Goal: Information Seeking & Learning: Learn about a topic

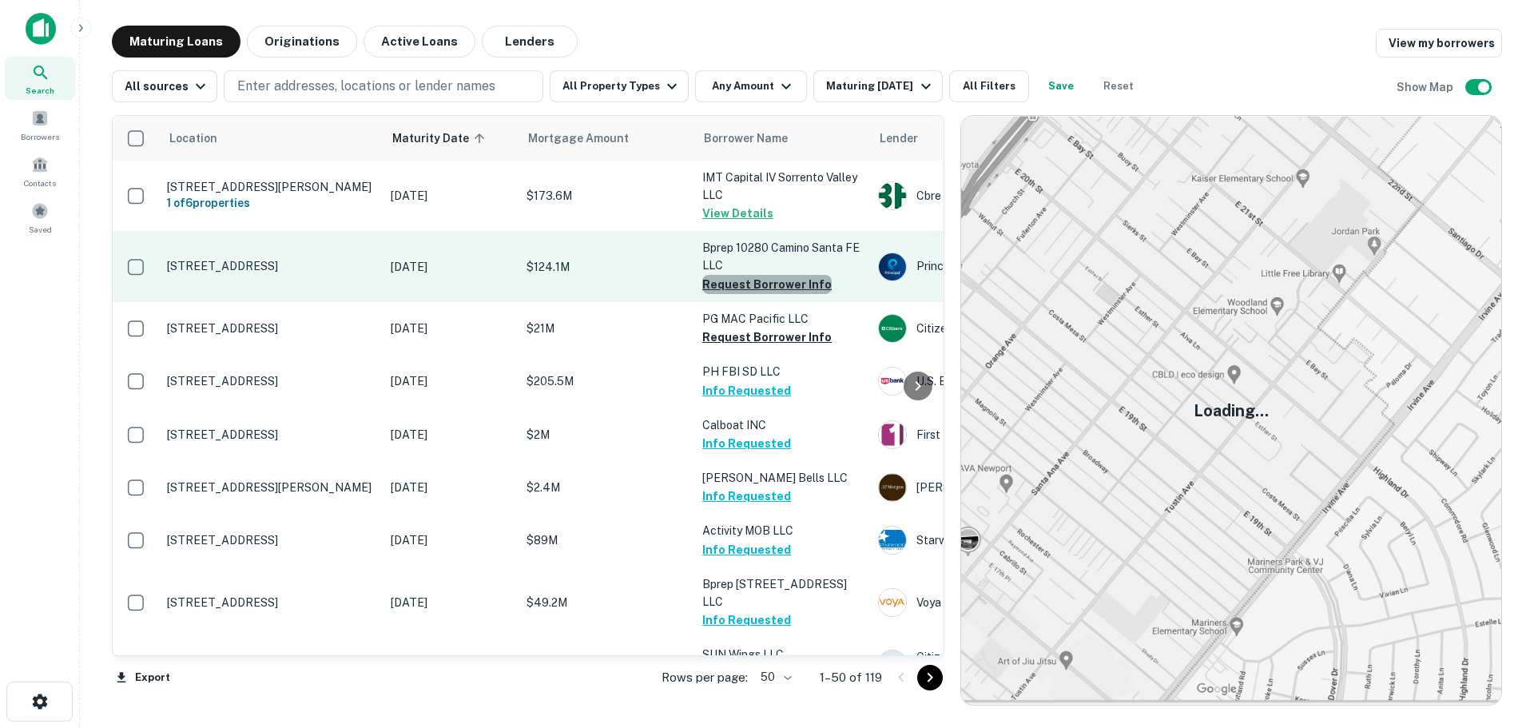
click at [767, 282] on button "Request Borrower Info" at bounding box center [766, 284] width 129 height 19
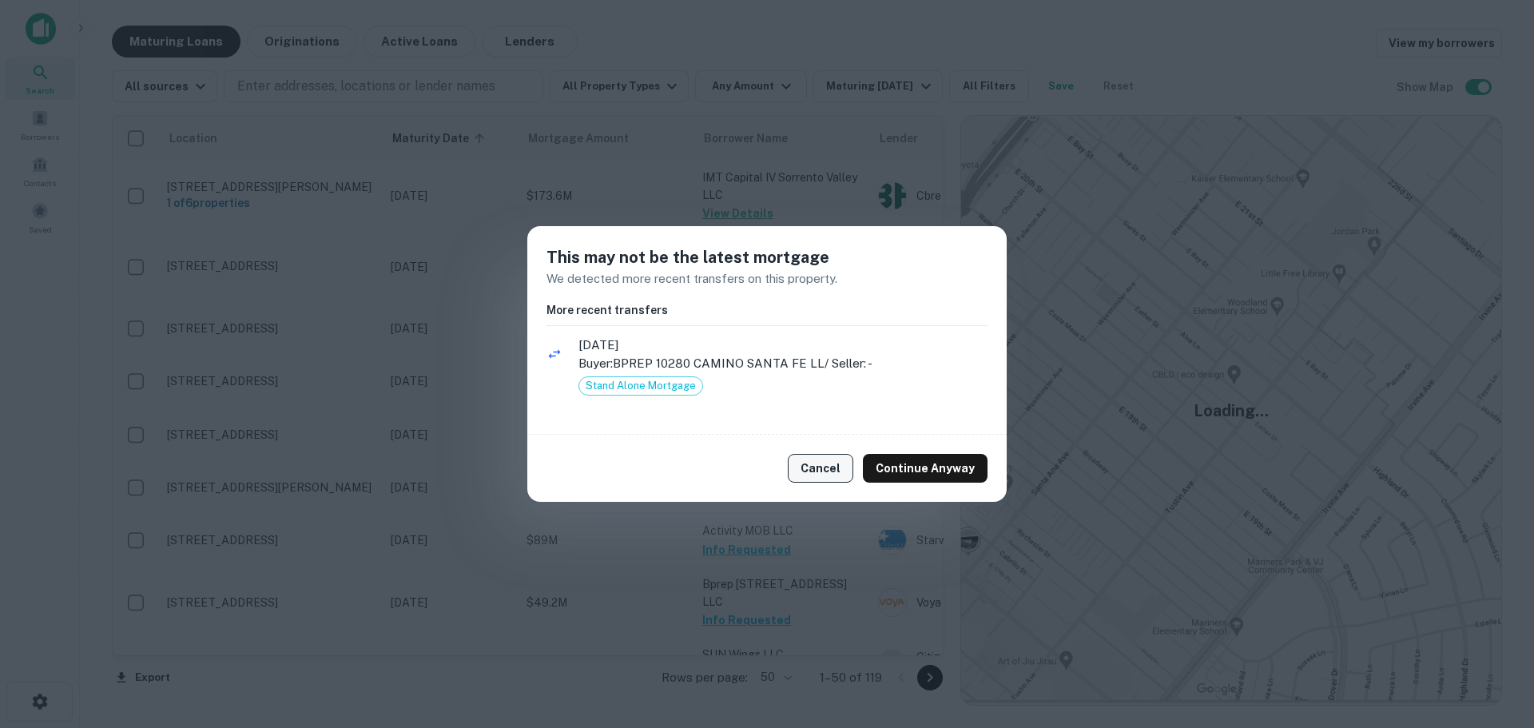
click at [812, 469] on button "Cancel" at bounding box center [821, 468] width 66 height 29
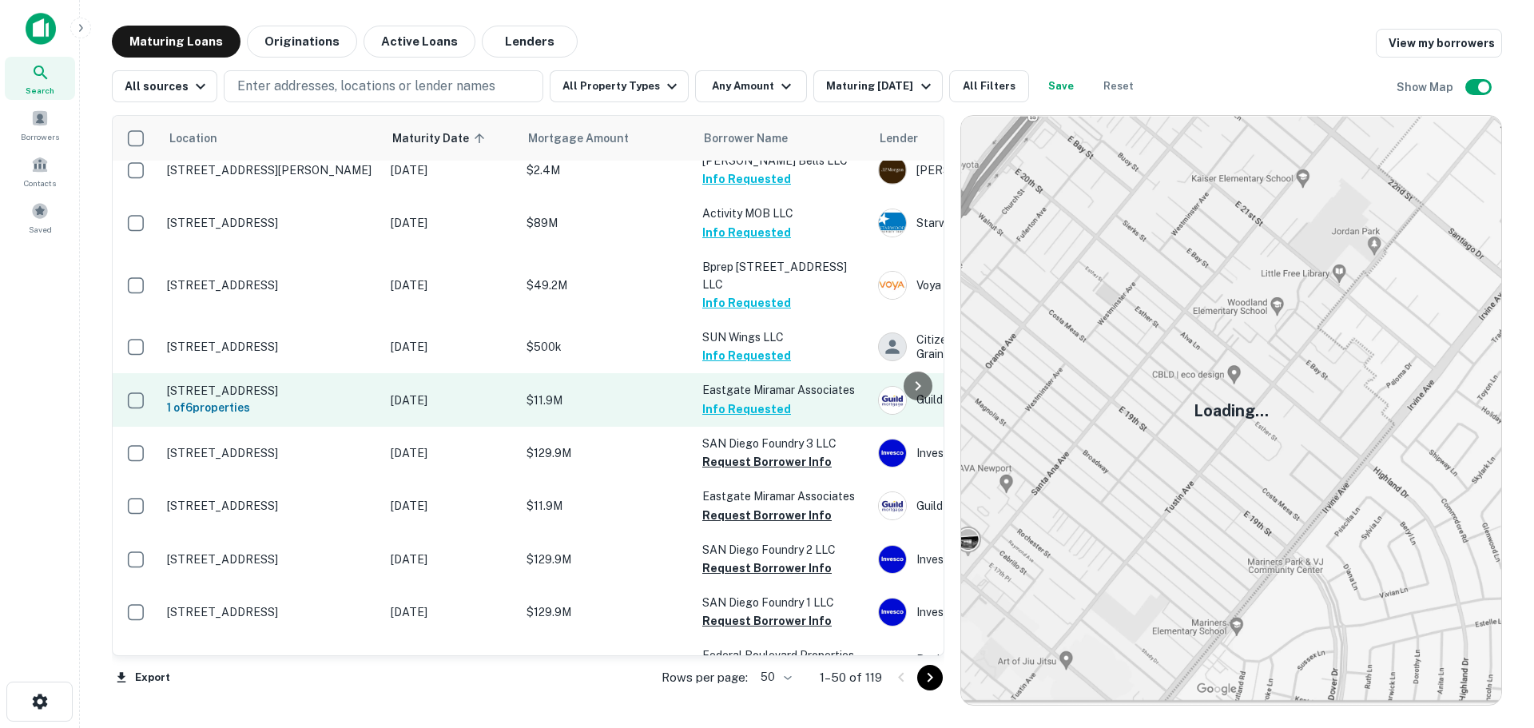
scroll to position [320, 0]
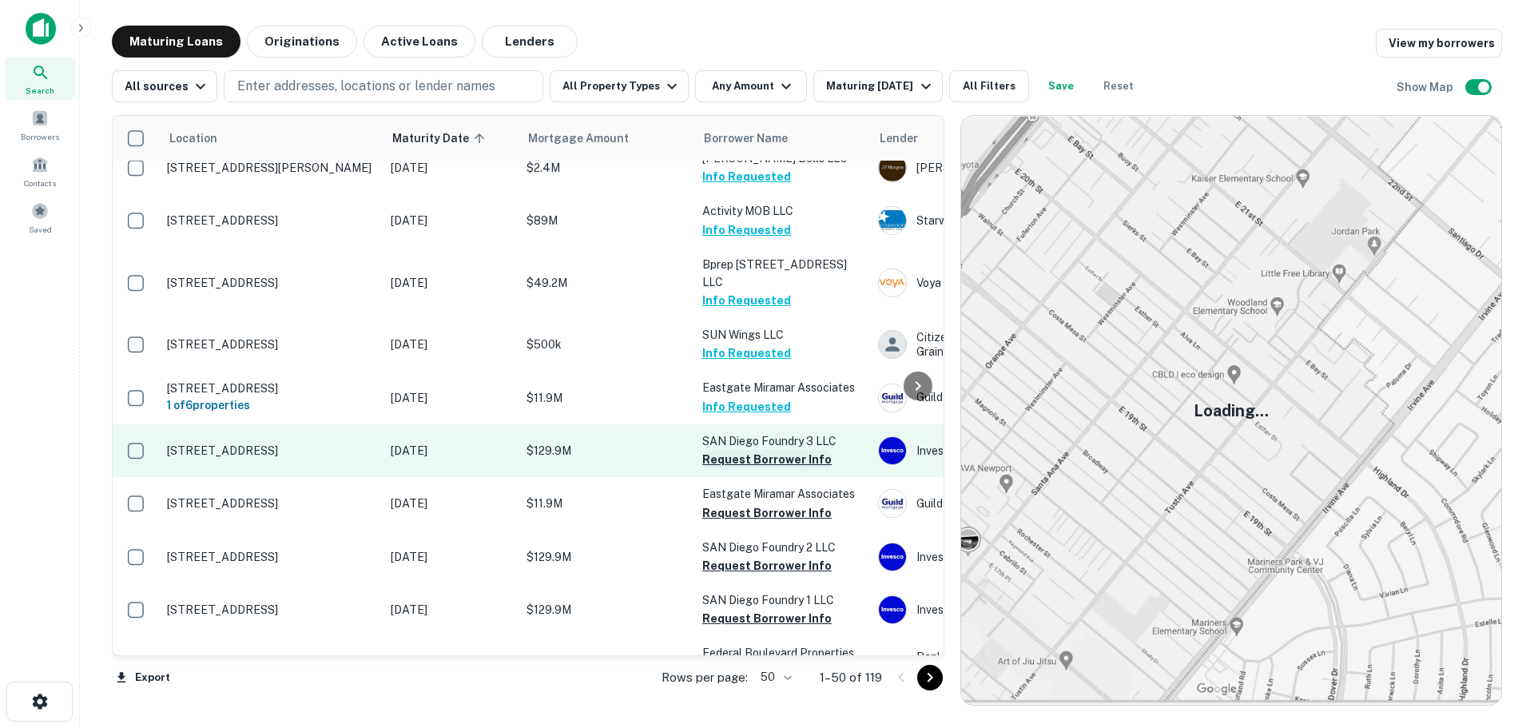
click at [756, 463] on button "Request Borrower Info" at bounding box center [766, 459] width 129 height 19
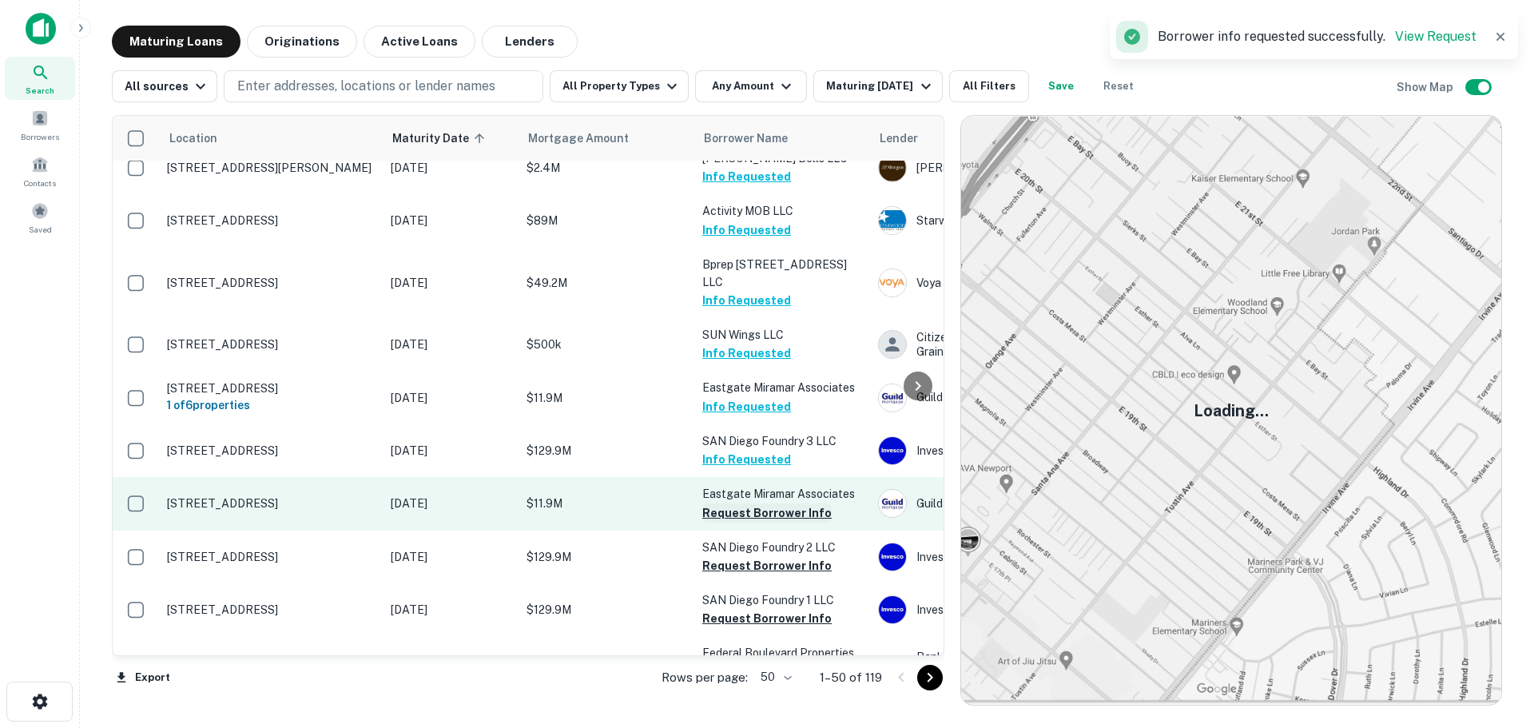
click at [747, 523] on button "Request Borrower Info" at bounding box center [766, 512] width 129 height 19
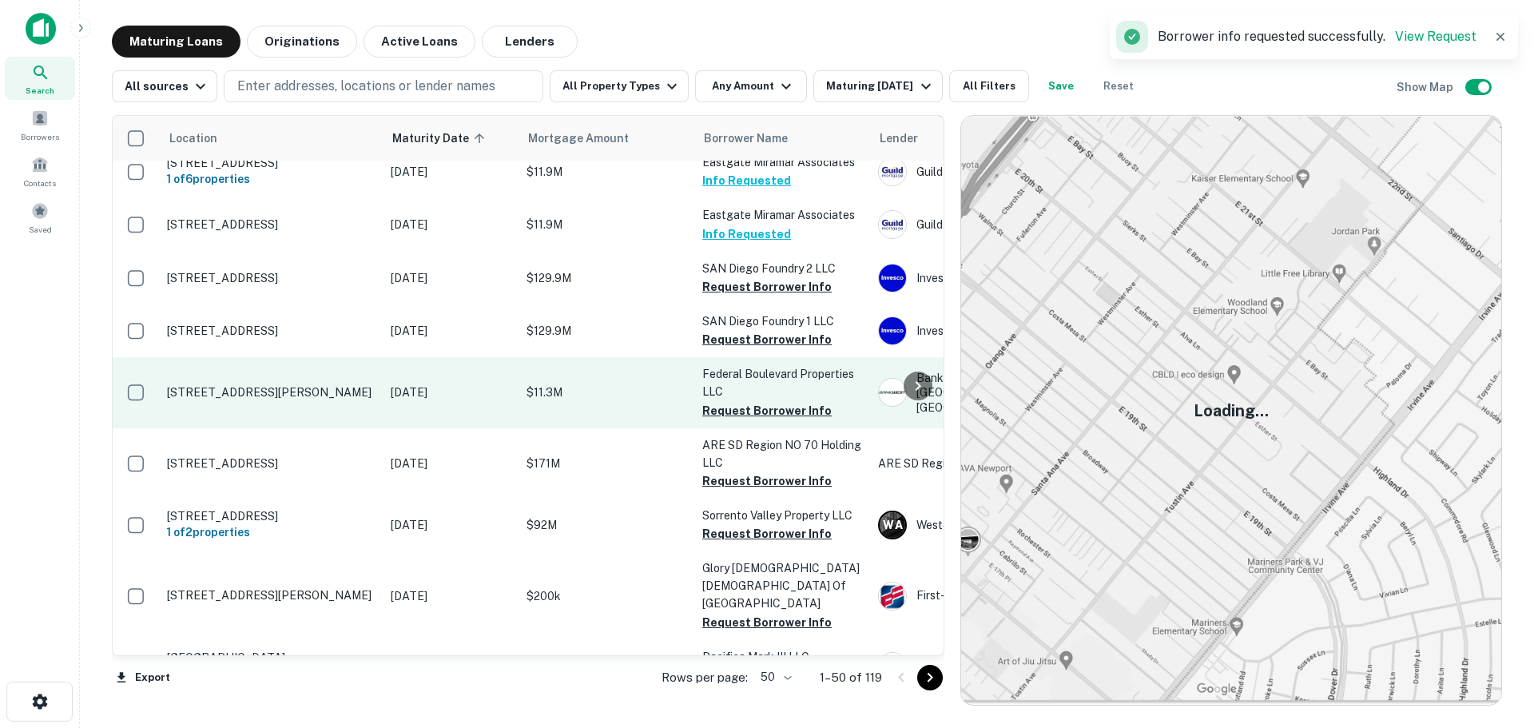
scroll to position [559, 0]
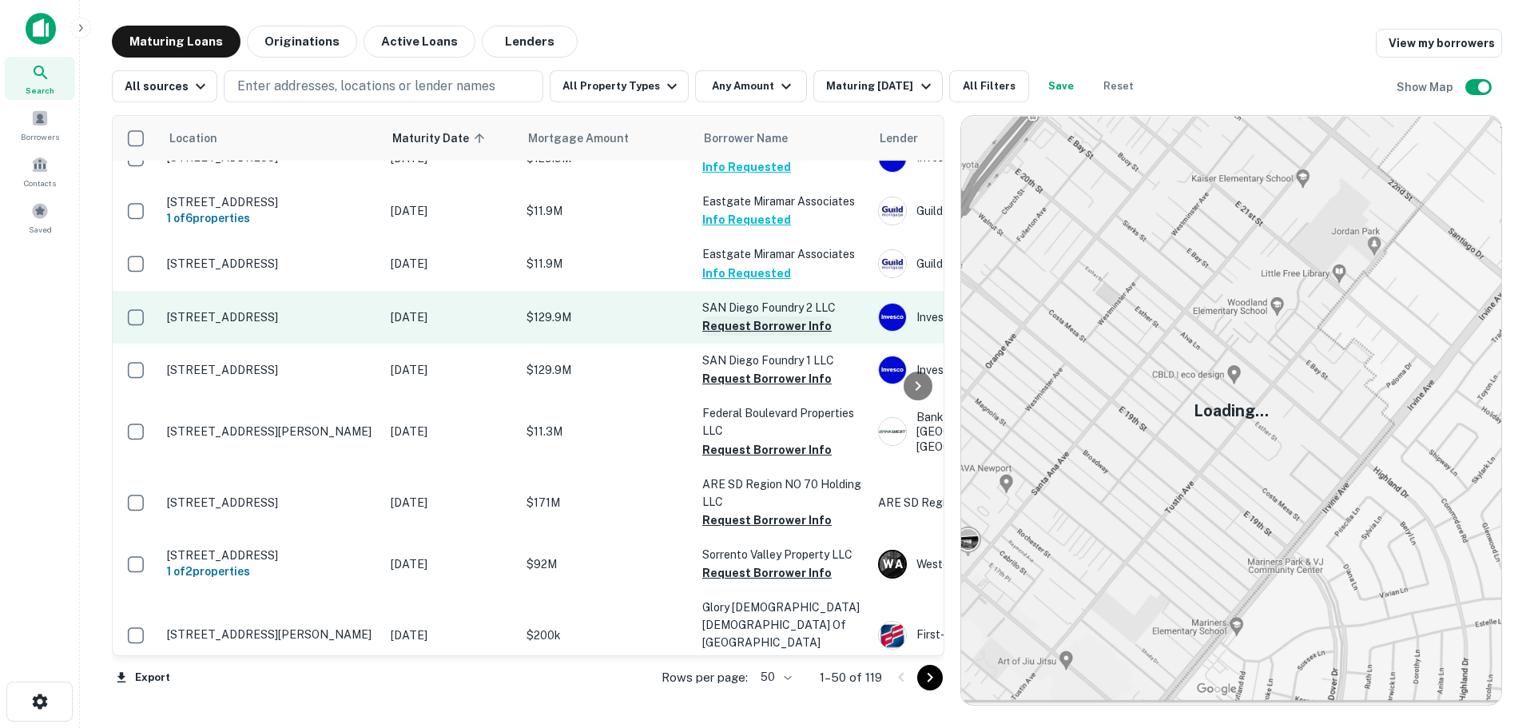
click at [767, 334] on button "Request Borrower Info" at bounding box center [766, 325] width 129 height 19
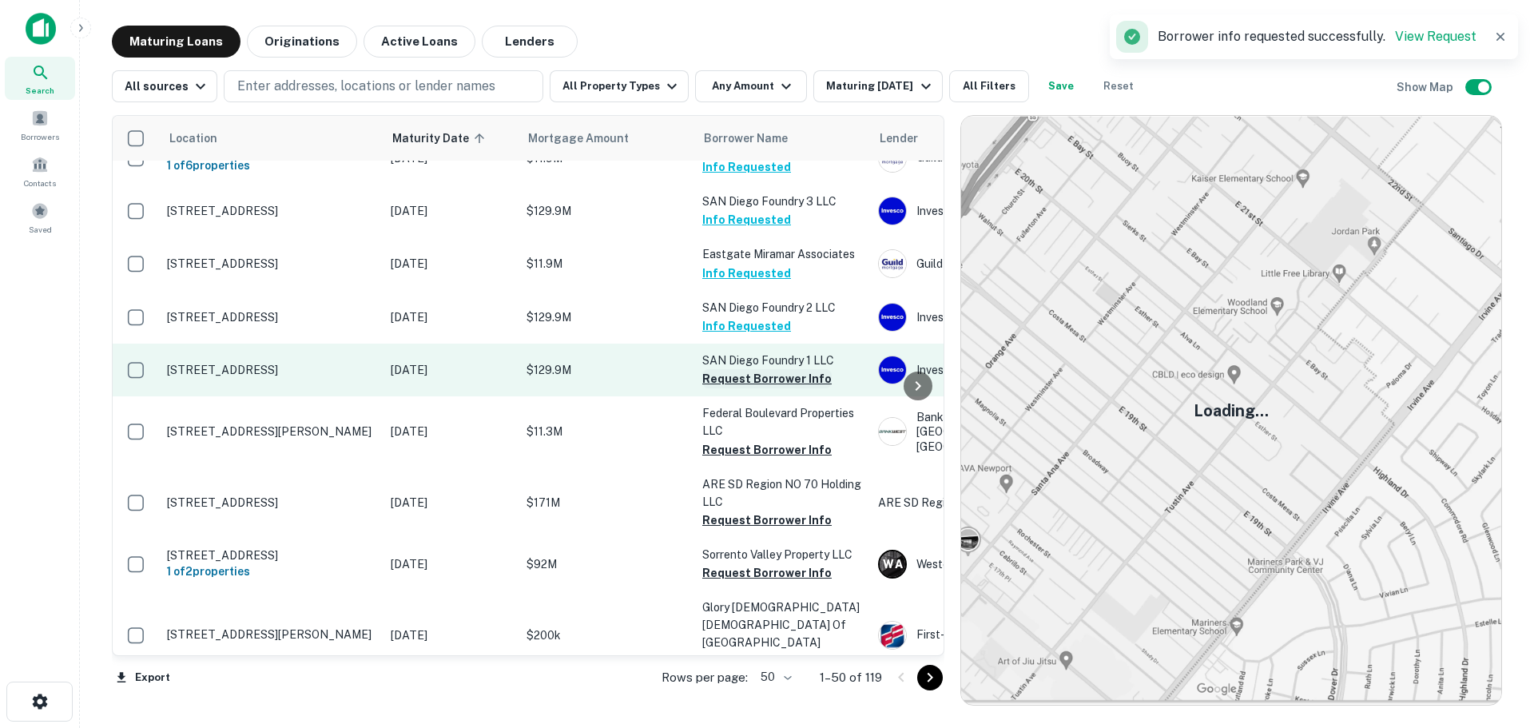
click at [763, 388] on button "Request Borrower Info" at bounding box center [766, 378] width 129 height 19
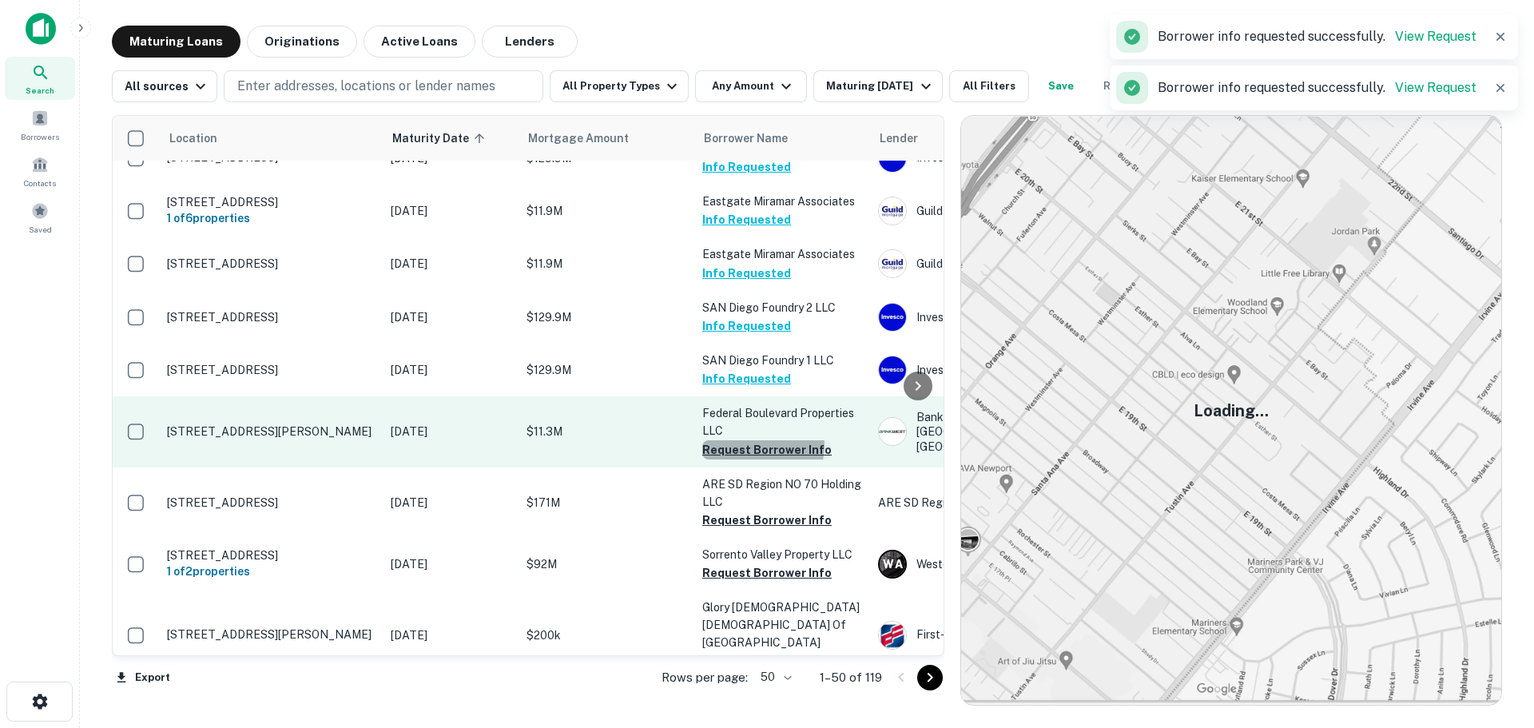
click at [760, 456] on button "Request Borrower Info" at bounding box center [766, 449] width 129 height 19
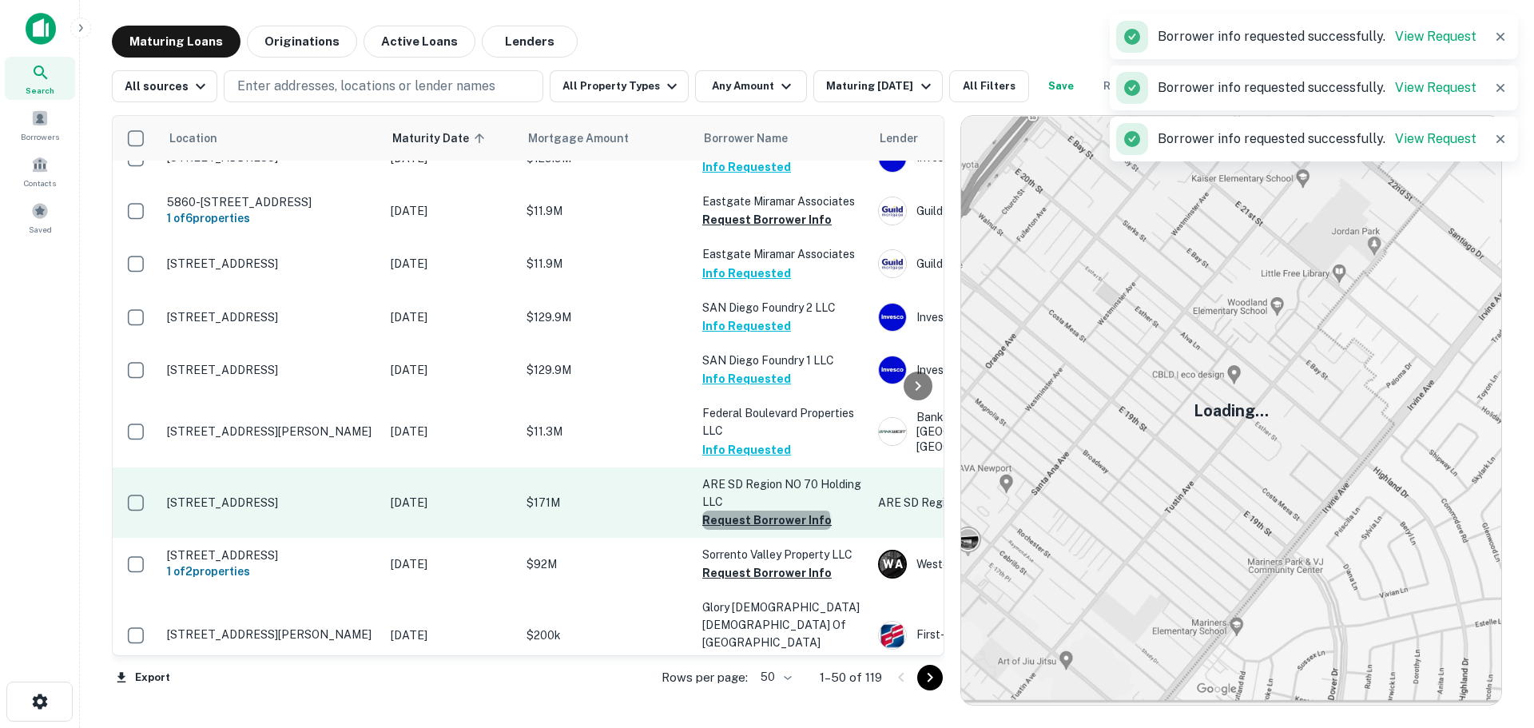
click at [766, 530] on button "Request Borrower Info" at bounding box center [766, 520] width 129 height 19
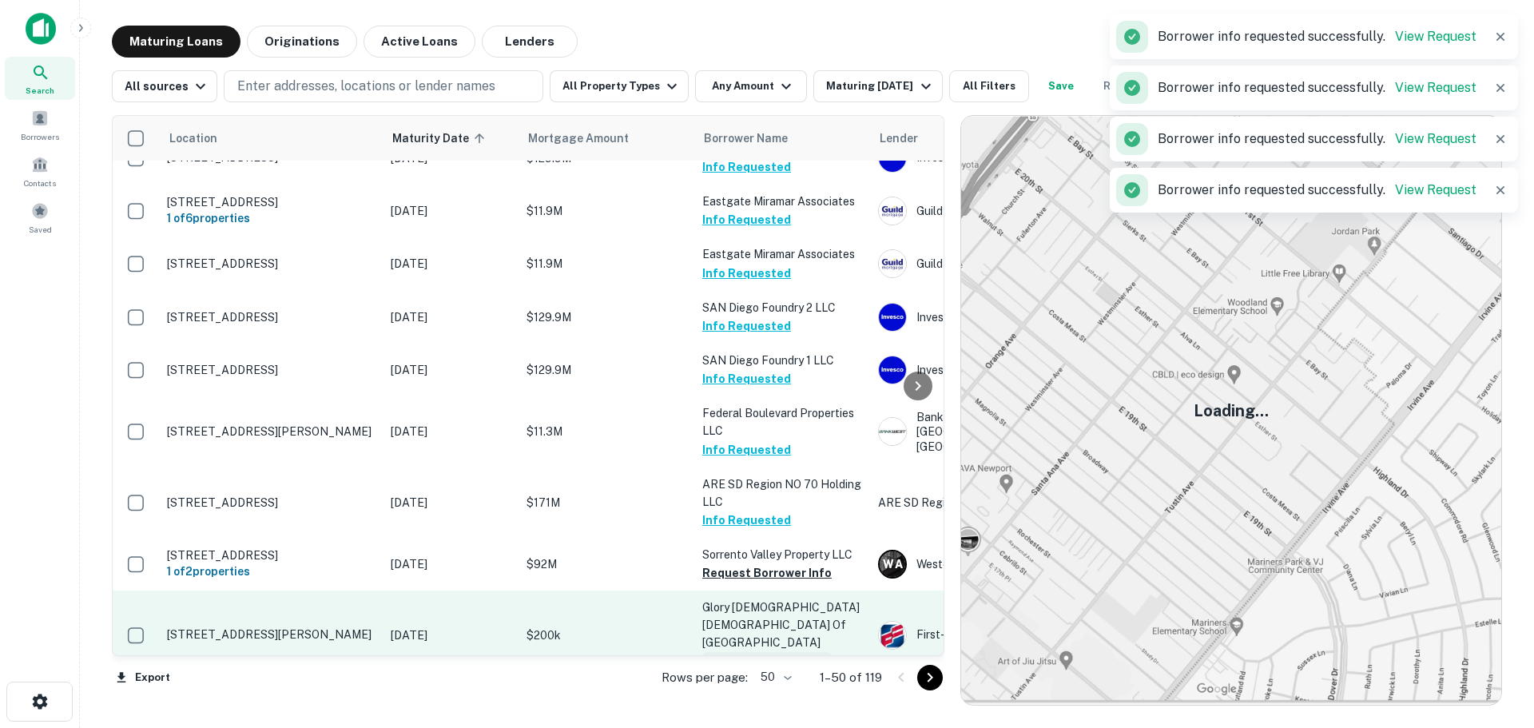
scroll to position [719, 0]
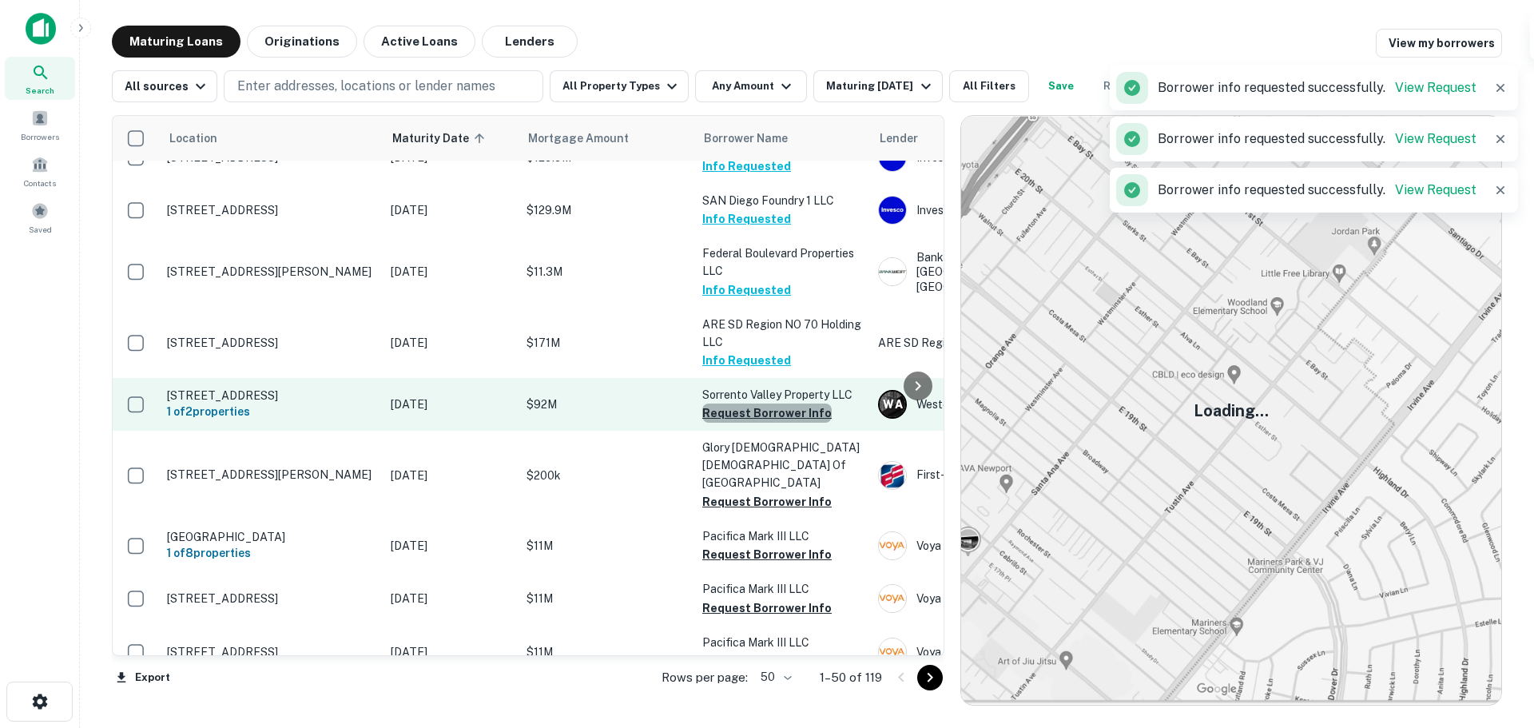
click at [776, 423] on button "Request Borrower Info" at bounding box center [766, 413] width 129 height 19
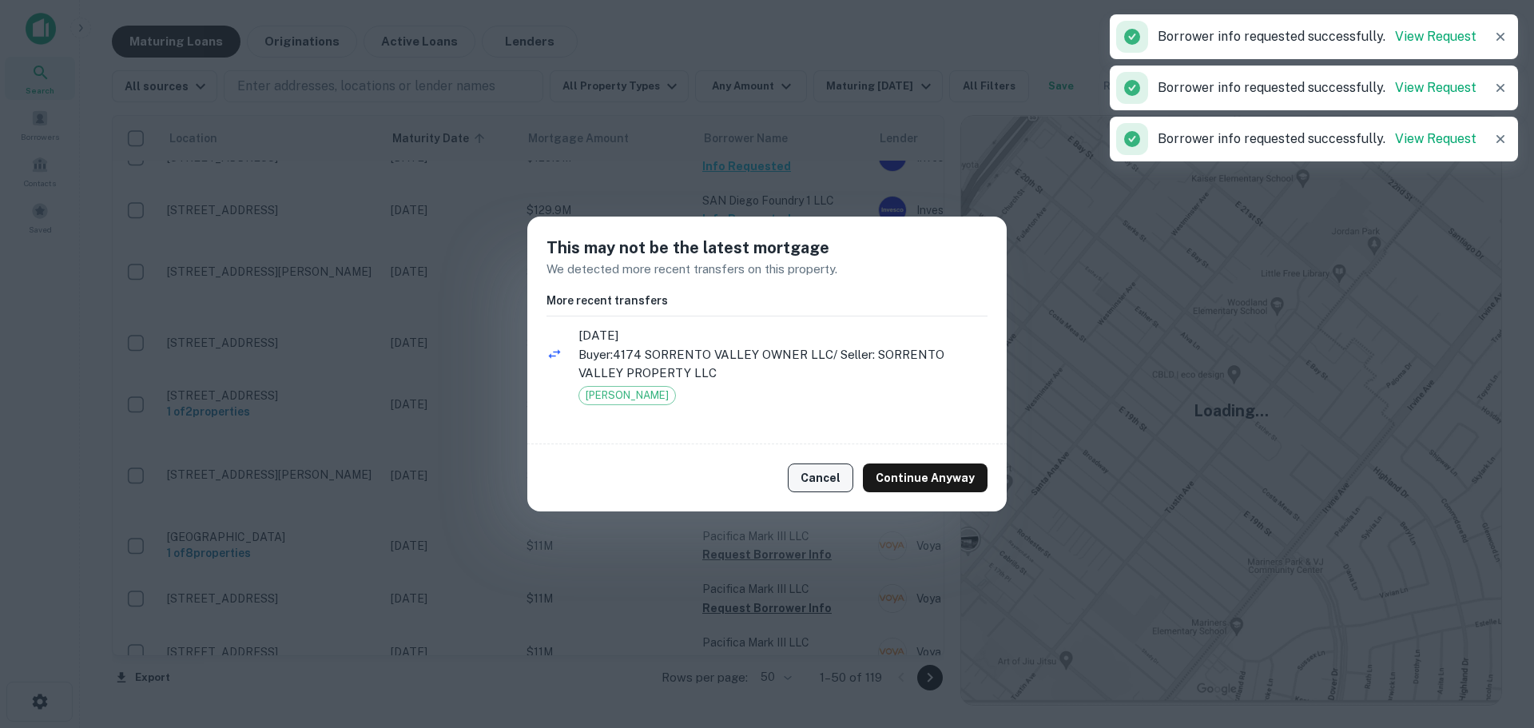
click at [819, 473] on button "Cancel" at bounding box center [821, 477] width 66 height 29
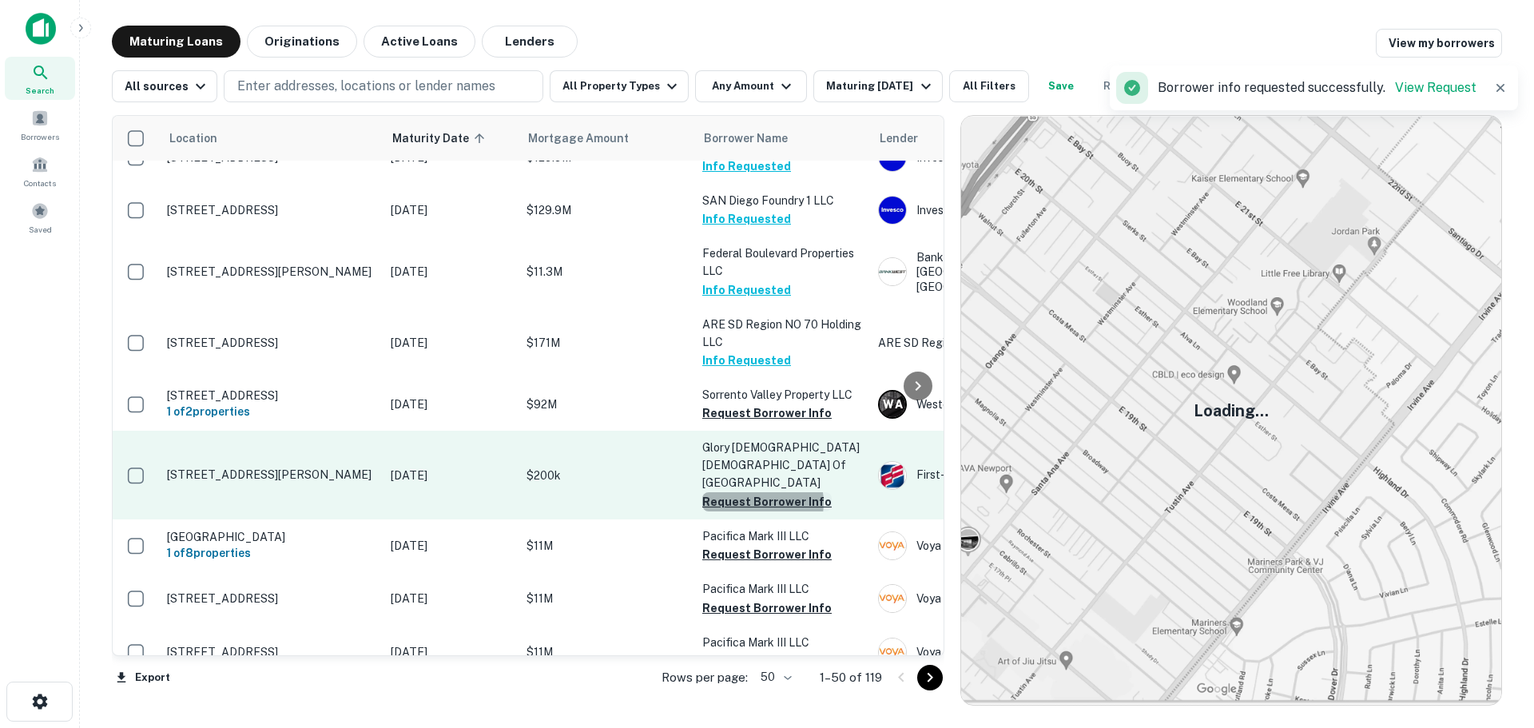
click at [759, 504] on button "Request Borrower Info" at bounding box center [766, 501] width 129 height 19
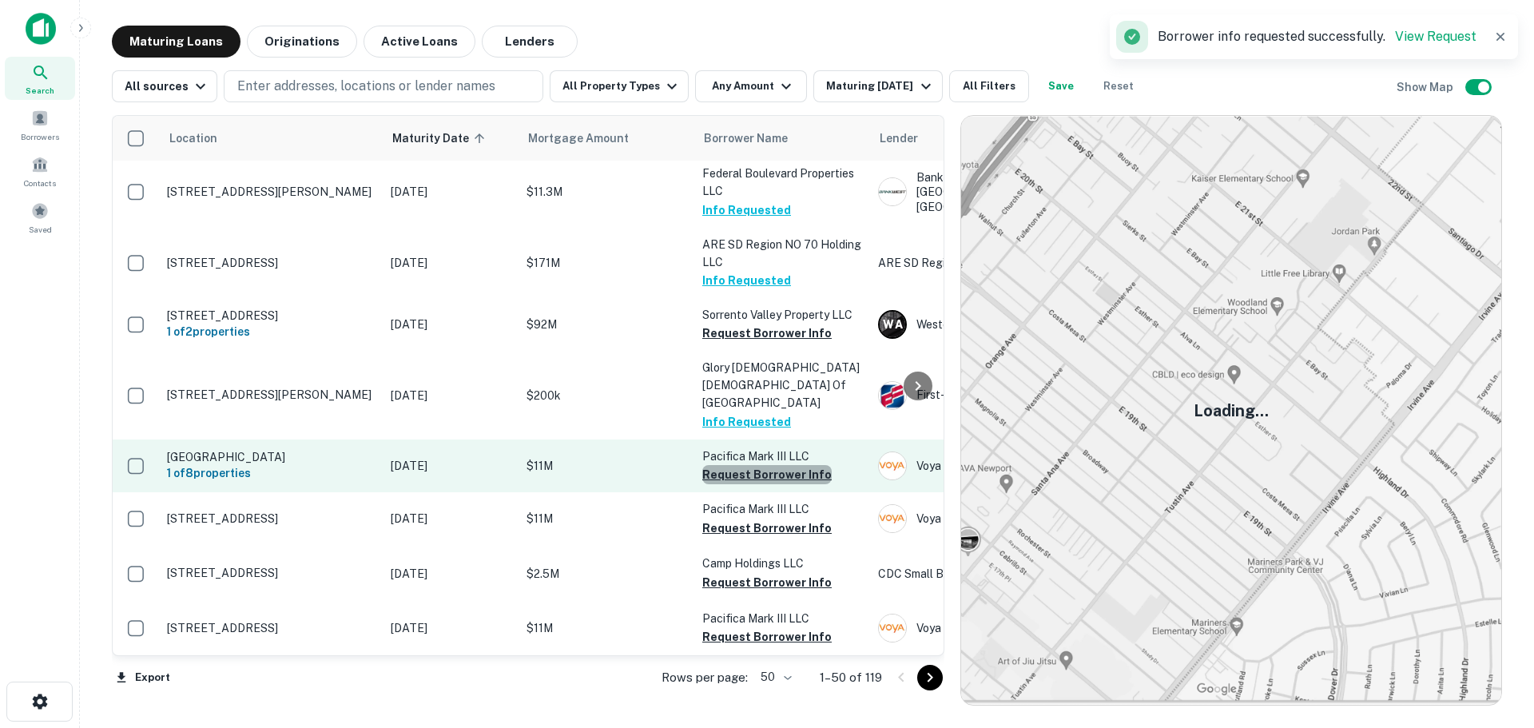
click at [767, 479] on button "Request Borrower Info" at bounding box center [766, 474] width 129 height 19
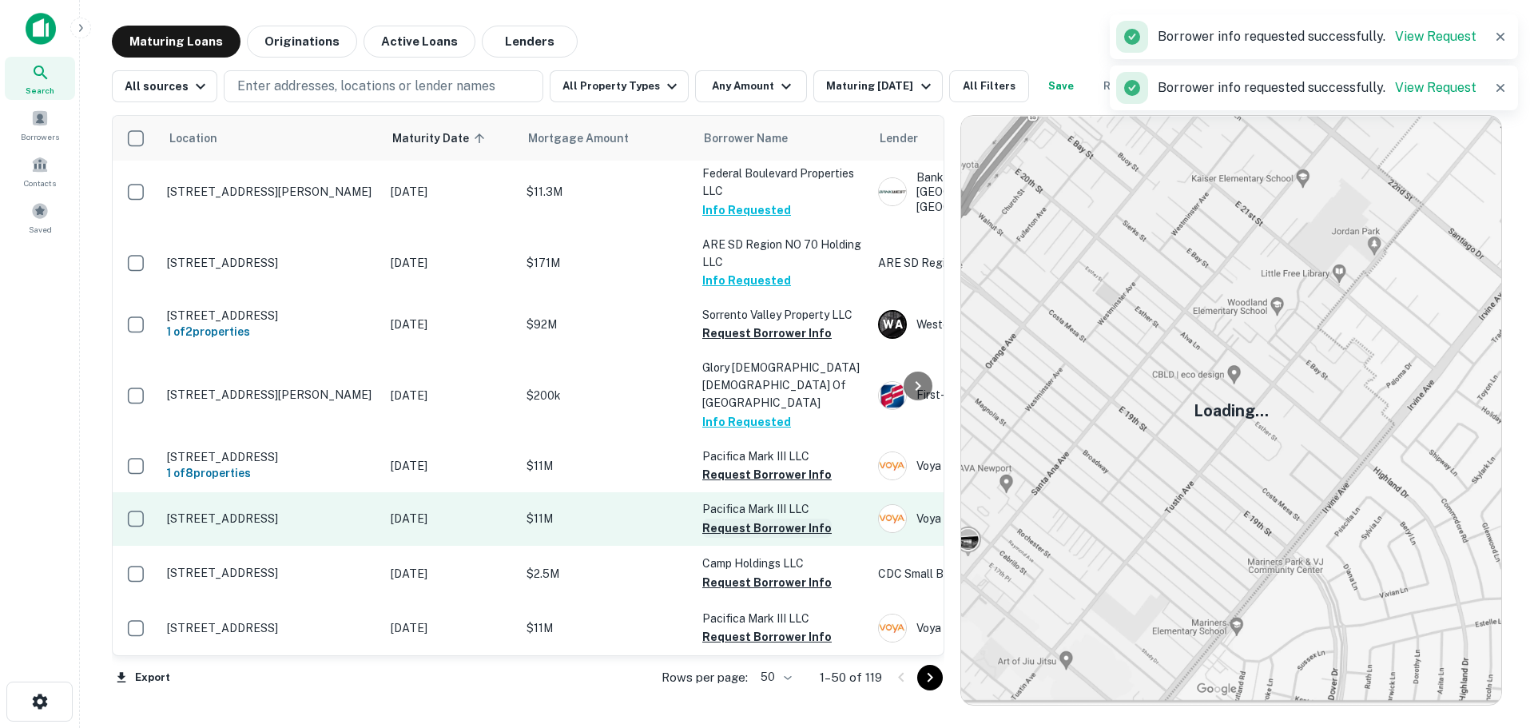
click at [765, 529] on button "Request Borrower Info" at bounding box center [766, 528] width 129 height 19
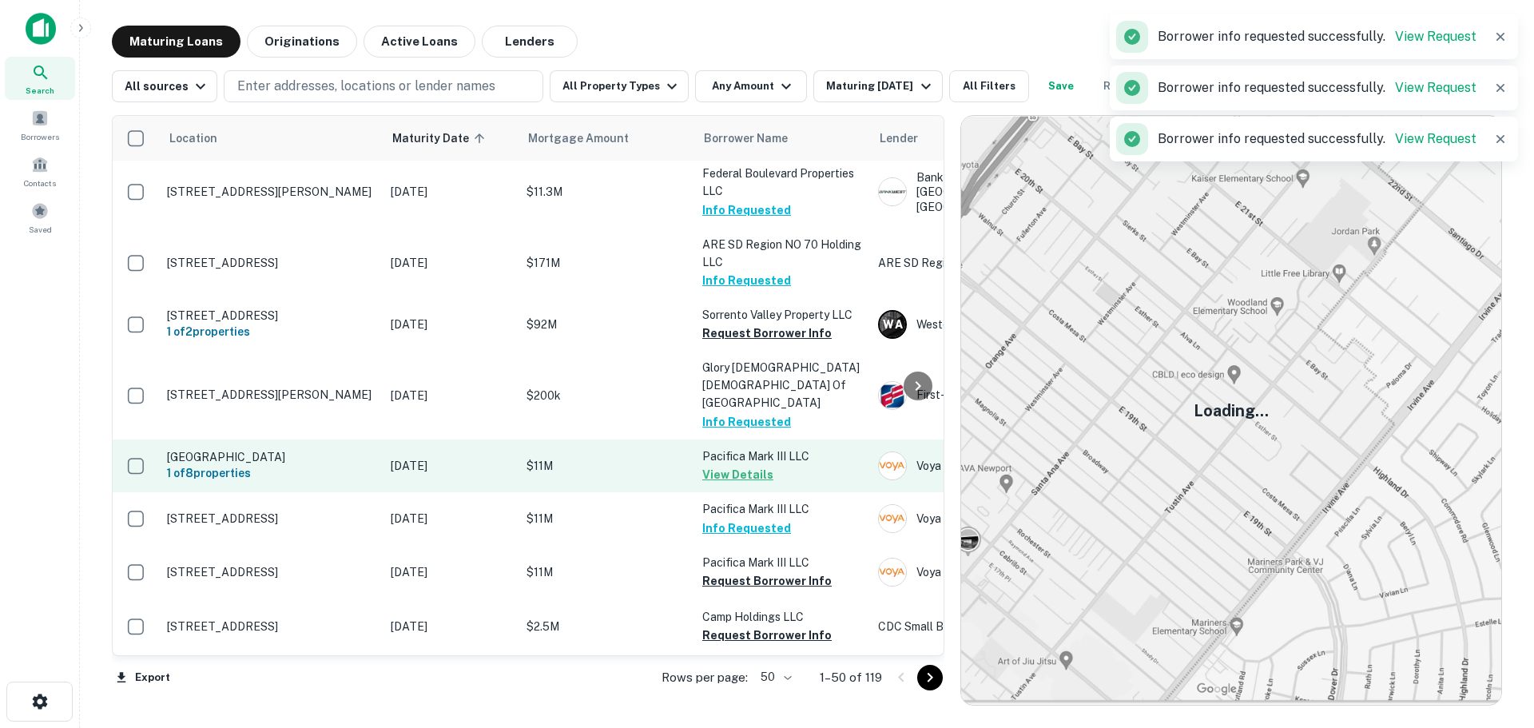
click at [780, 481] on td "Pacifica Mark III LLC View Details" at bounding box center [782, 466] width 176 height 53
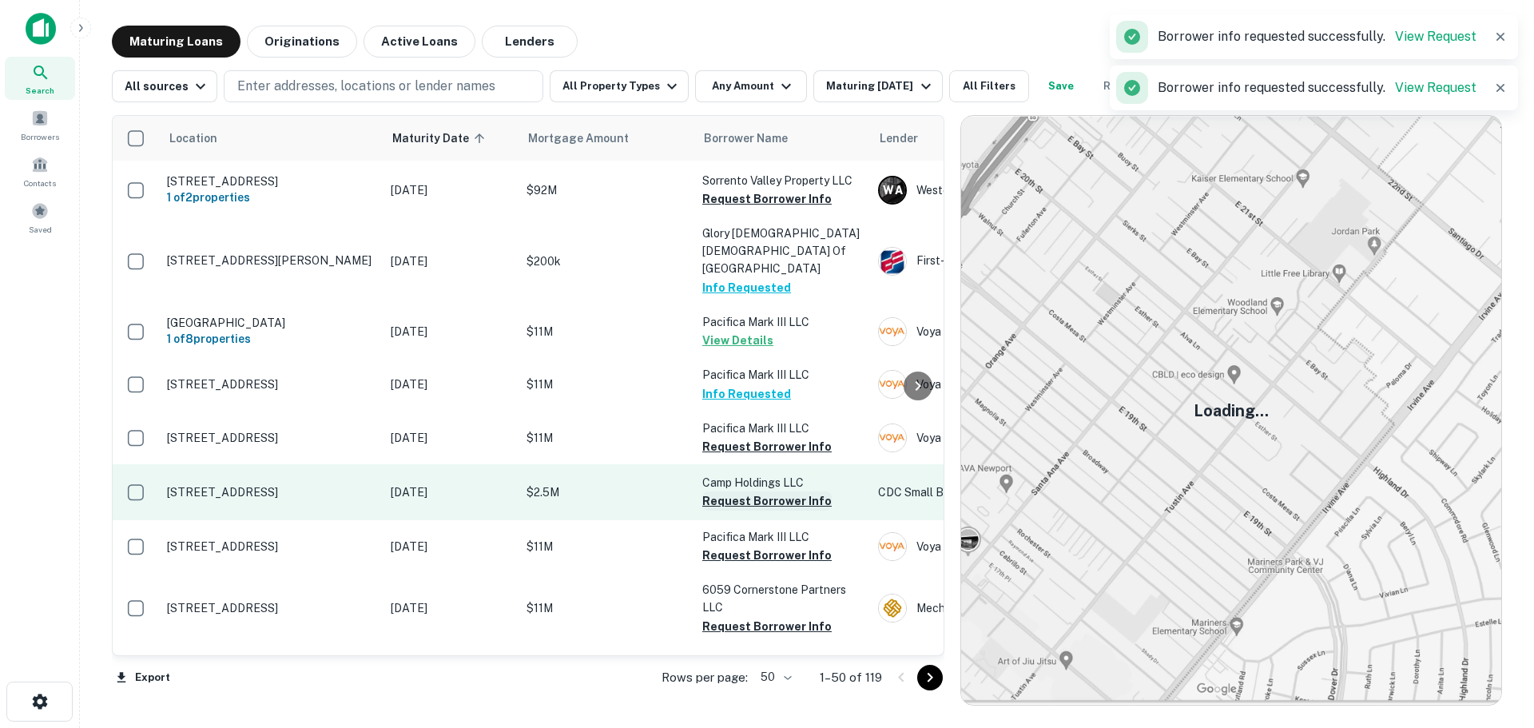
scroll to position [959, 0]
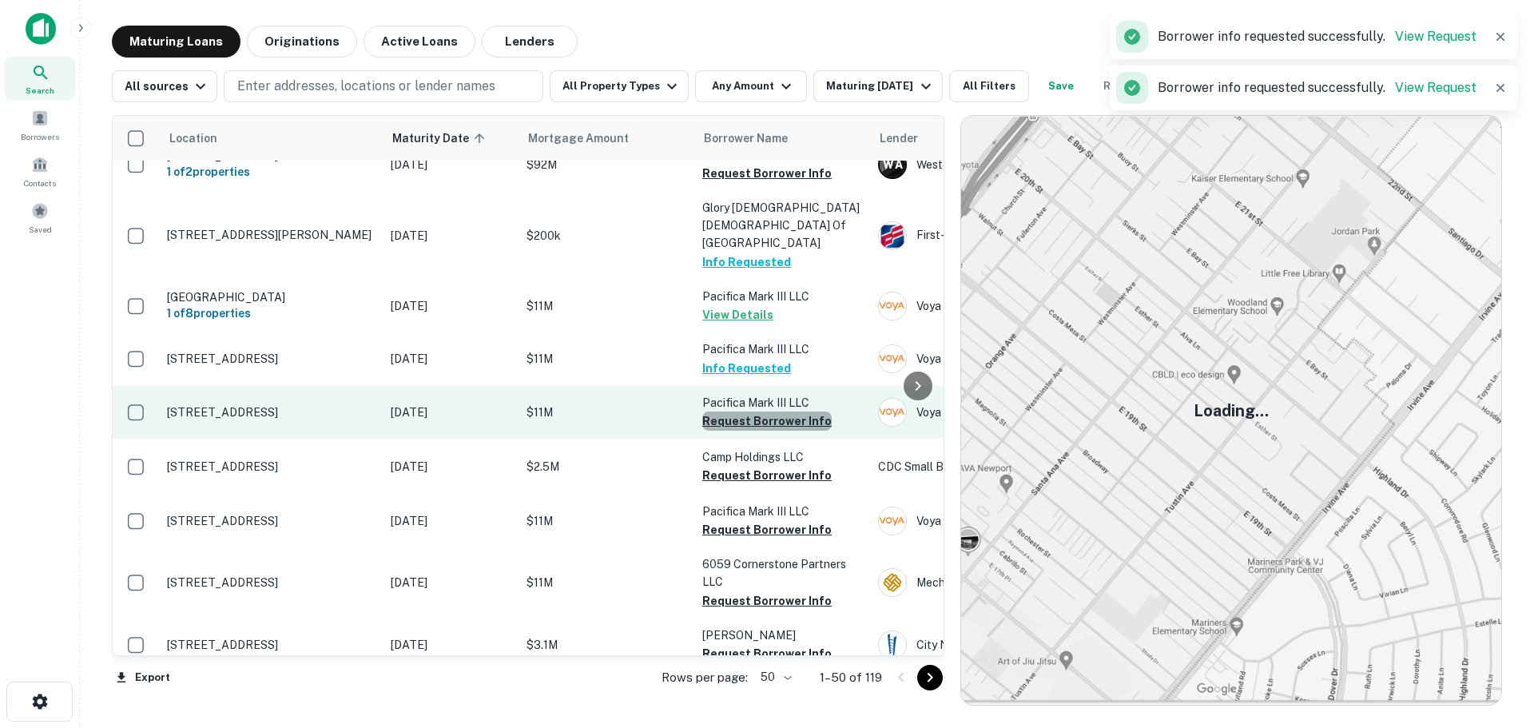
click at [776, 418] on button "Request Borrower Info" at bounding box center [766, 421] width 129 height 19
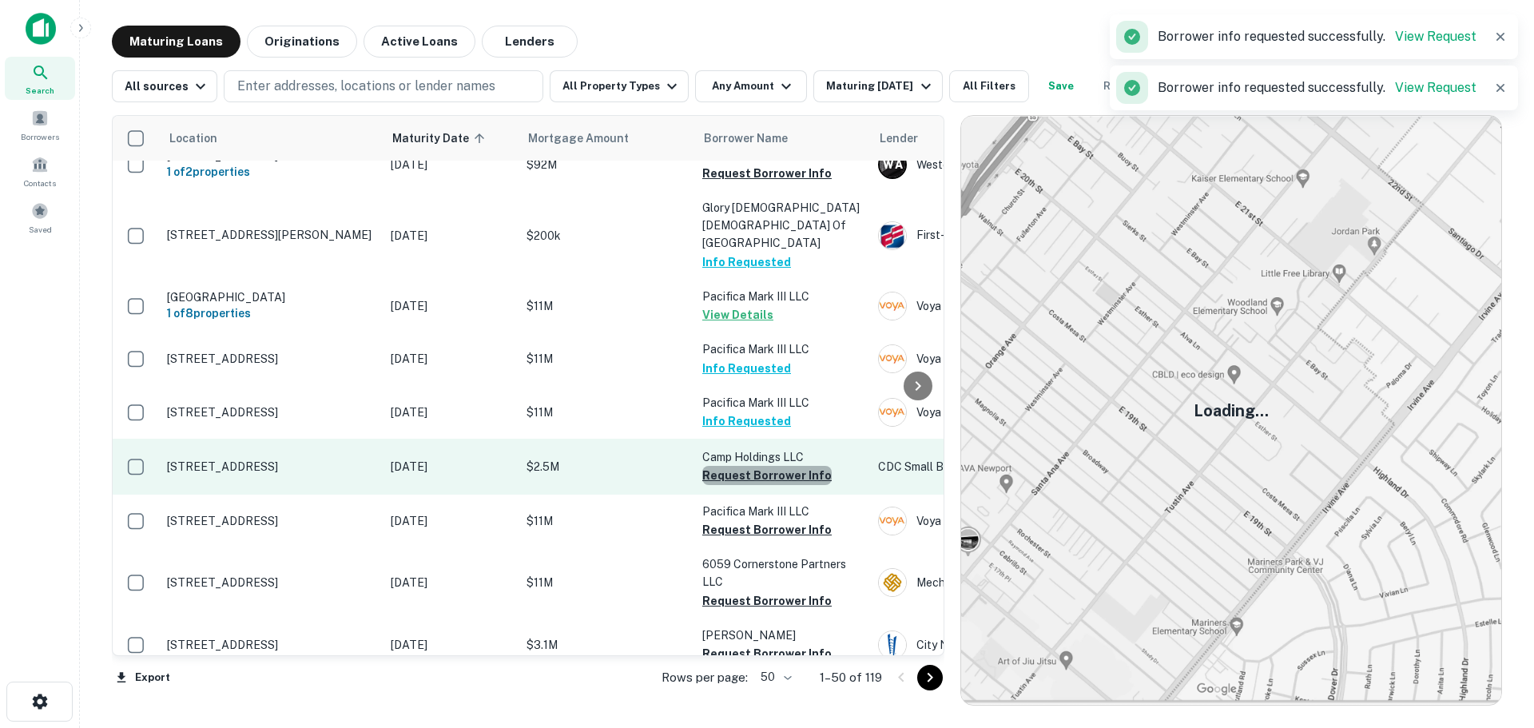
click at [774, 479] on button "Request Borrower Info" at bounding box center [766, 475] width 129 height 19
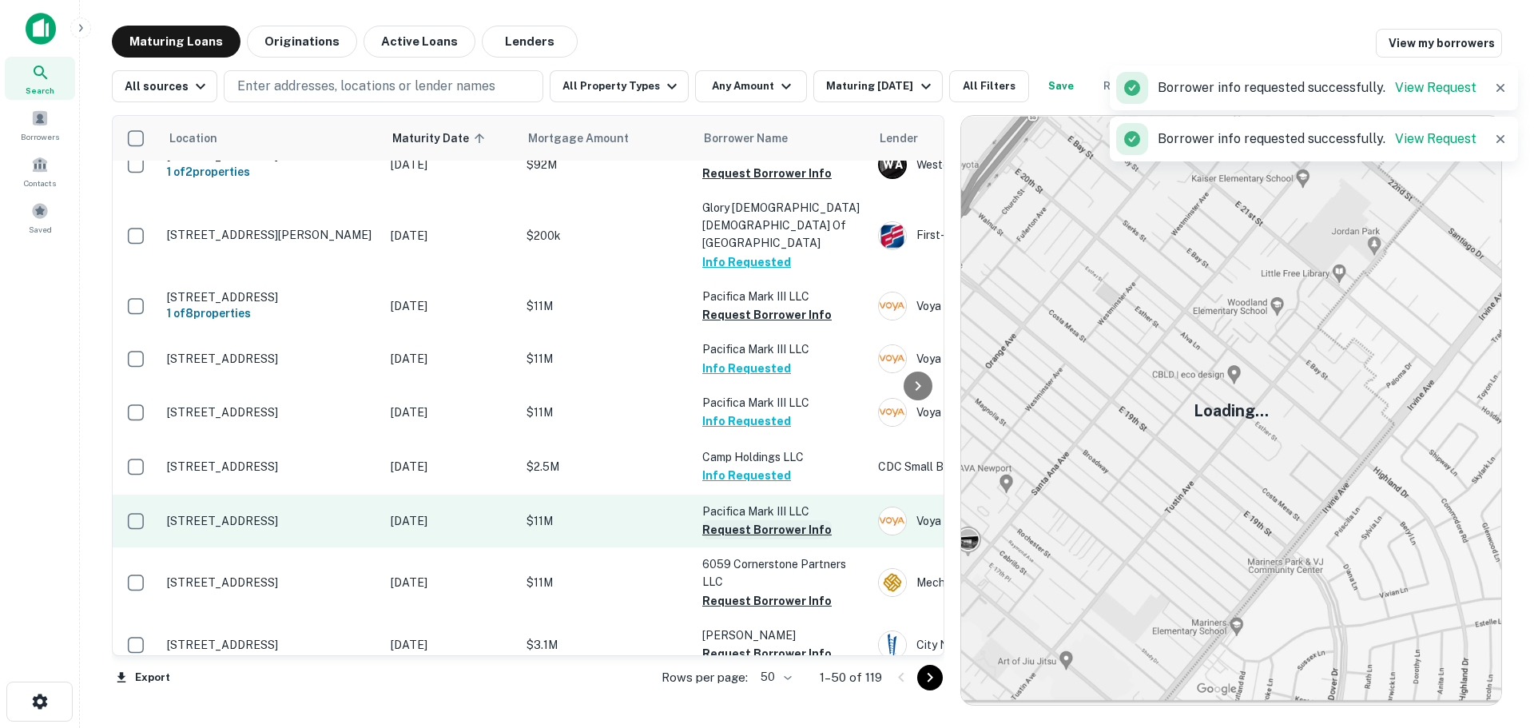
click at [772, 520] on p "Pacifica Mark III LLC" at bounding box center [782, 512] width 160 height 18
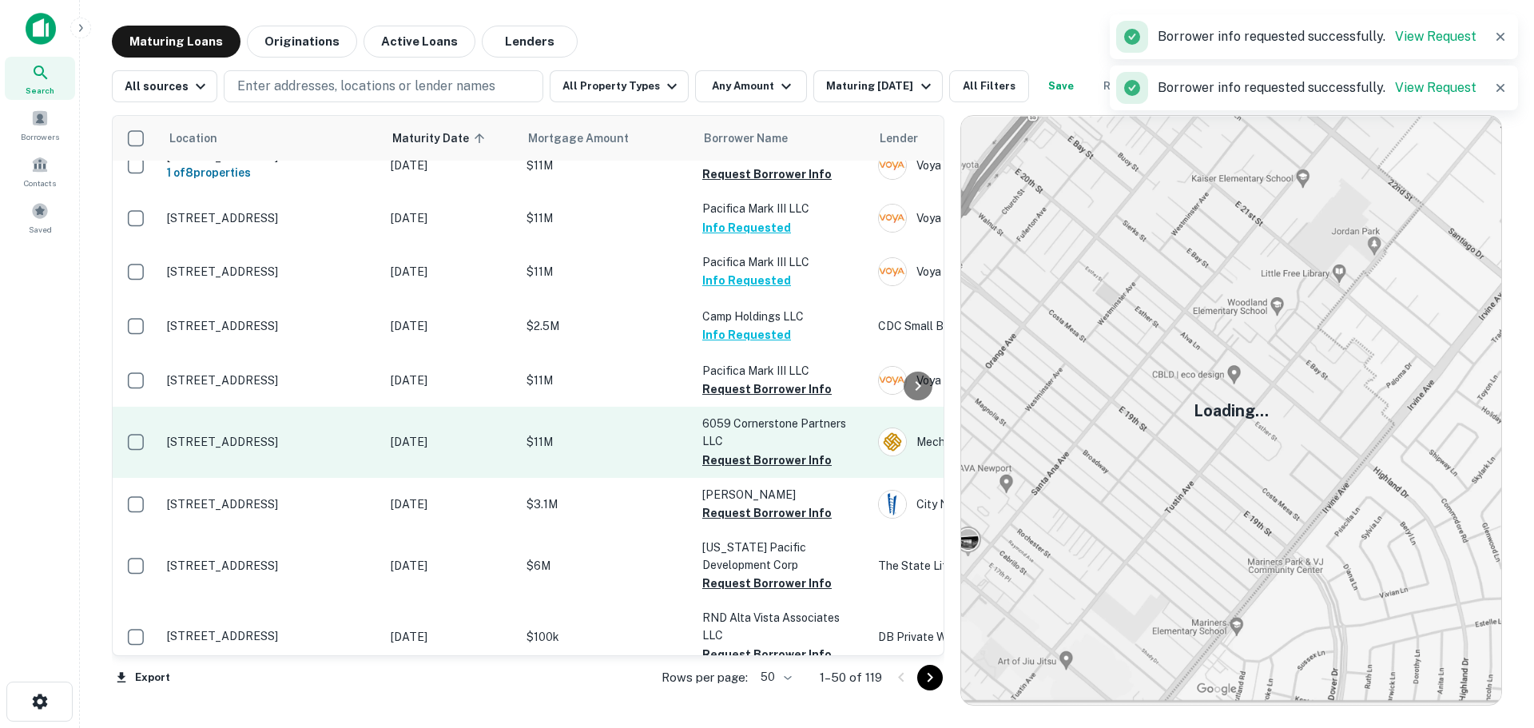
scroll to position [1119, 0]
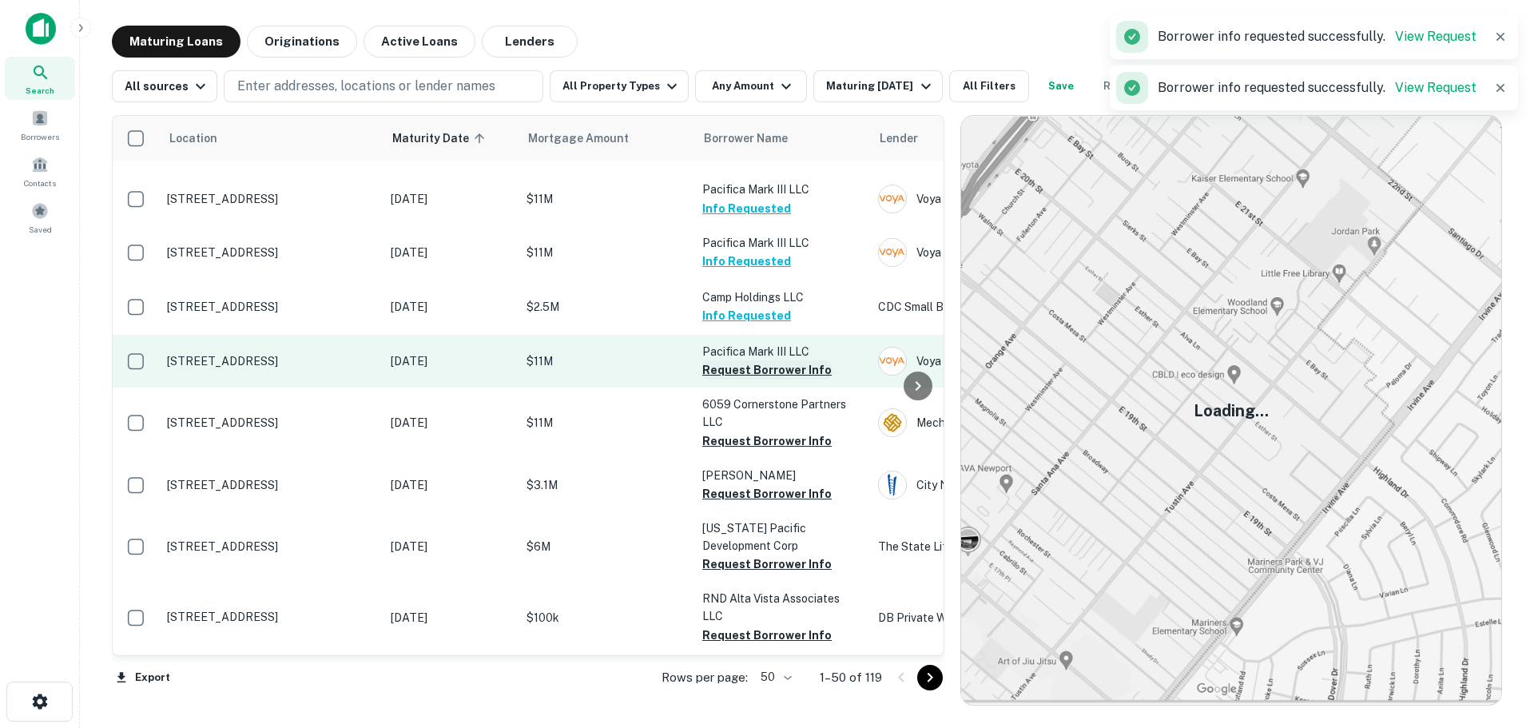
click at [769, 380] on button "Request Borrower Info" at bounding box center [766, 369] width 129 height 19
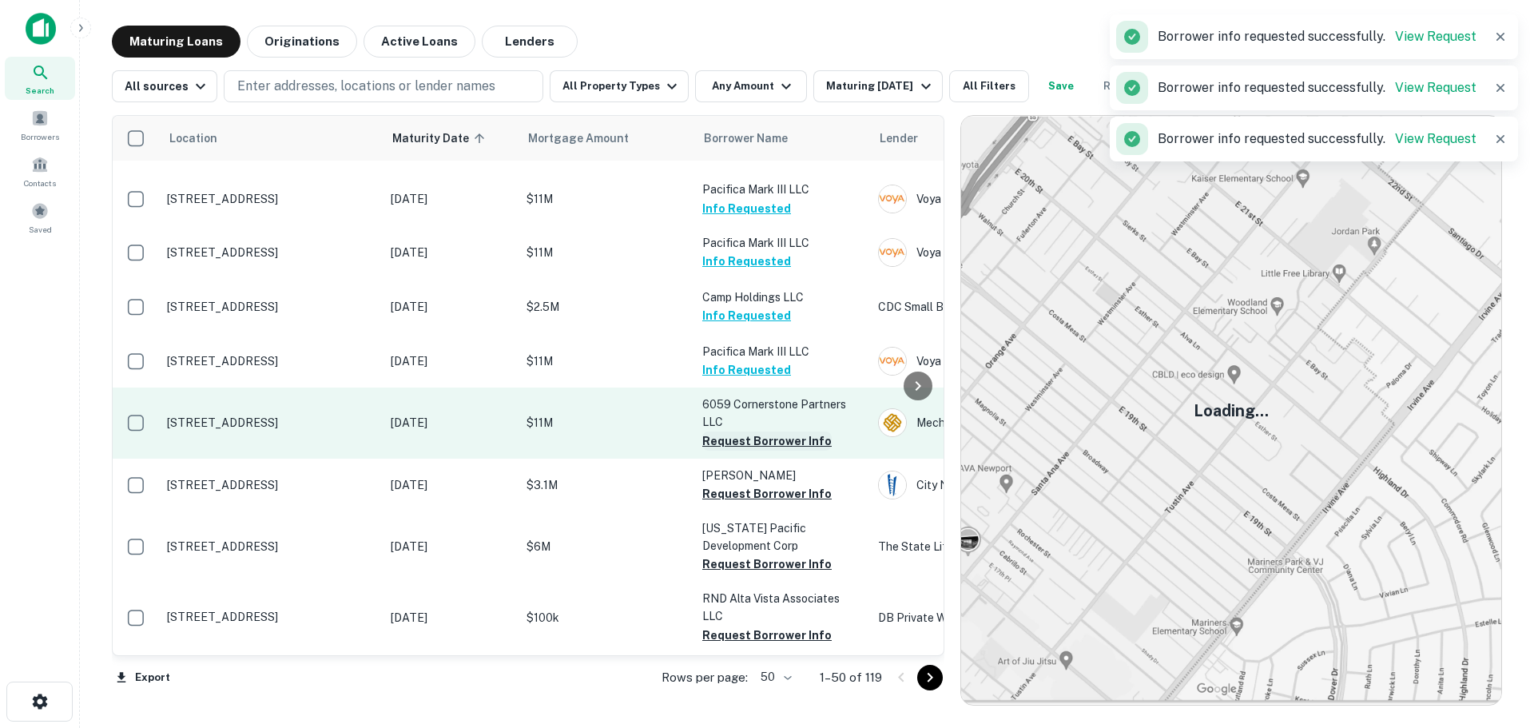
click at [771, 451] on button "Request Borrower Info" at bounding box center [766, 441] width 129 height 19
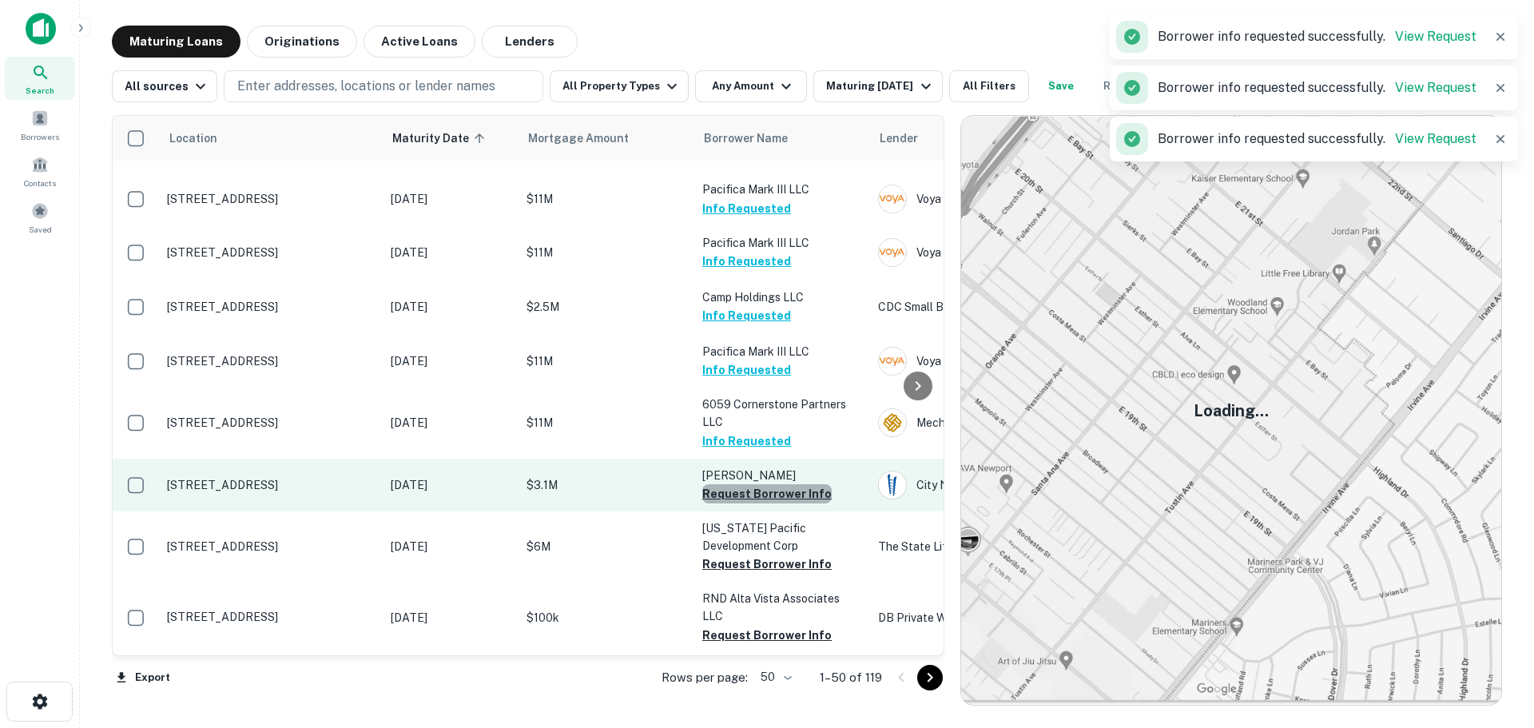
click at [768, 503] on button "Request Borrower Info" at bounding box center [766, 493] width 129 height 19
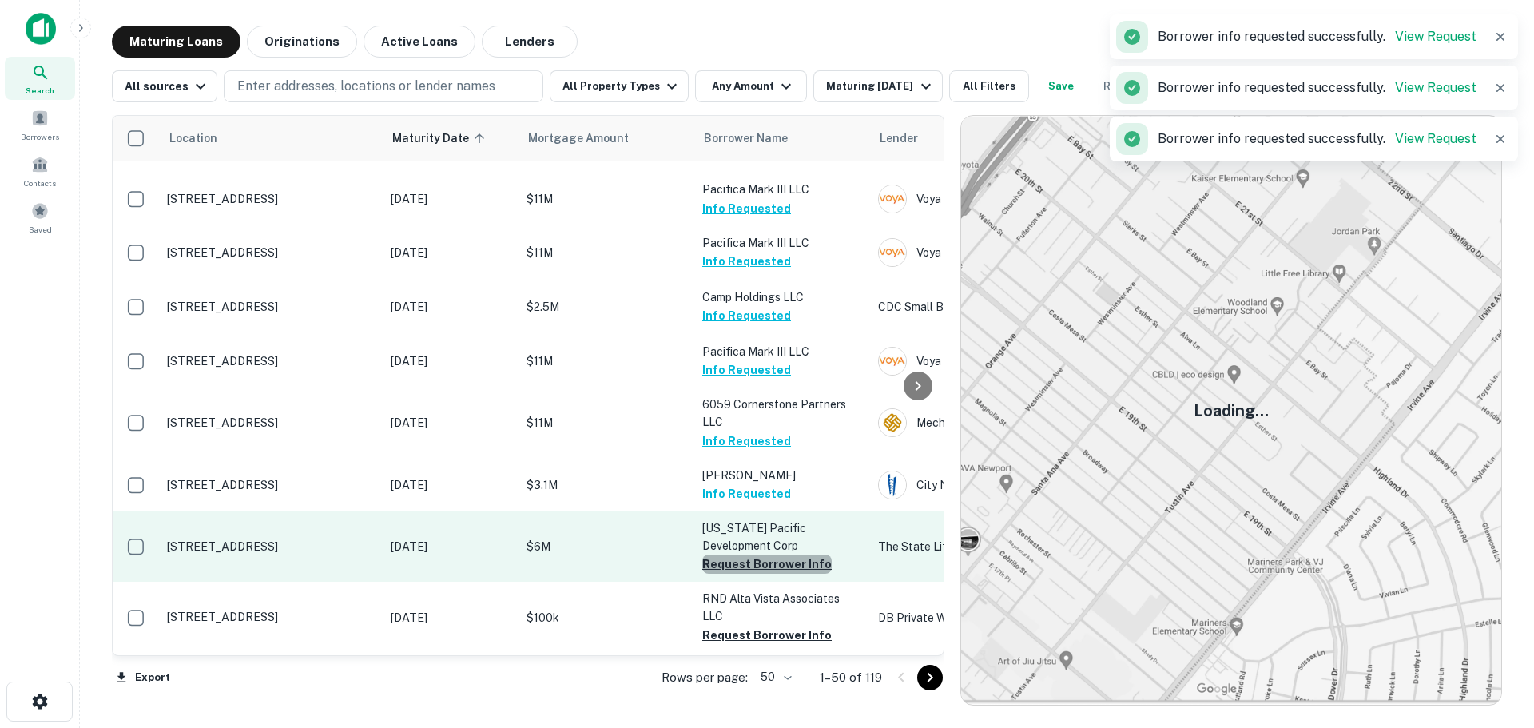
click at [767, 574] on button "Request Borrower Info" at bounding box center [766, 564] width 129 height 19
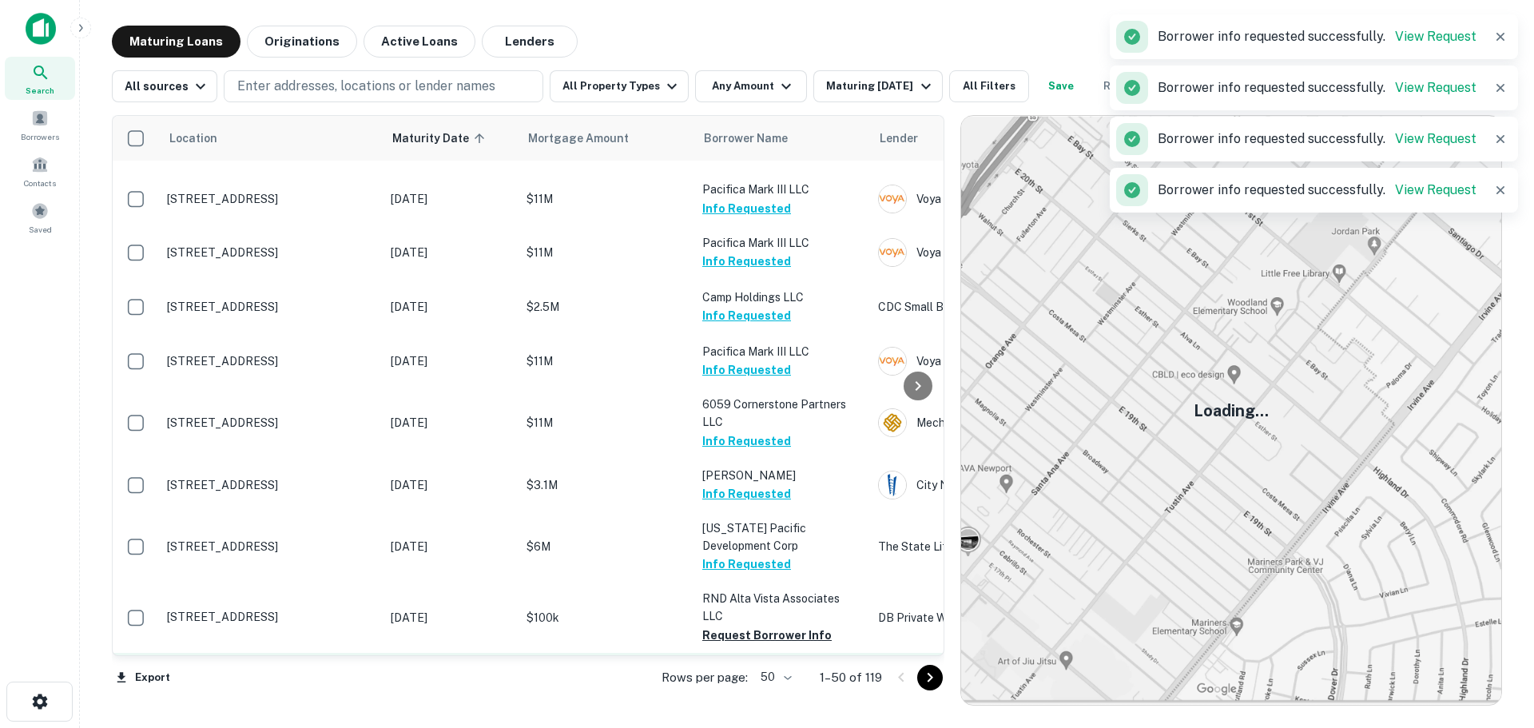
scroll to position [1279, 0]
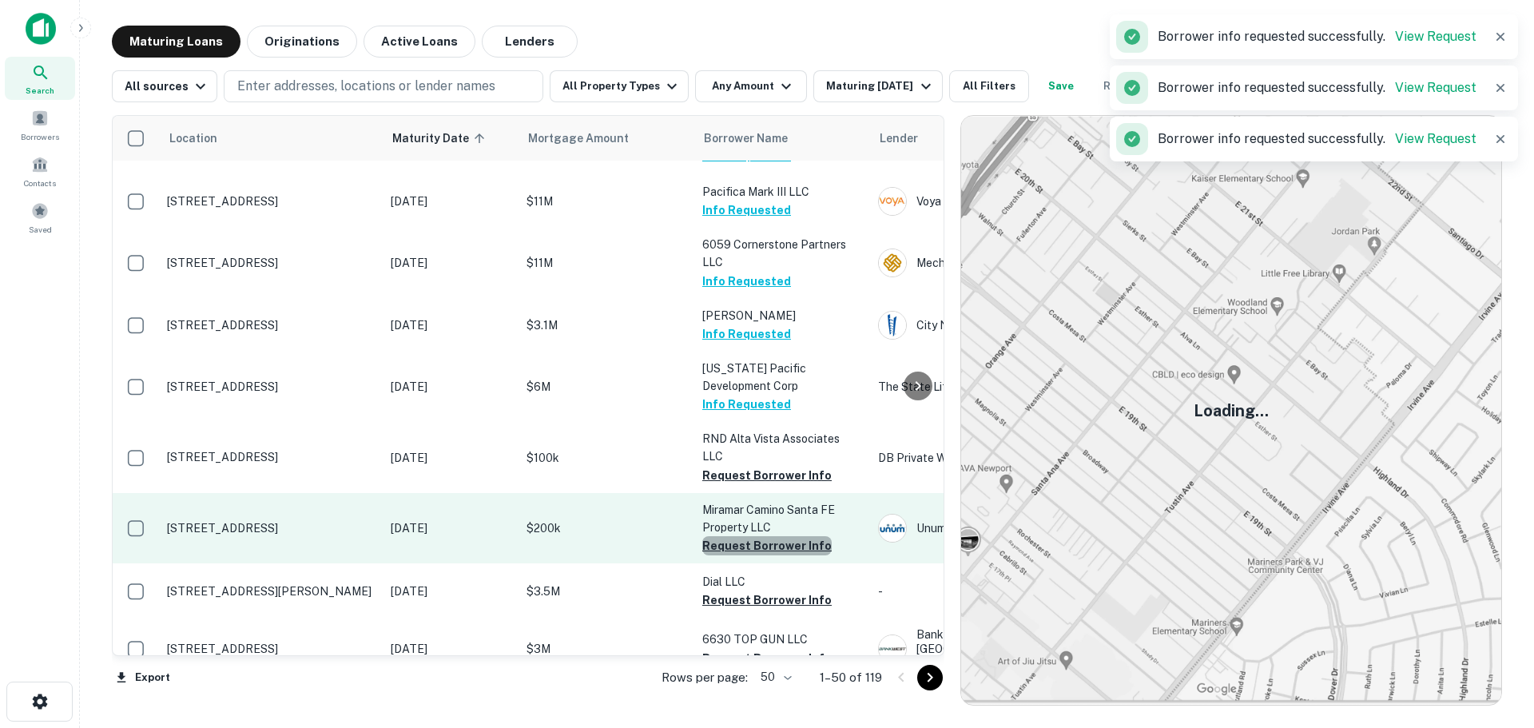
click at [778, 536] on button "Request Borrower Info" at bounding box center [766, 545] width 129 height 19
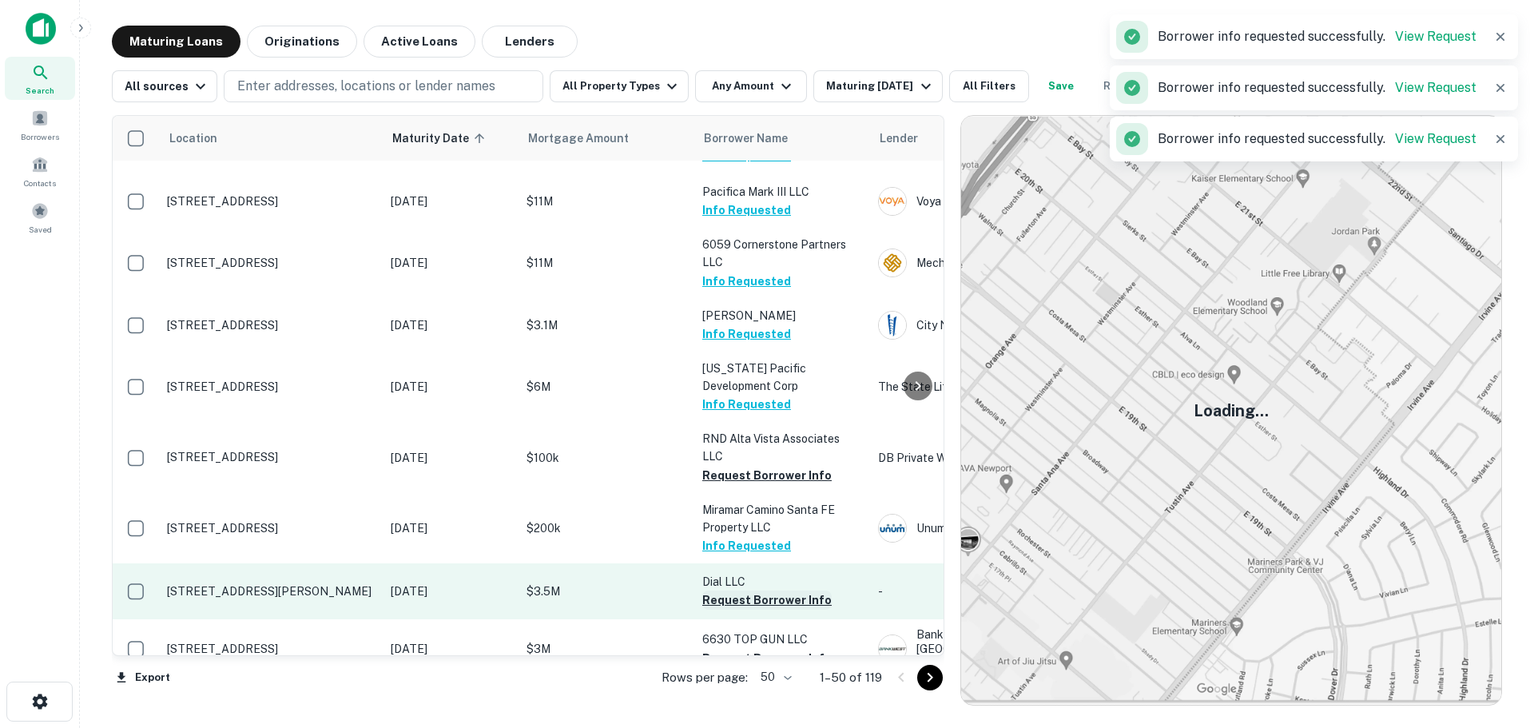
click at [771, 591] on button "Request Borrower Info" at bounding box center [766, 600] width 129 height 19
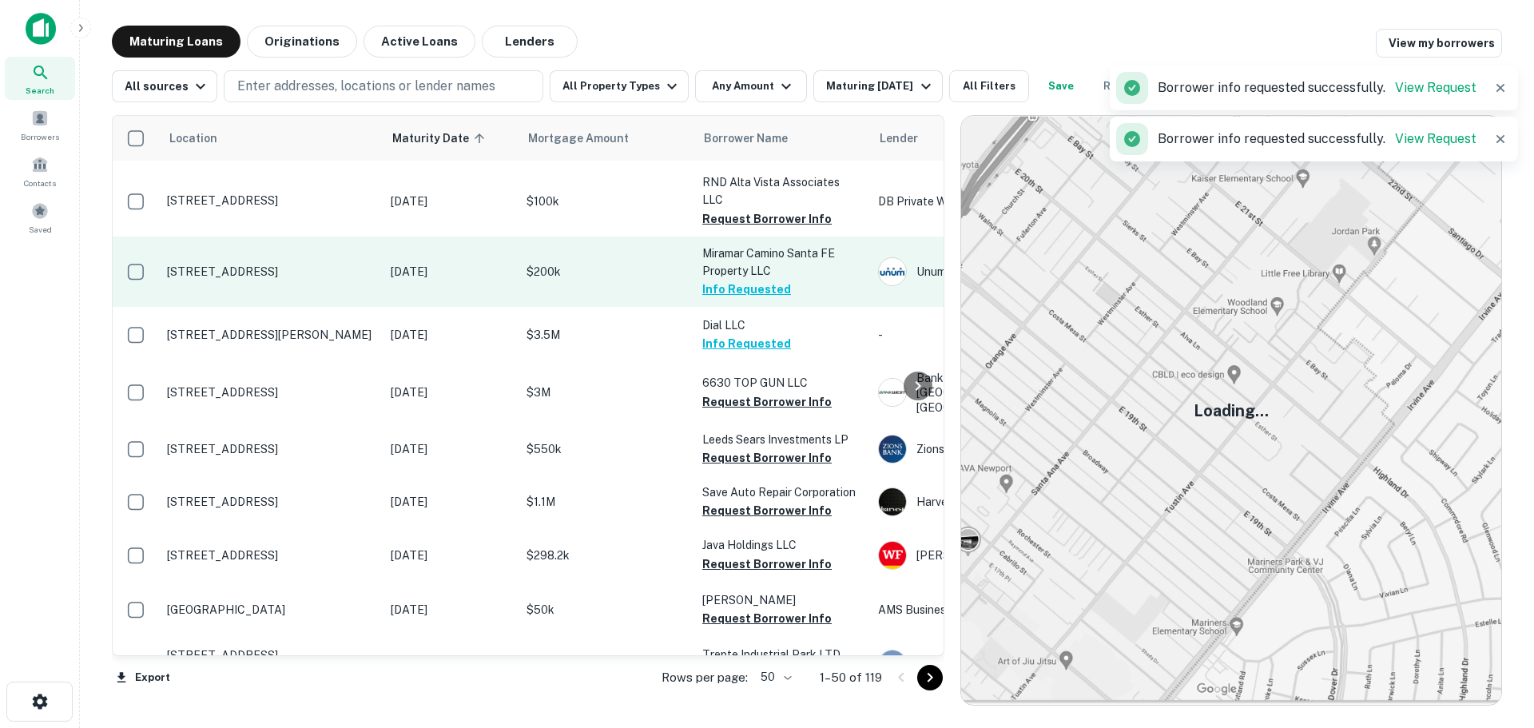
scroll to position [1448, 0]
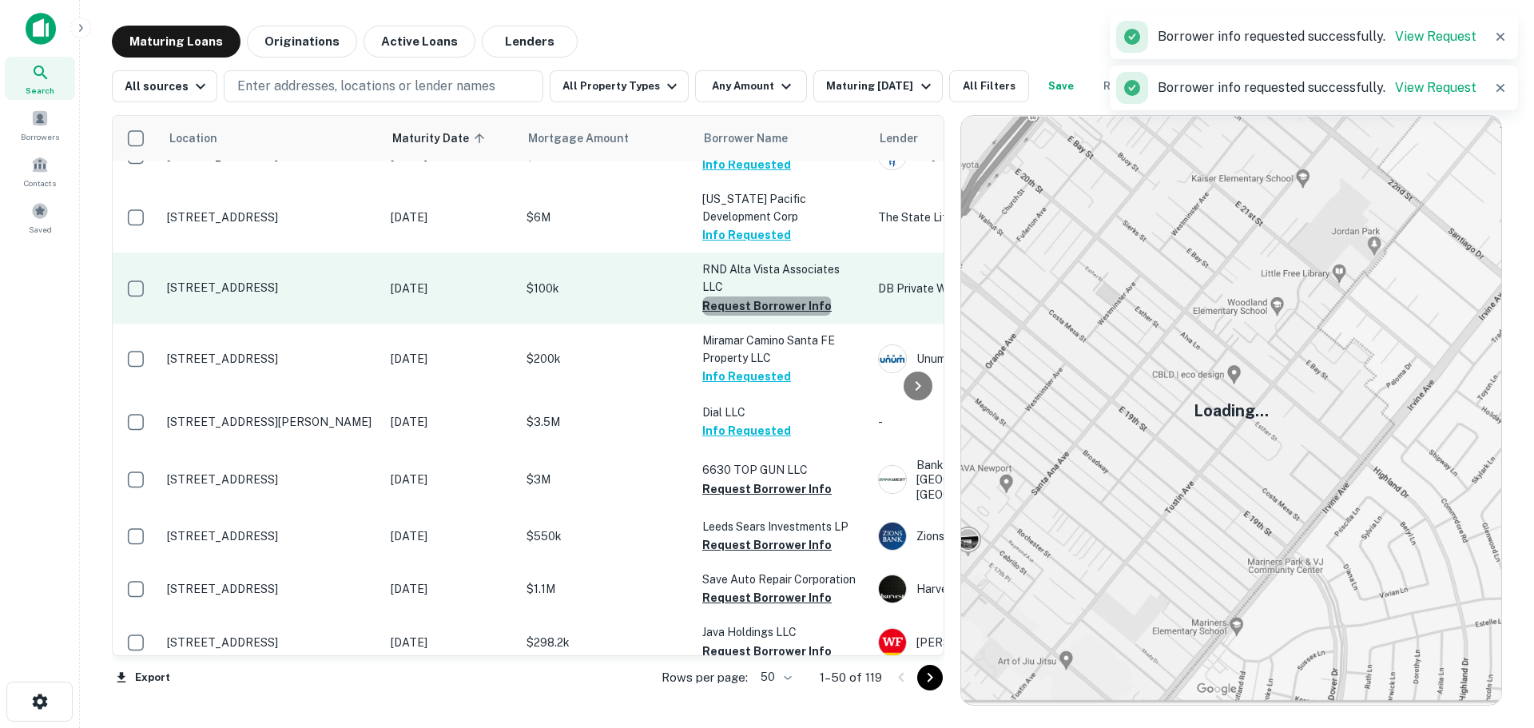
click at [766, 298] on button "Request Borrower Info" at bounding box center [766, 305] width 129 height 19
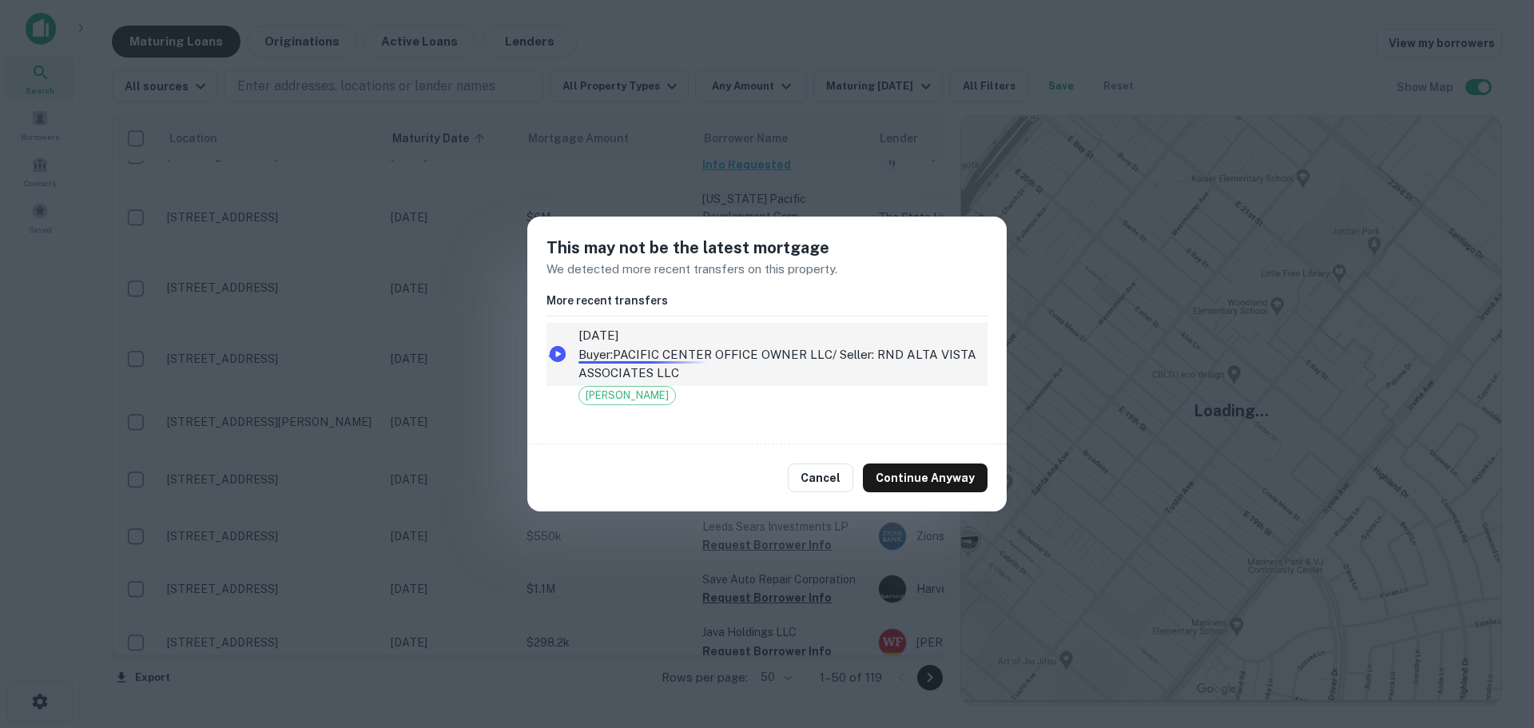
drag, startPoint x: 692, startPoint y: 359, endPoint x: 627, endPoint y: 332, distance: 69.9
drag, startPoint x: 627, startPoint y: 332, endPoint x: 625, endPoint y: 364, distance: 32.1
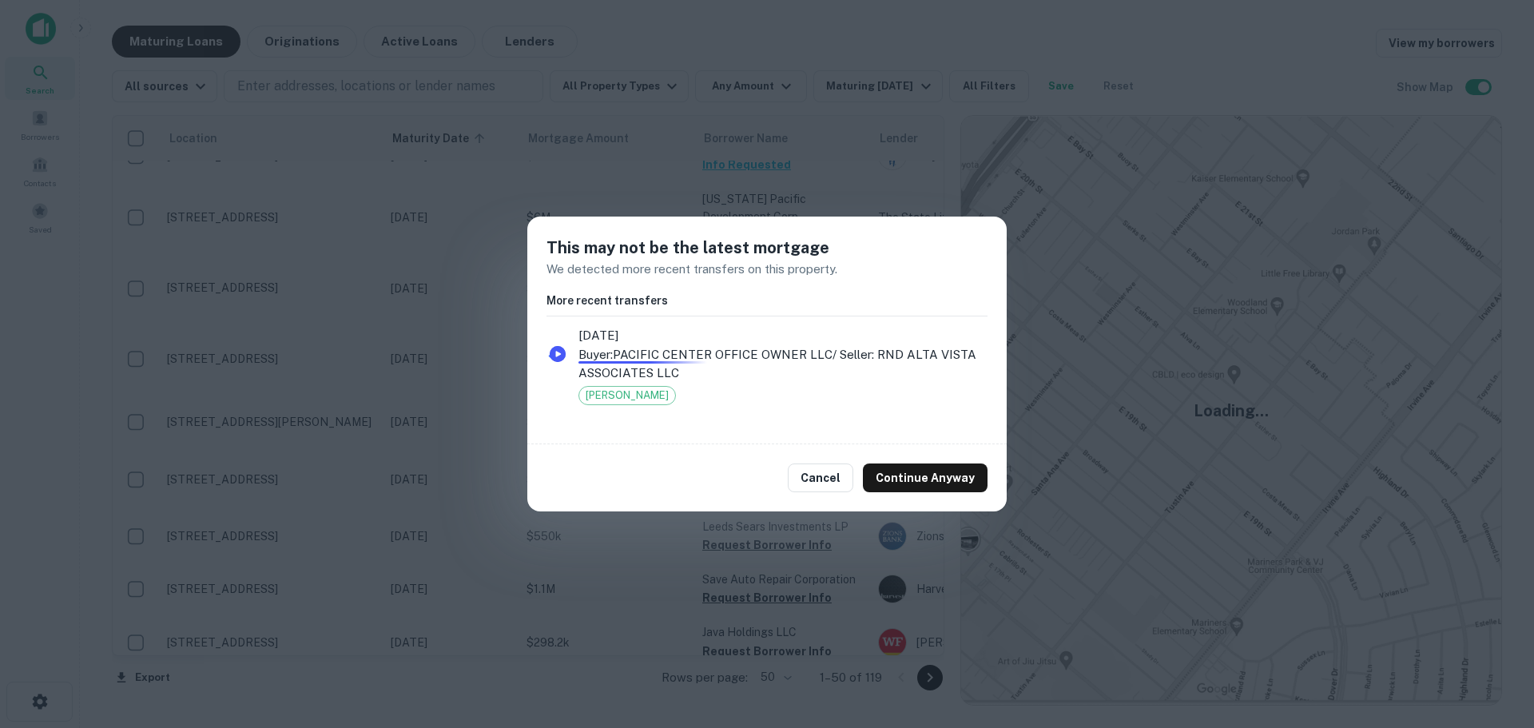
drag, startPoint x: 625, startPoint y: 364, endPoint x: 685, endPoint y: 431, distance: 89.4
click at [685, 431] on div "This may not be the latest mortgage We detected more recent transfers on this p…" at bounding box center [766, 330] width 479 height 227
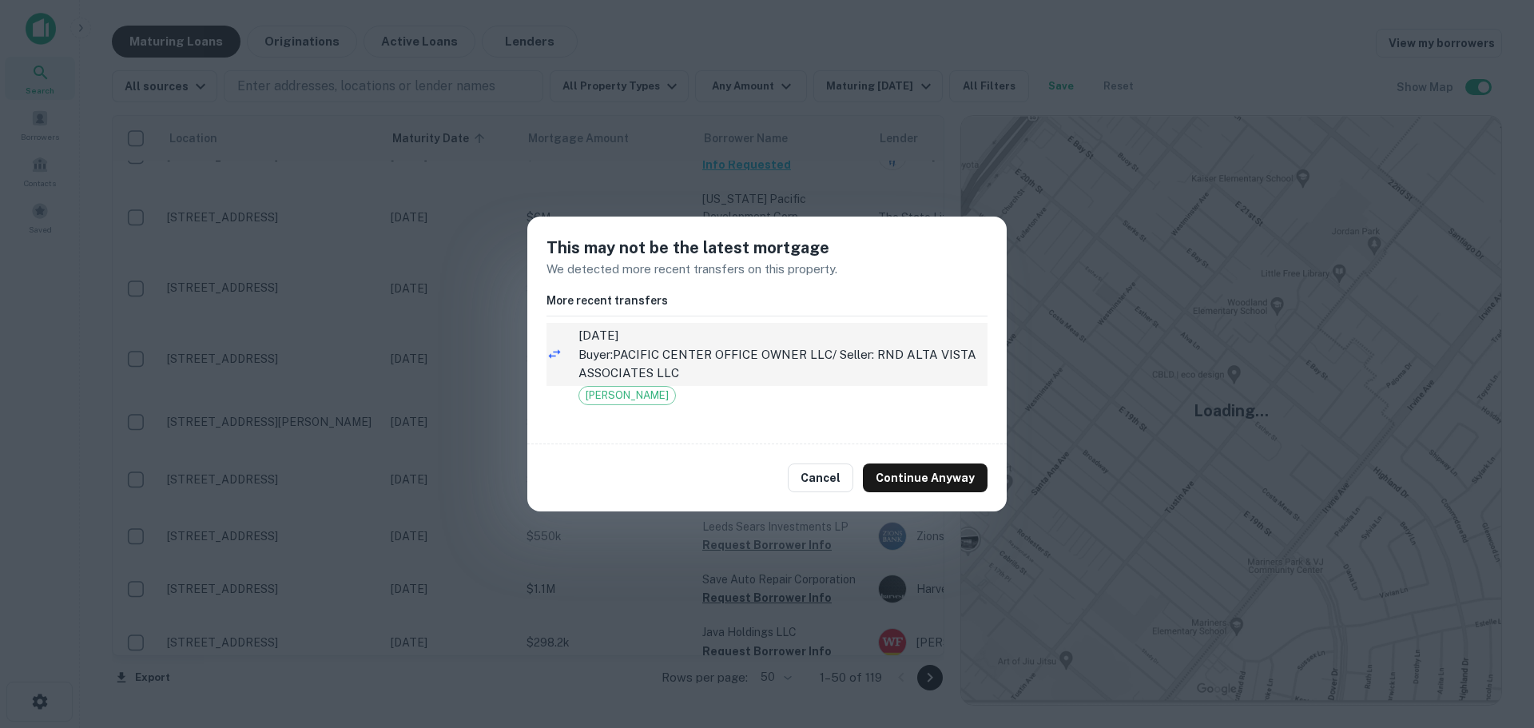
click at [734, 356] on p "Buyer: PACIFIC CENTER OFFICE OWNER LLC / Seller: RND ALTA VISTA ASSOCIATES LLC" at bounding box center [783, 364] width 409 height 38
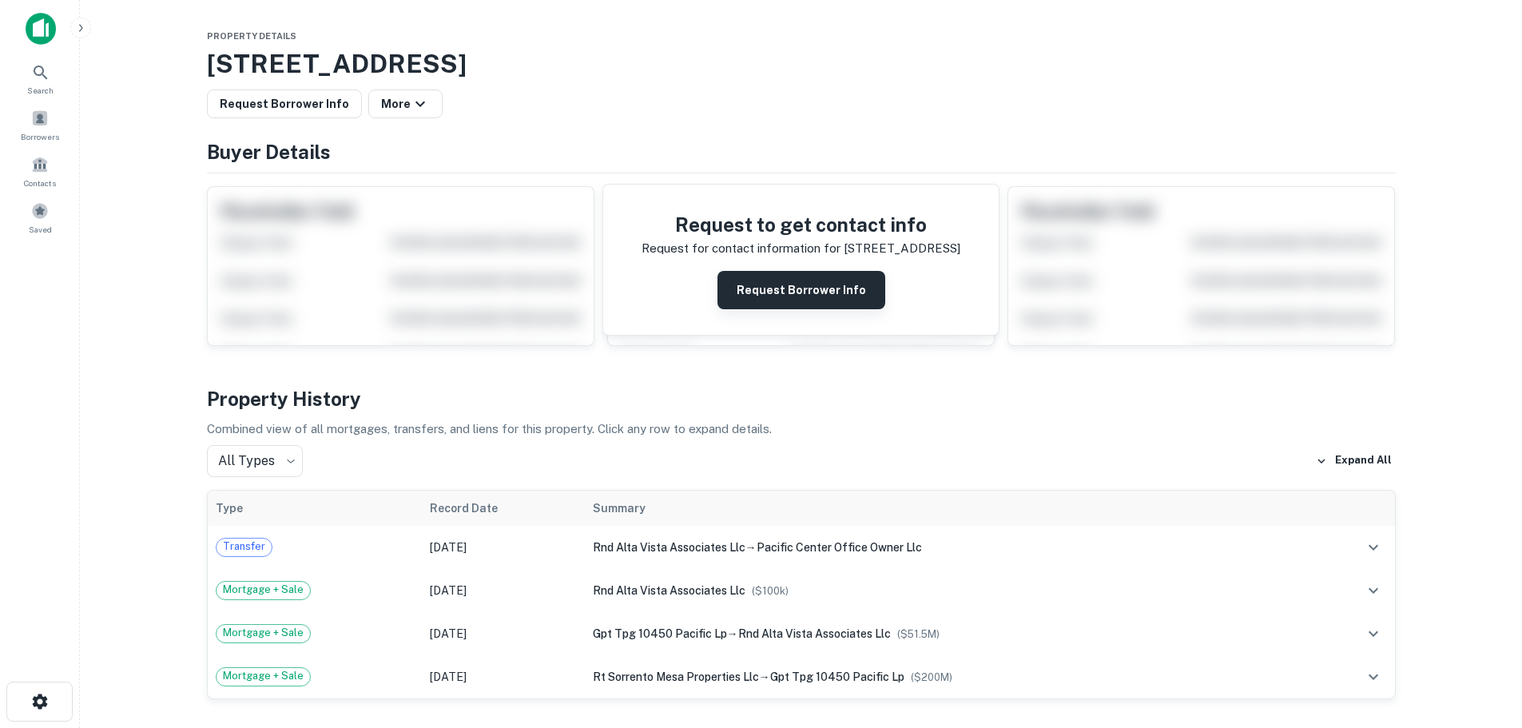
click at [758, 281] on button "Request Borrower Info" at bounding box center [802, 290] width 168 height 38
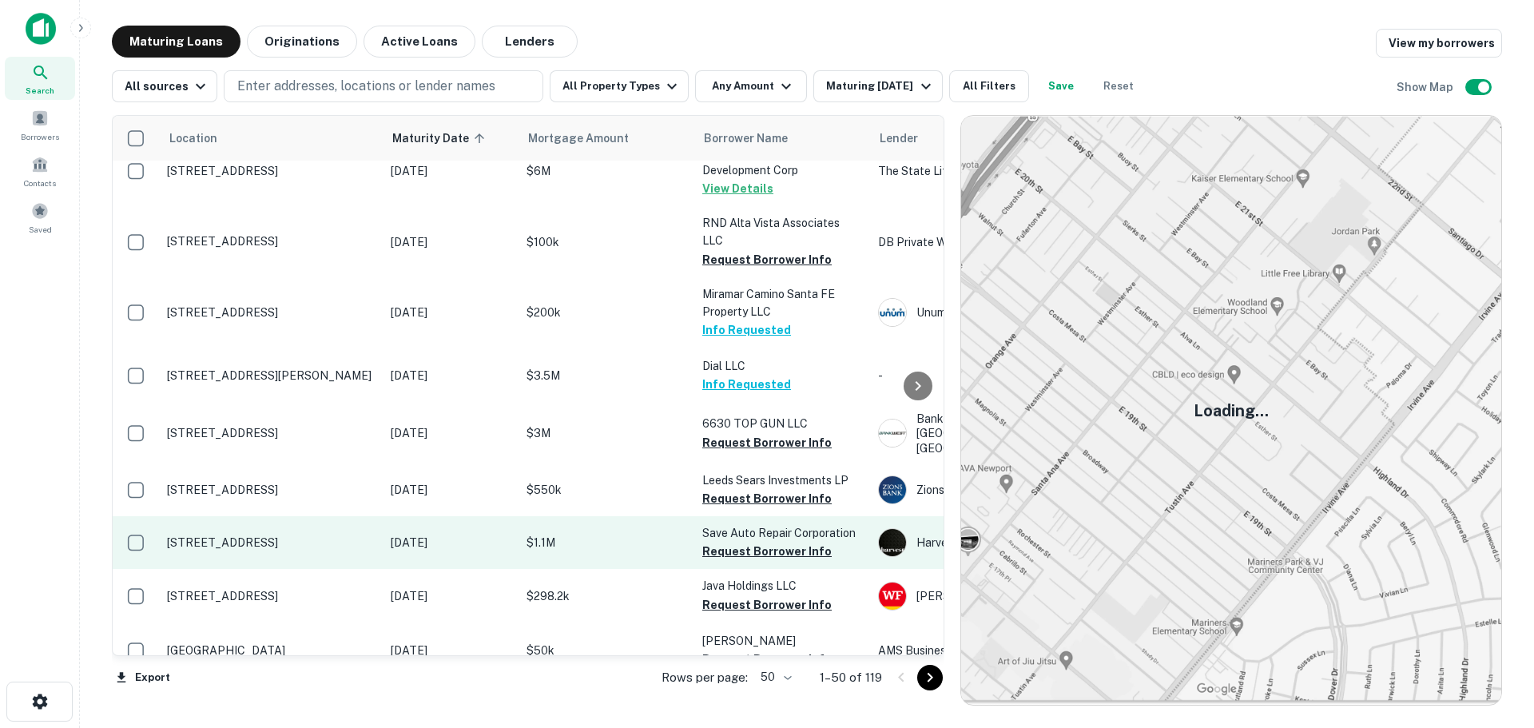
scroll to position [1518, 0]
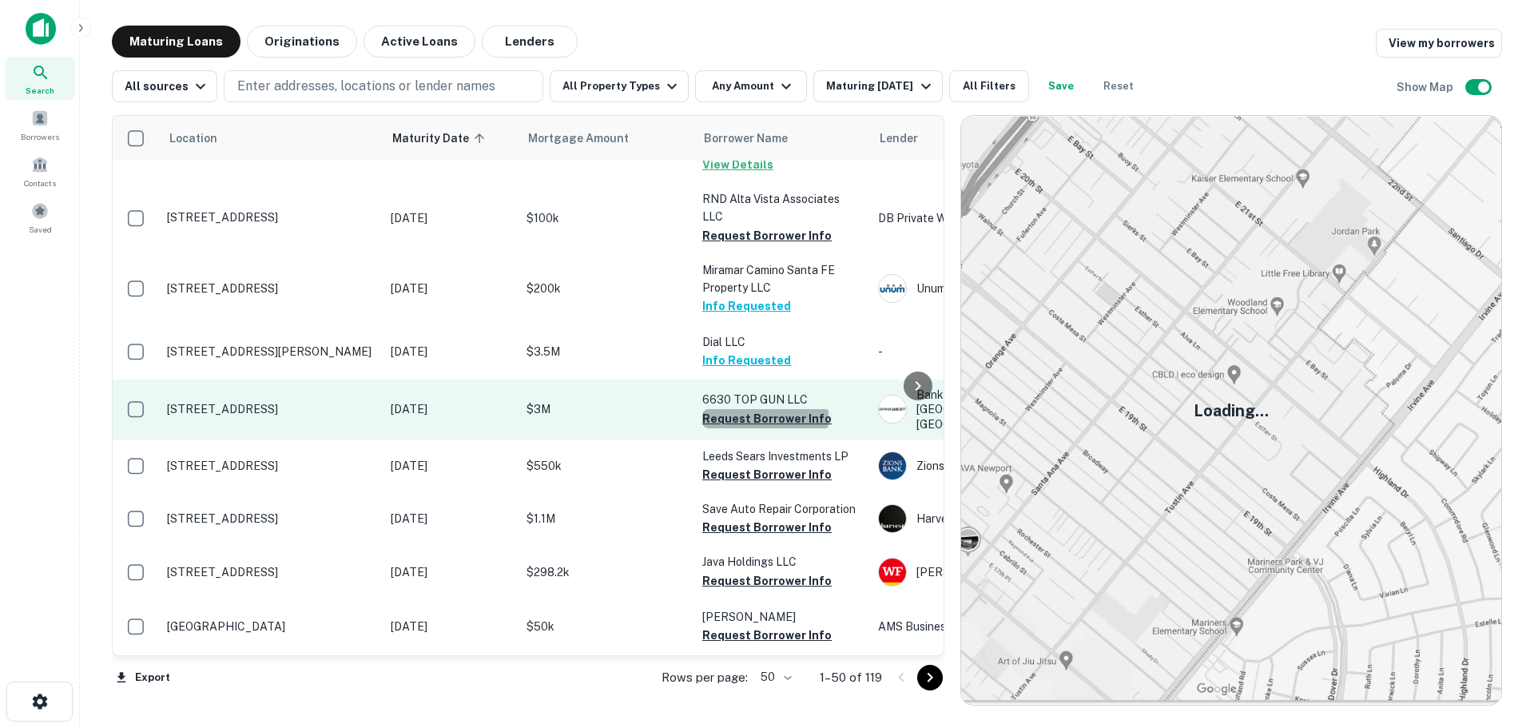
click at [765, 409] on button "Request Borrower Info" at bounding box center [766, 418] width 129 height 19
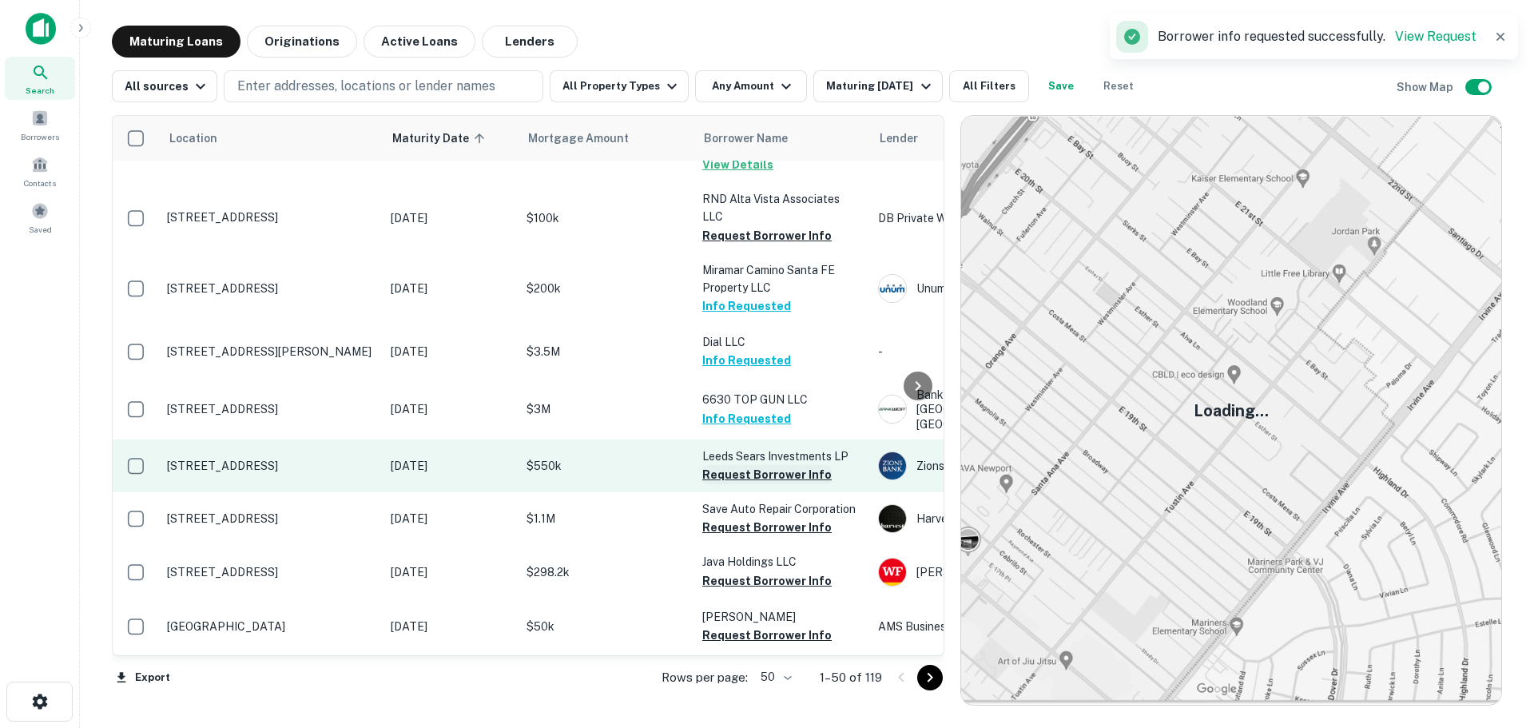
click at [759, 465] on button "Request Borrower Info" at bounding box center [766, 474] width 129 height 19
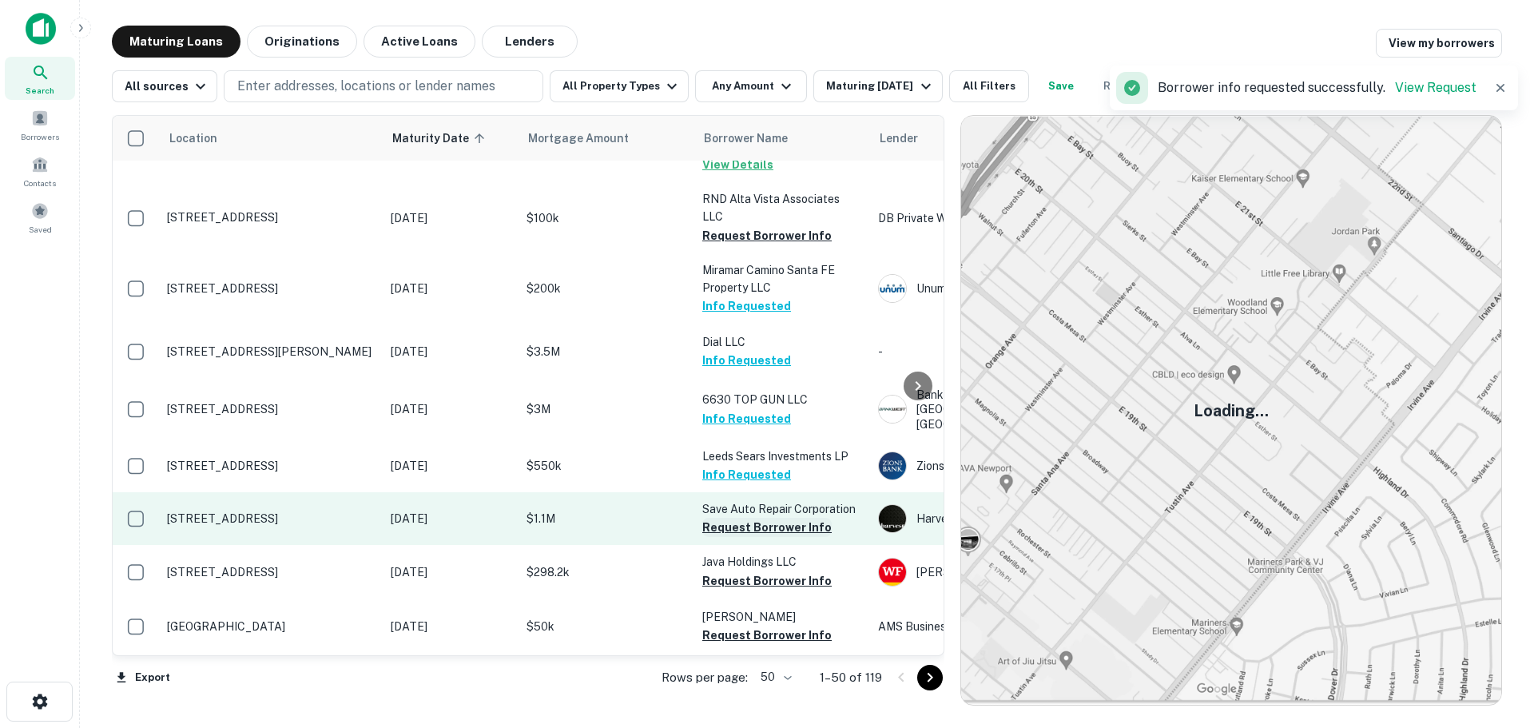
click at [746, 518] on button "Request Borrower Info" at bounding box center [766, 527] width 129 height 19
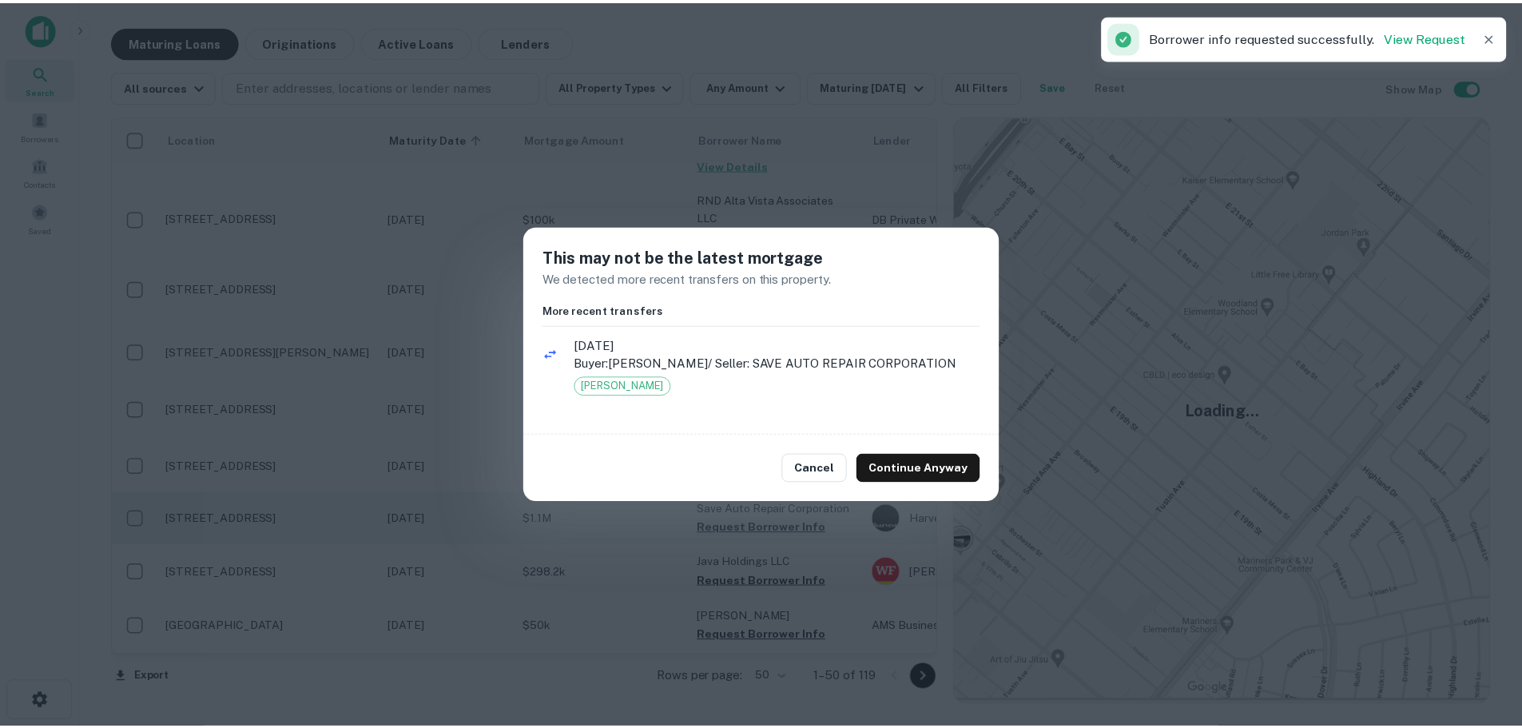
scroll to position [1528, 0]
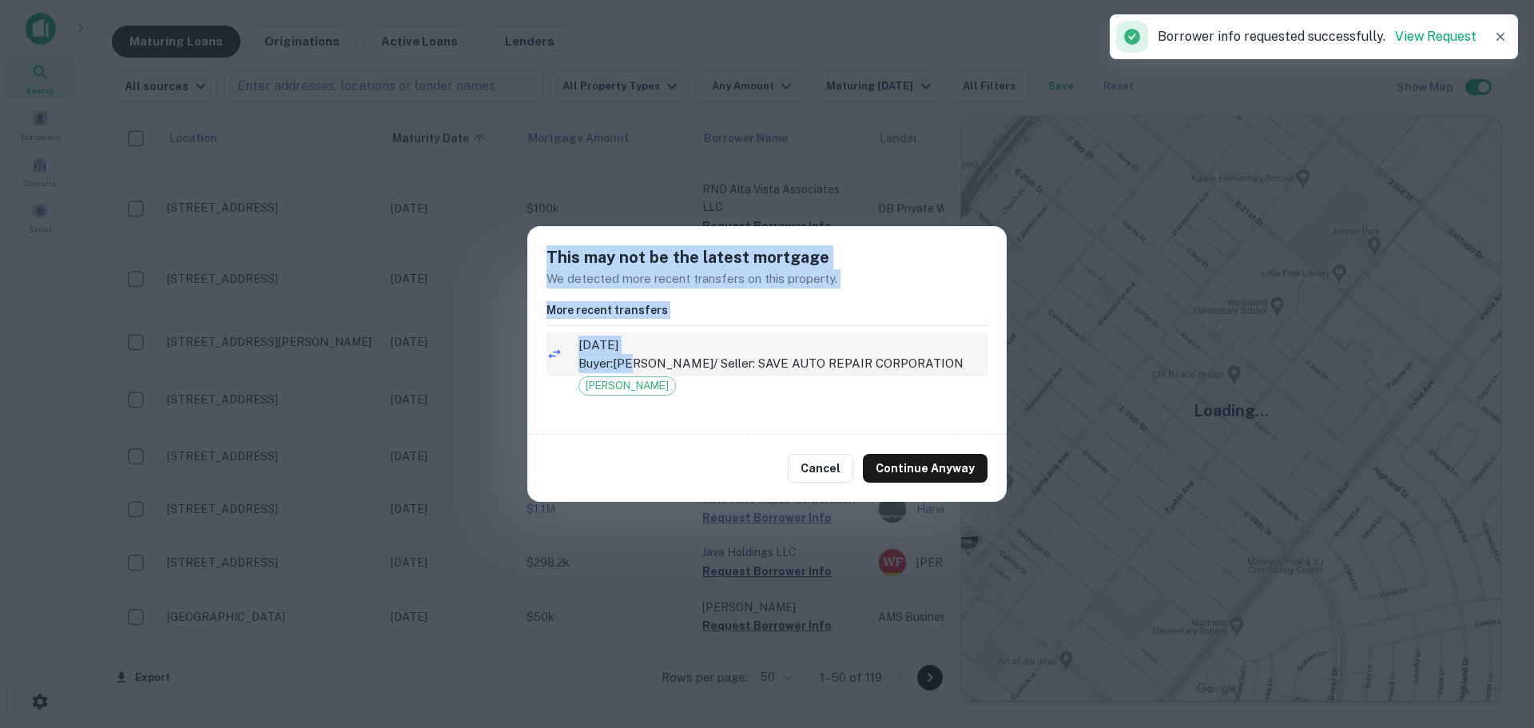
click at [639, 364] on p "Buyer: LUONG JOHNY / Seller: SAVE AUTO REPAIR CORPORATION" at bounding box center [783, 363] width 409 height 19
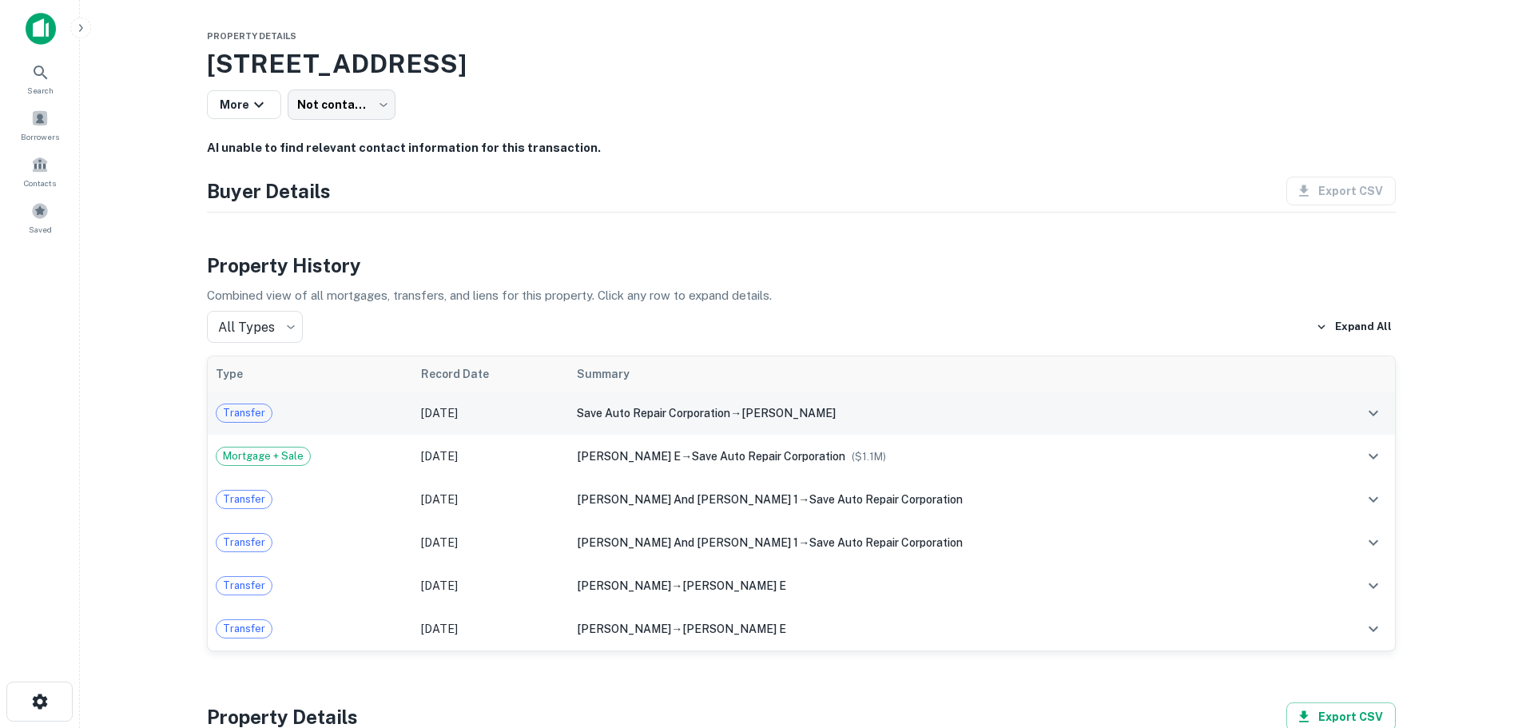
click at [694, 420] on span "save auto repair corporation" at bounding box center [653, 413] width 153 height 13
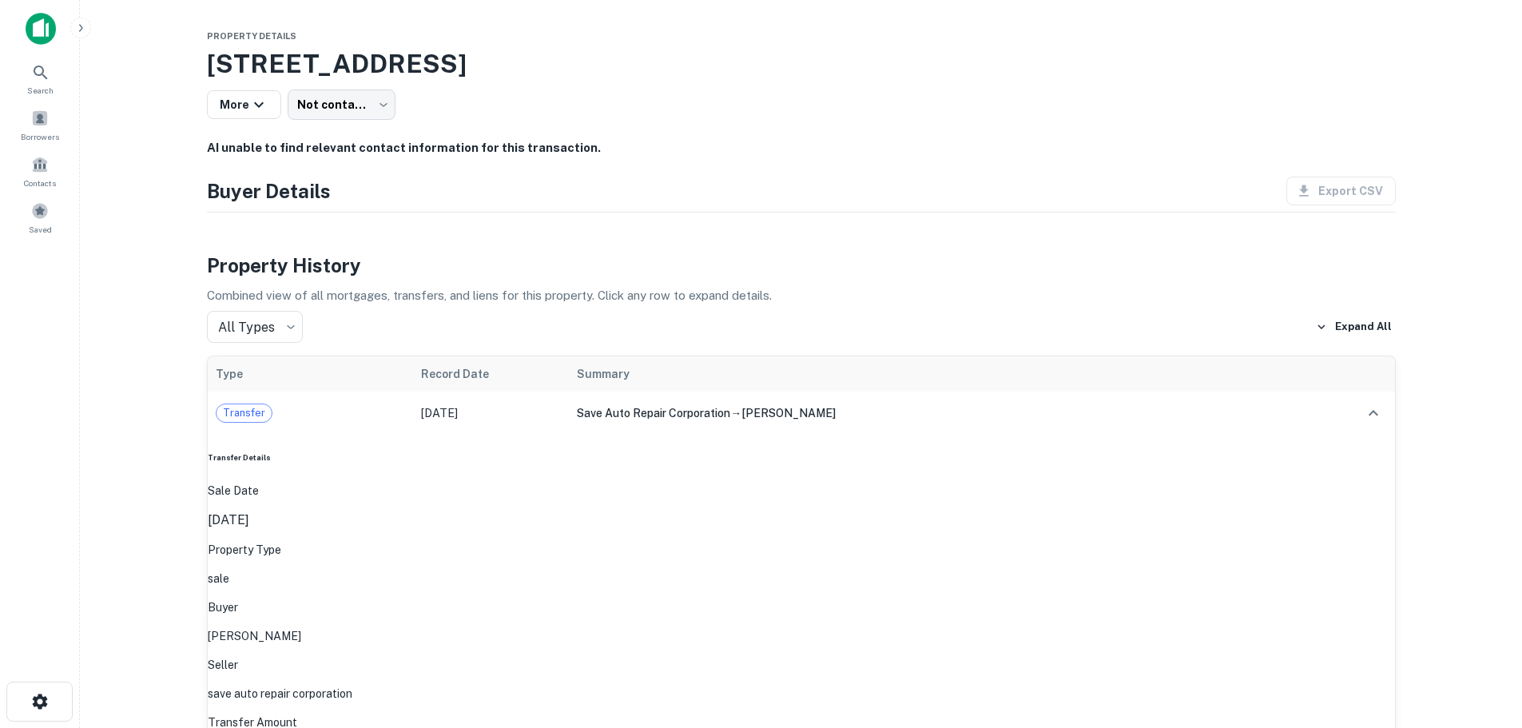
drag, startPoint x: 920, startPoint y: 524, endPoint x: 953, endPoint y: 522, distance: 33.6
click at [921, 685] on p "save auto repair corporation" at bounding box center [802, 694] width 1188 height 18
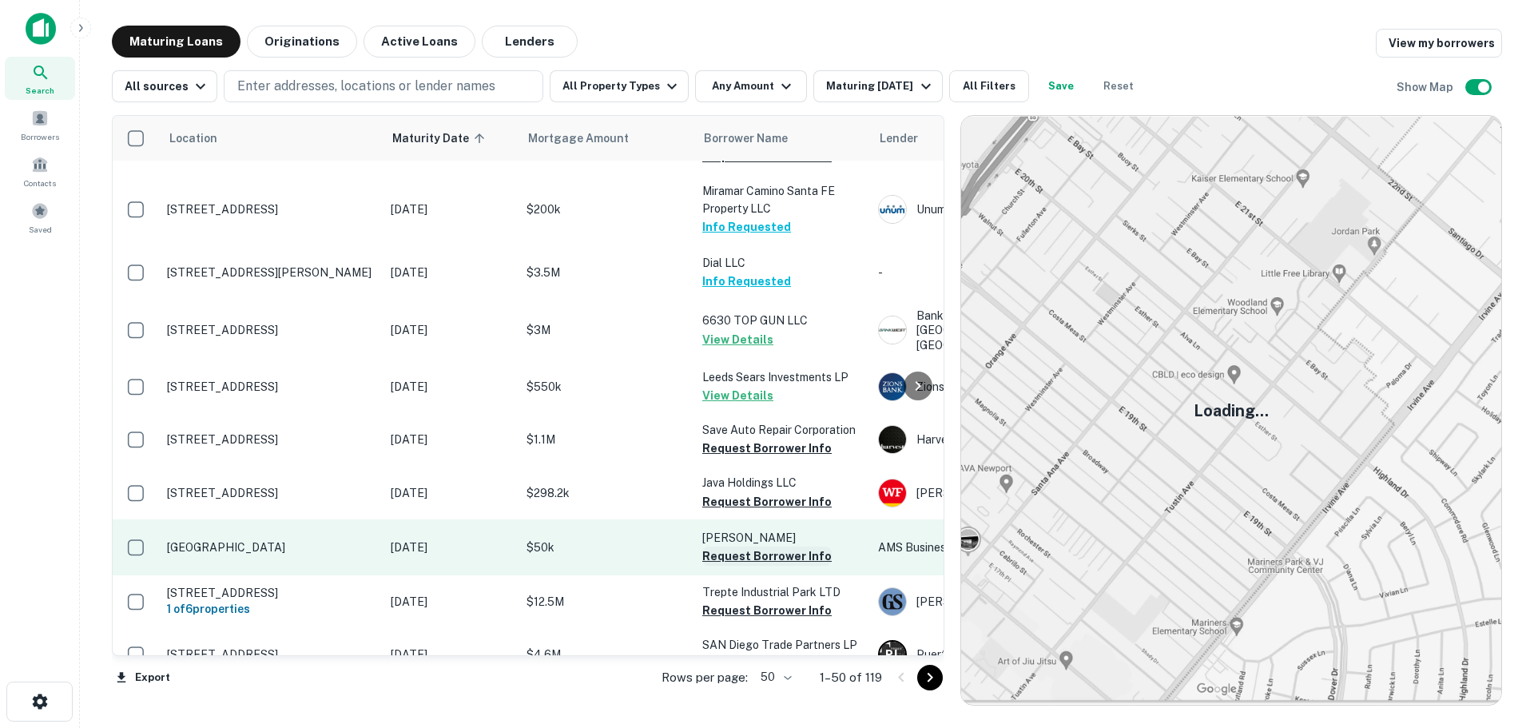
scroll to position [1598, 0]
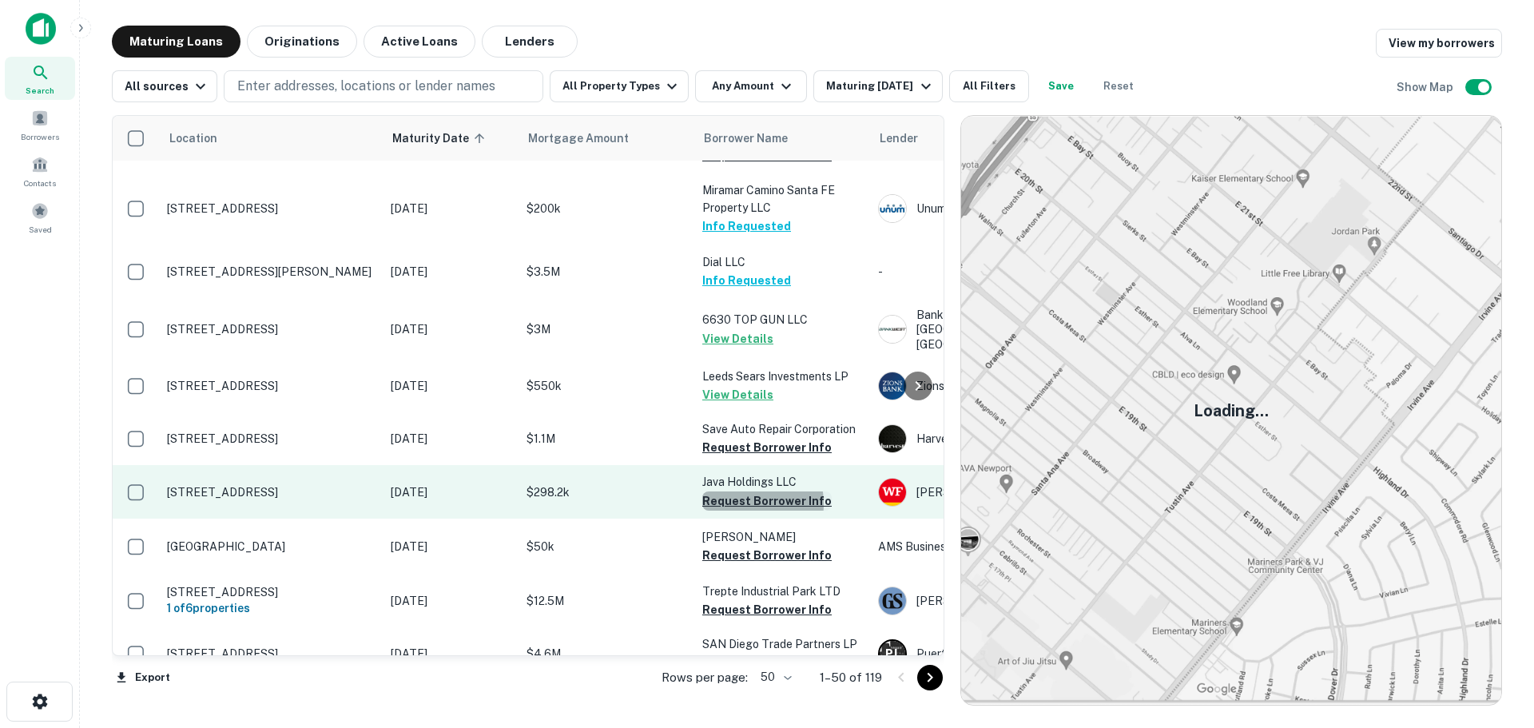
click at [742, 491] on button "Request Borrower Info" at bounding box center [766, 500] width 129 height 19
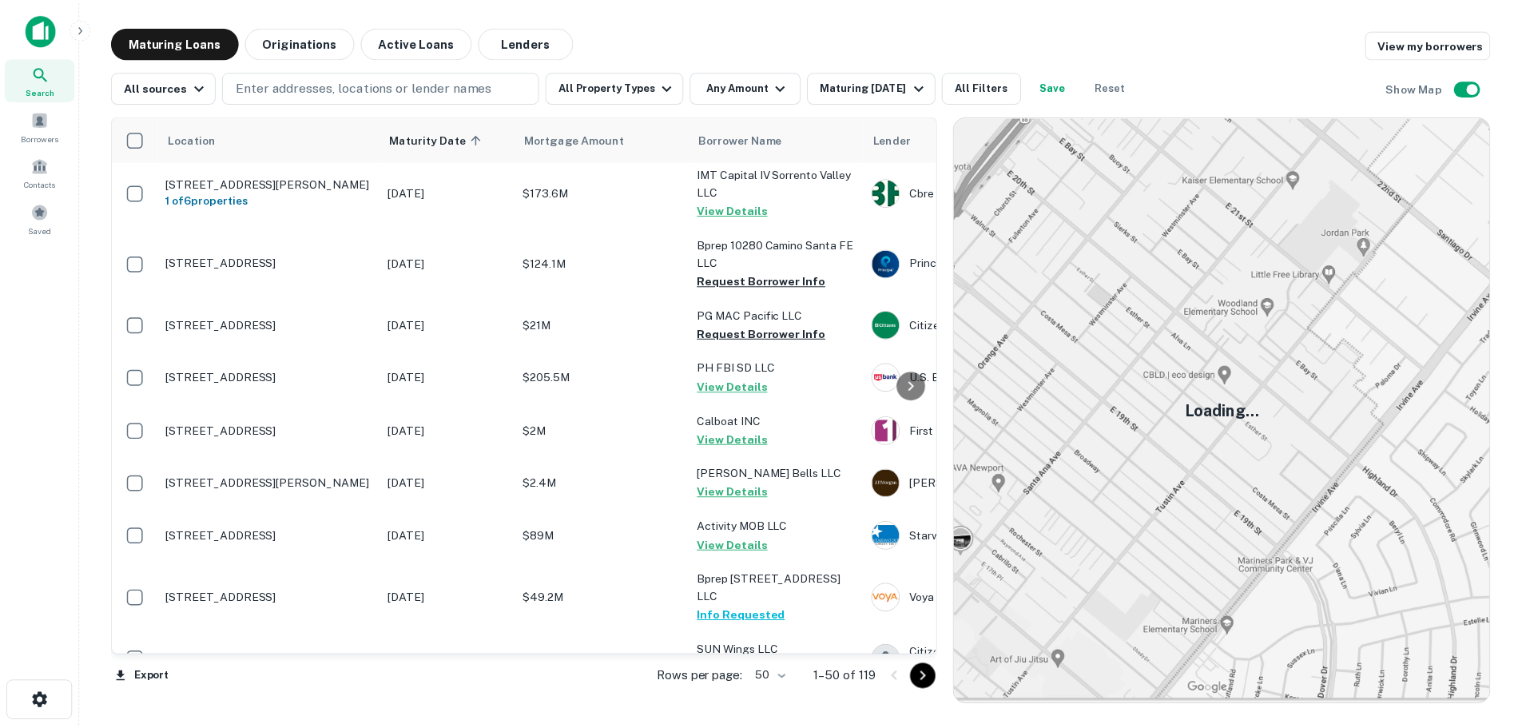
scroll to position [0, 0]
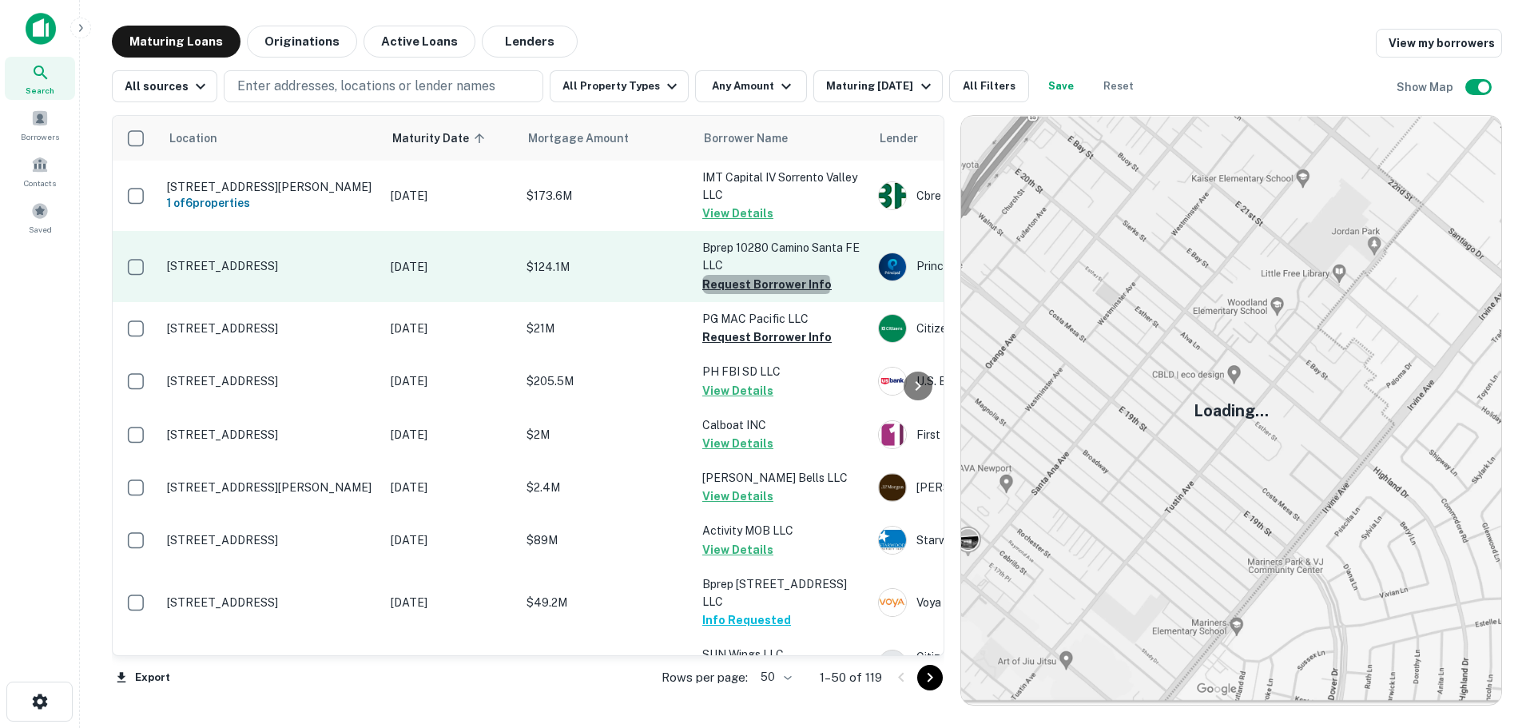
click at [766, 284] on button "Request Borrower Info" at bounding box center [766, 284] width 129 height 19
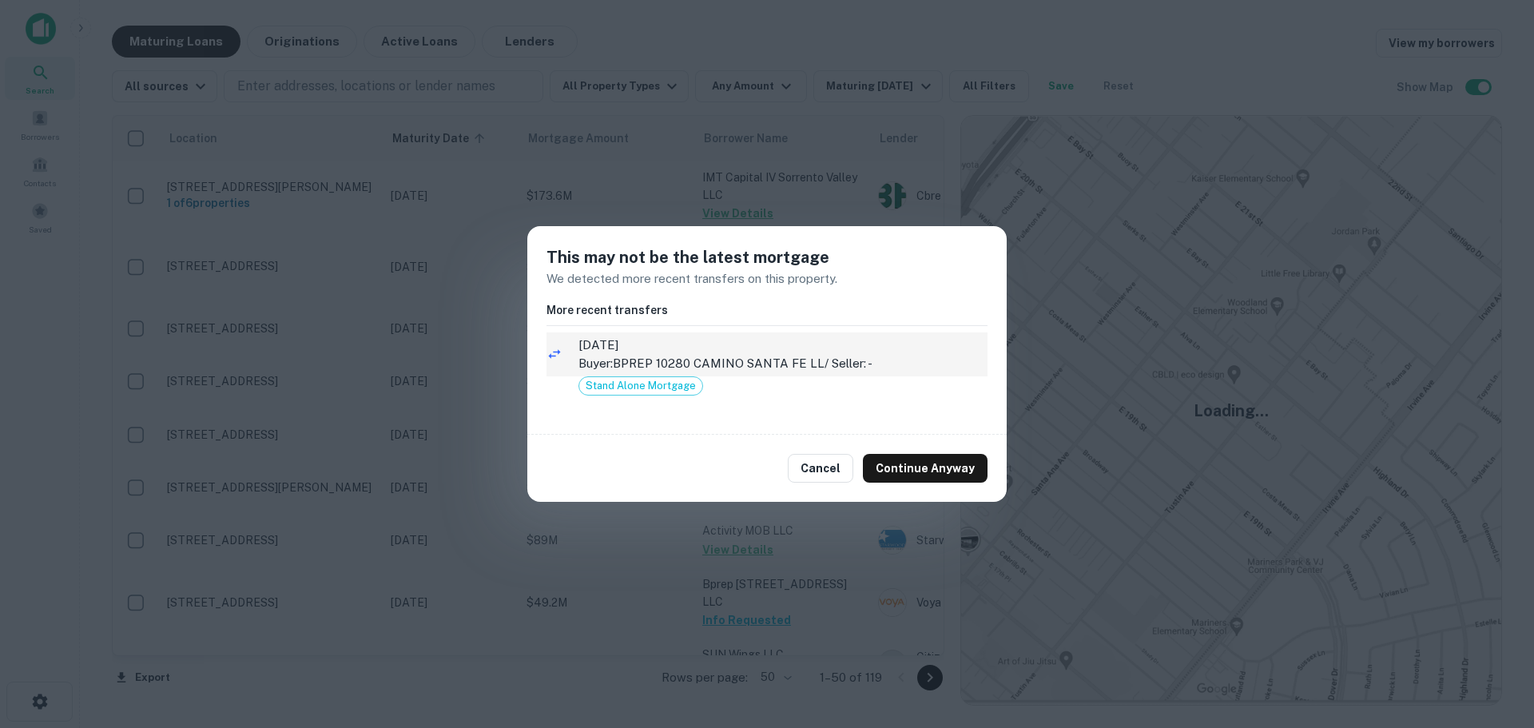
click at [632, 348] on span "4/15/2025" at bounding box center [783, 345] width 409 height 19
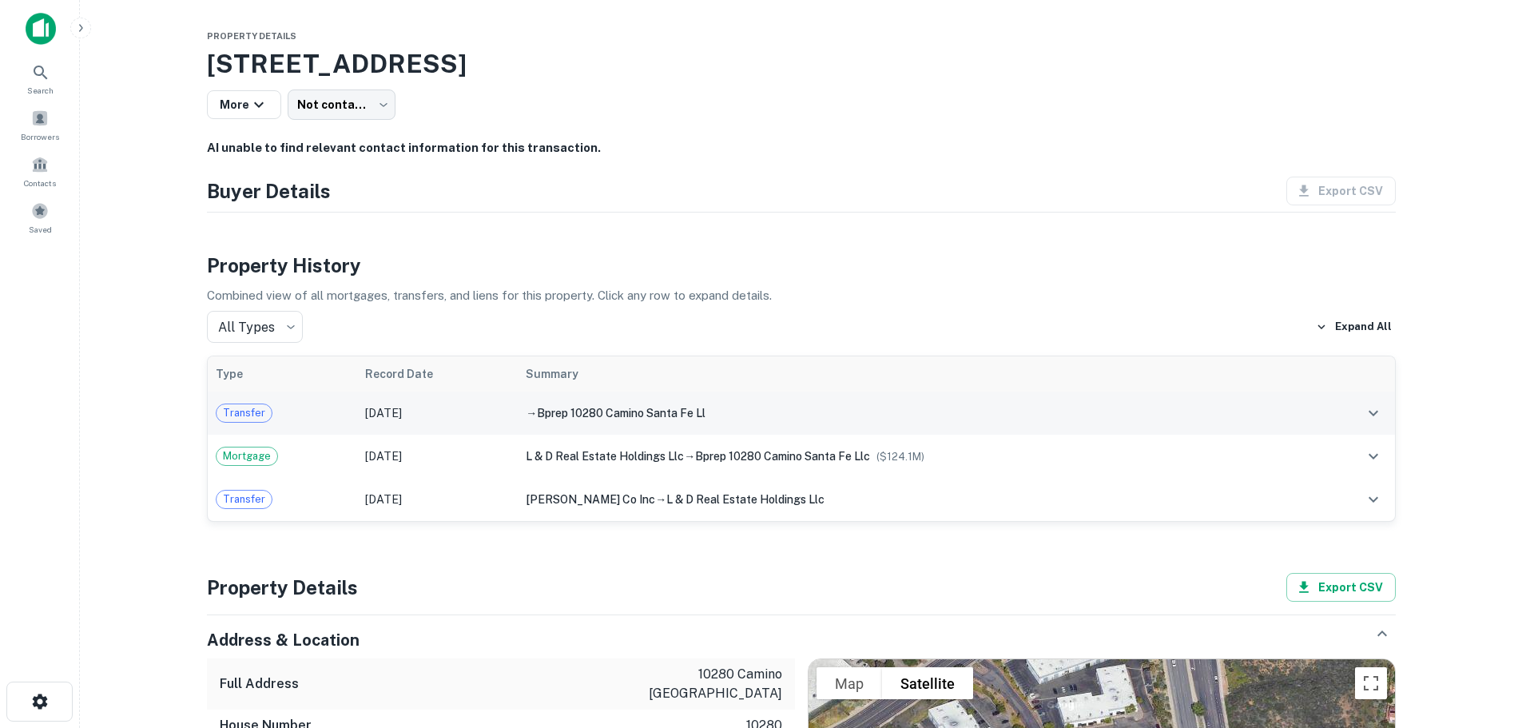
click at [242, 421] on span "Transfer" at bounding box center [244, 413] width 55 height 16
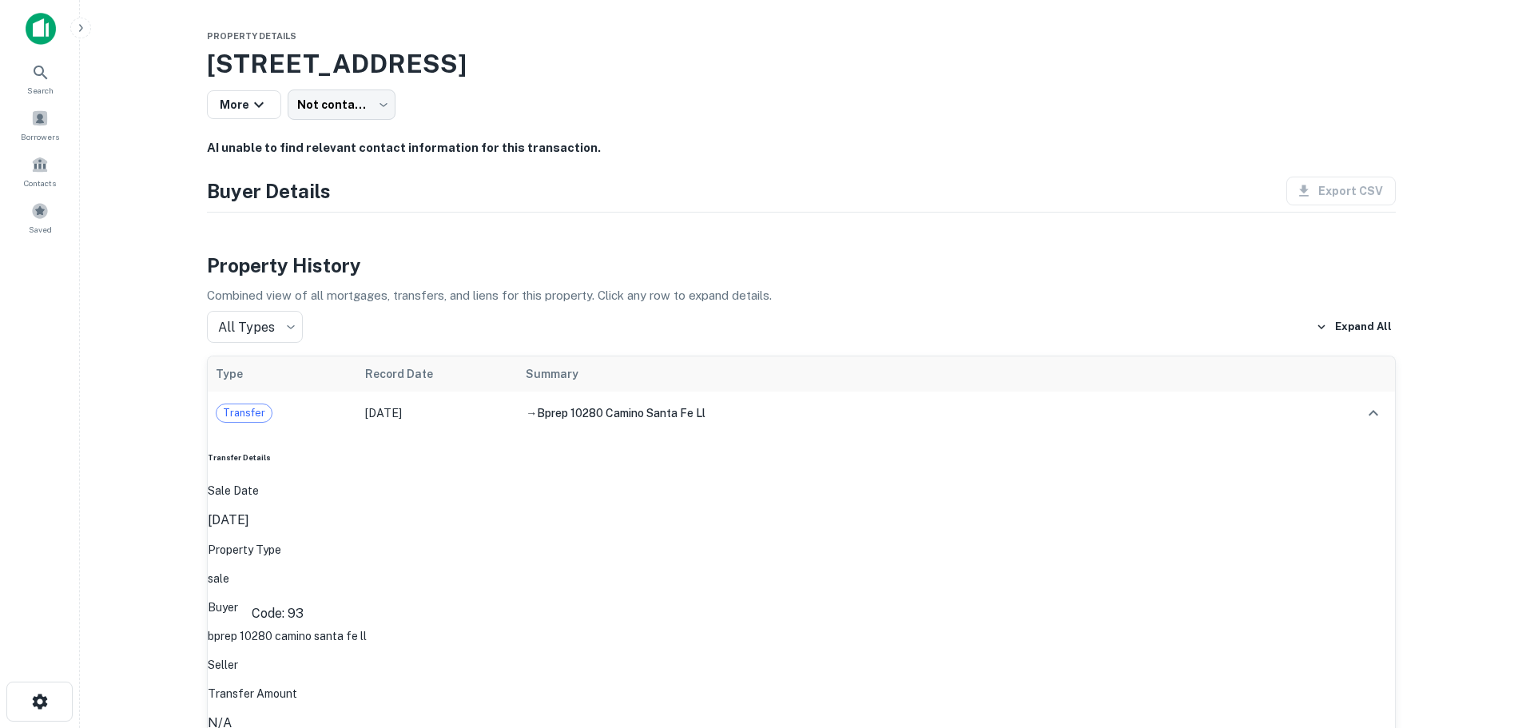
drag, startPoint x: 284, startPoint y: 567, endPoint x: 292, endPoint y: 567, distance: 8.8
drag, startPoint x: 631, startPoint y: 575, endPoint x: 642, endPoint y: 543, distance: 33.6
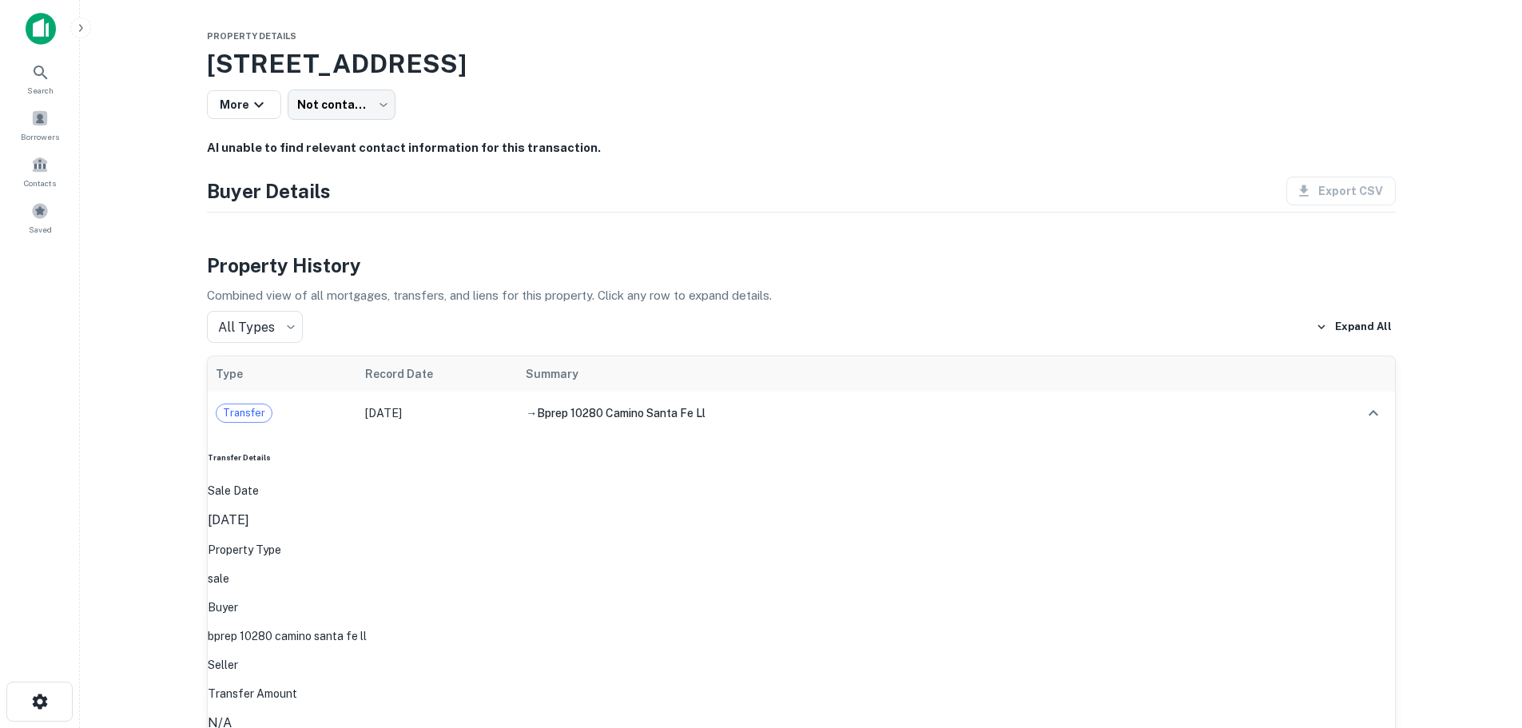
click at [658, 599] on p "Buyer" at bounding box center [802, 608] width 1188 height 18
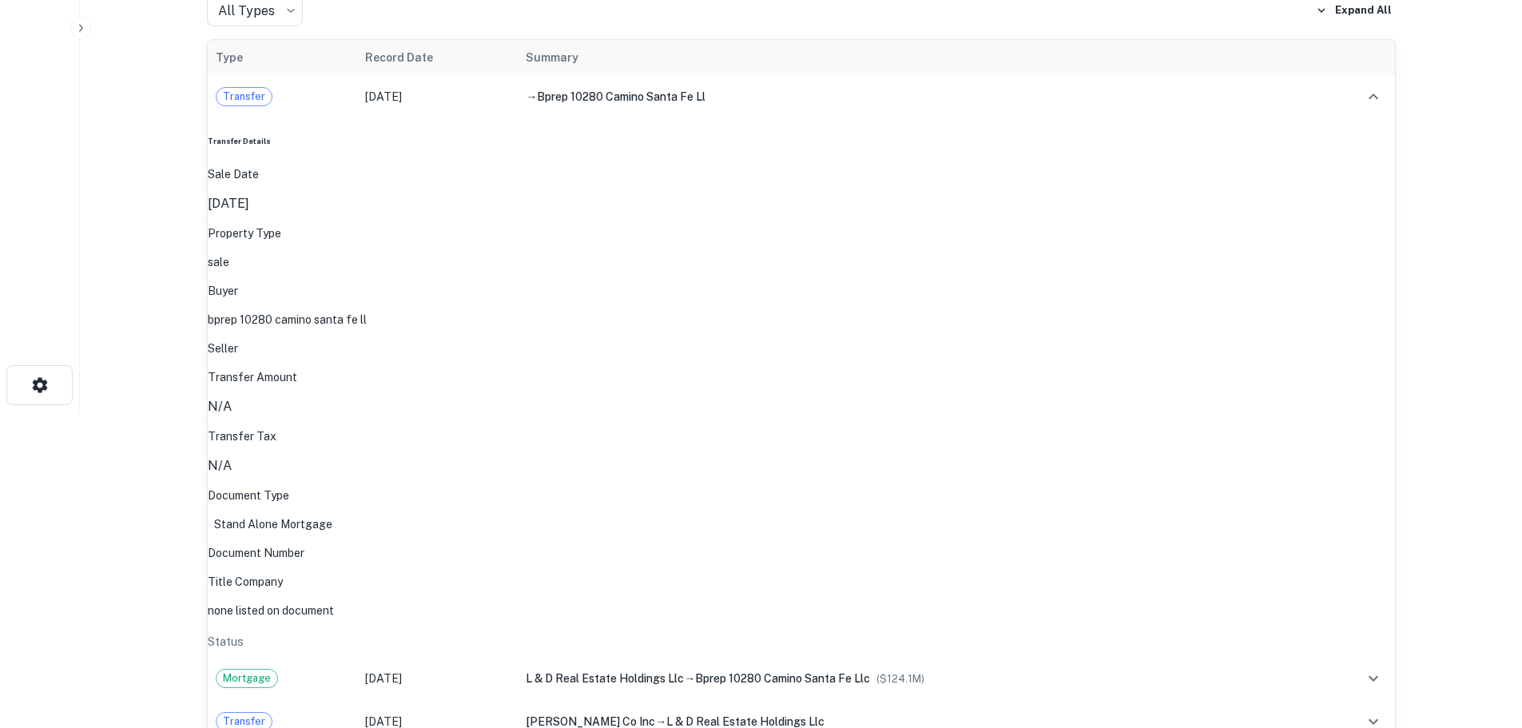
scroll to position [320, 0]
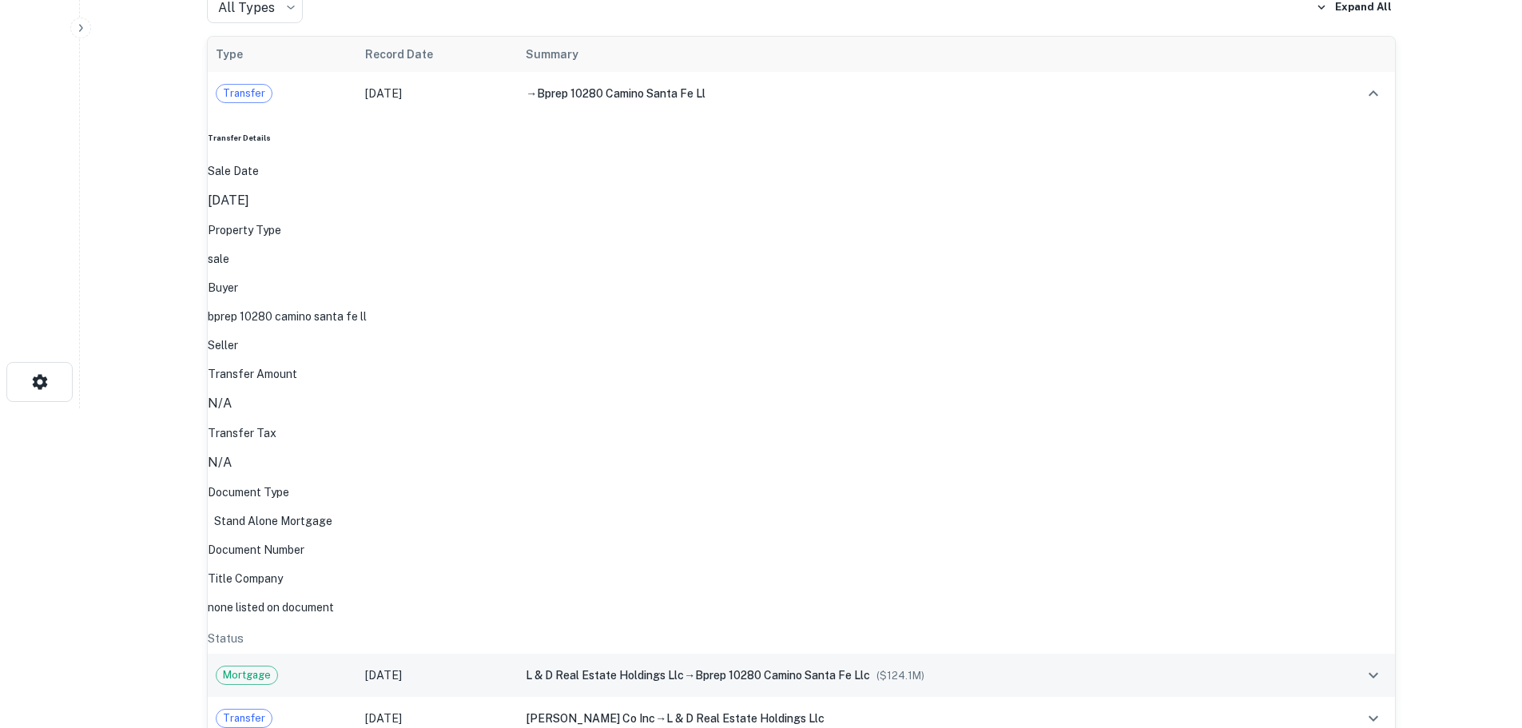
click at [302, 666] on div "Mortgage" at bounding box center [283, 675] width 134 height 19
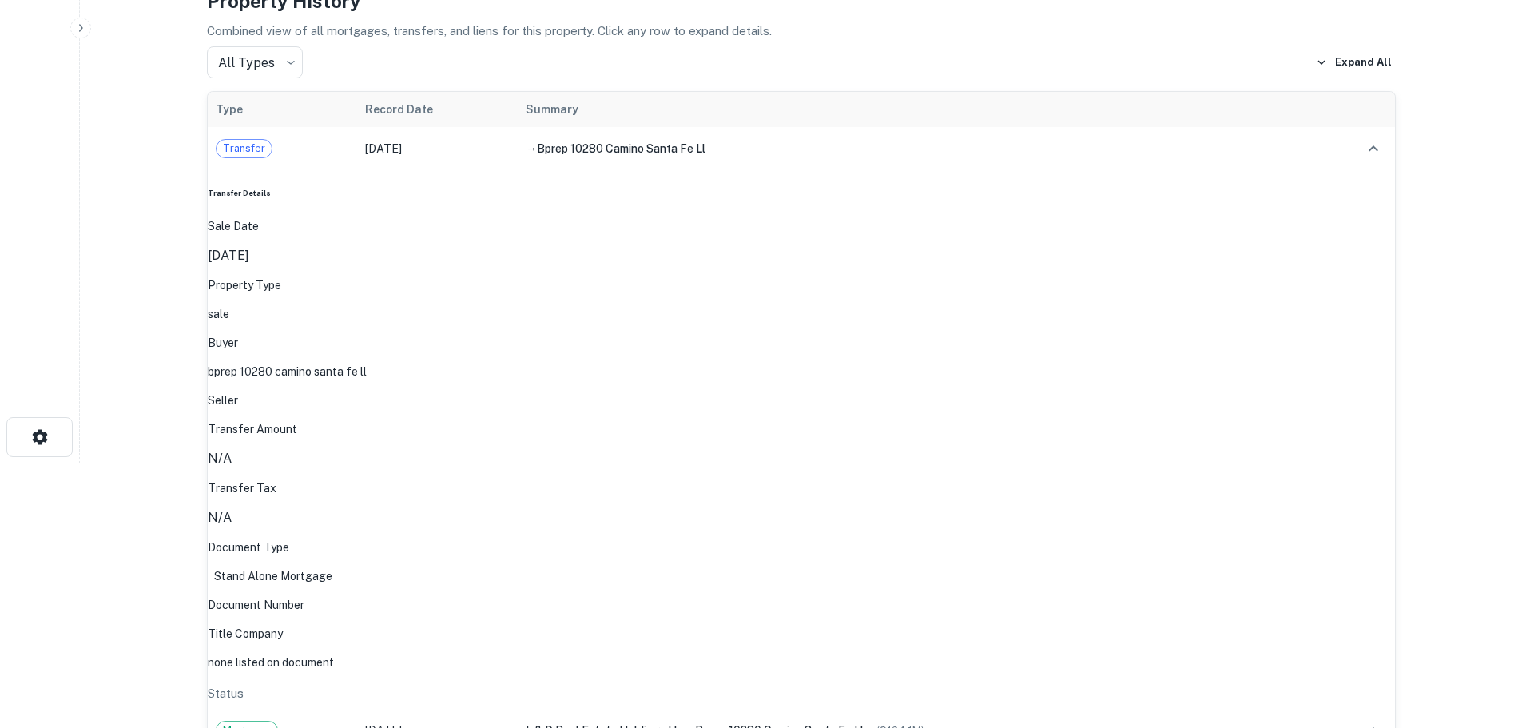
scroll to position [240, 0]
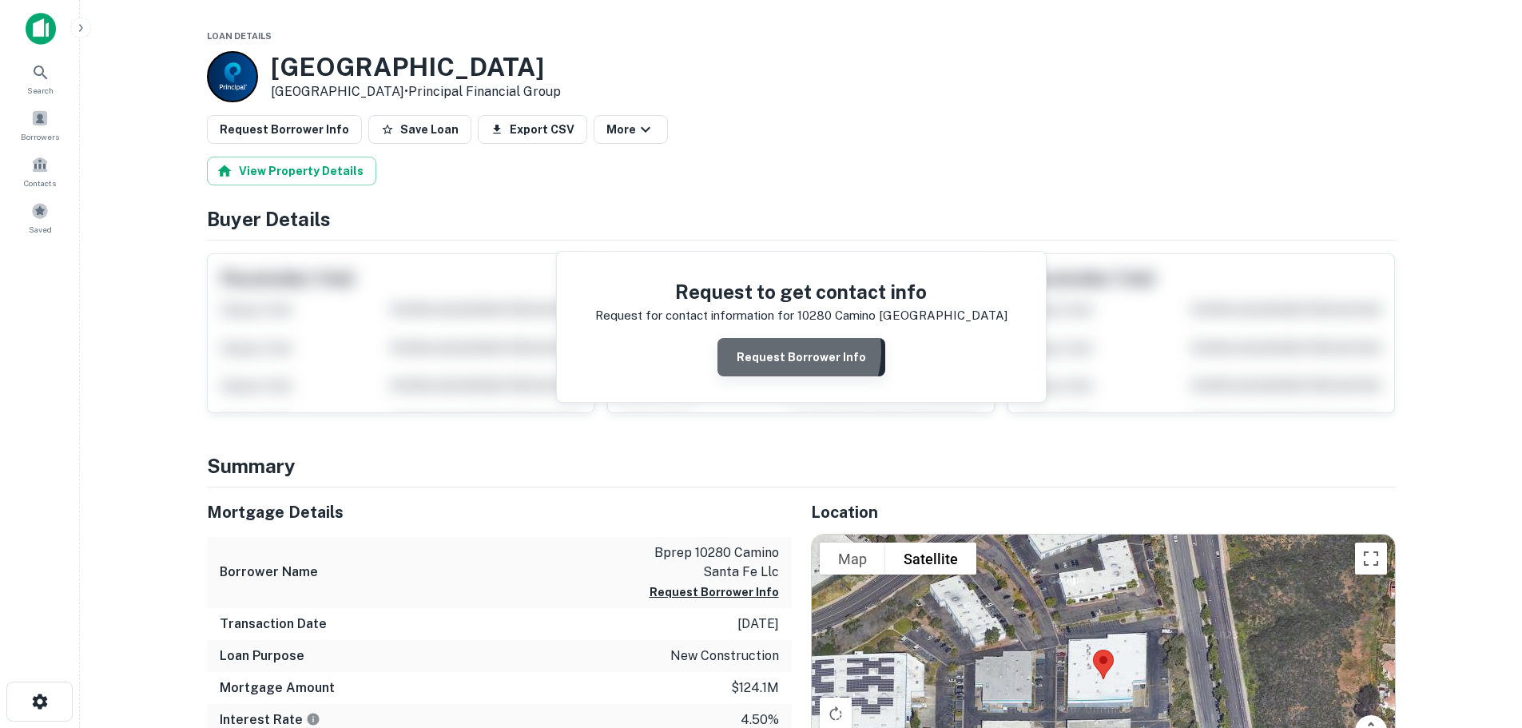
click at [781, 351] on button "Request Borrower Info" at bounding box center [802, 357] width 168 height 38
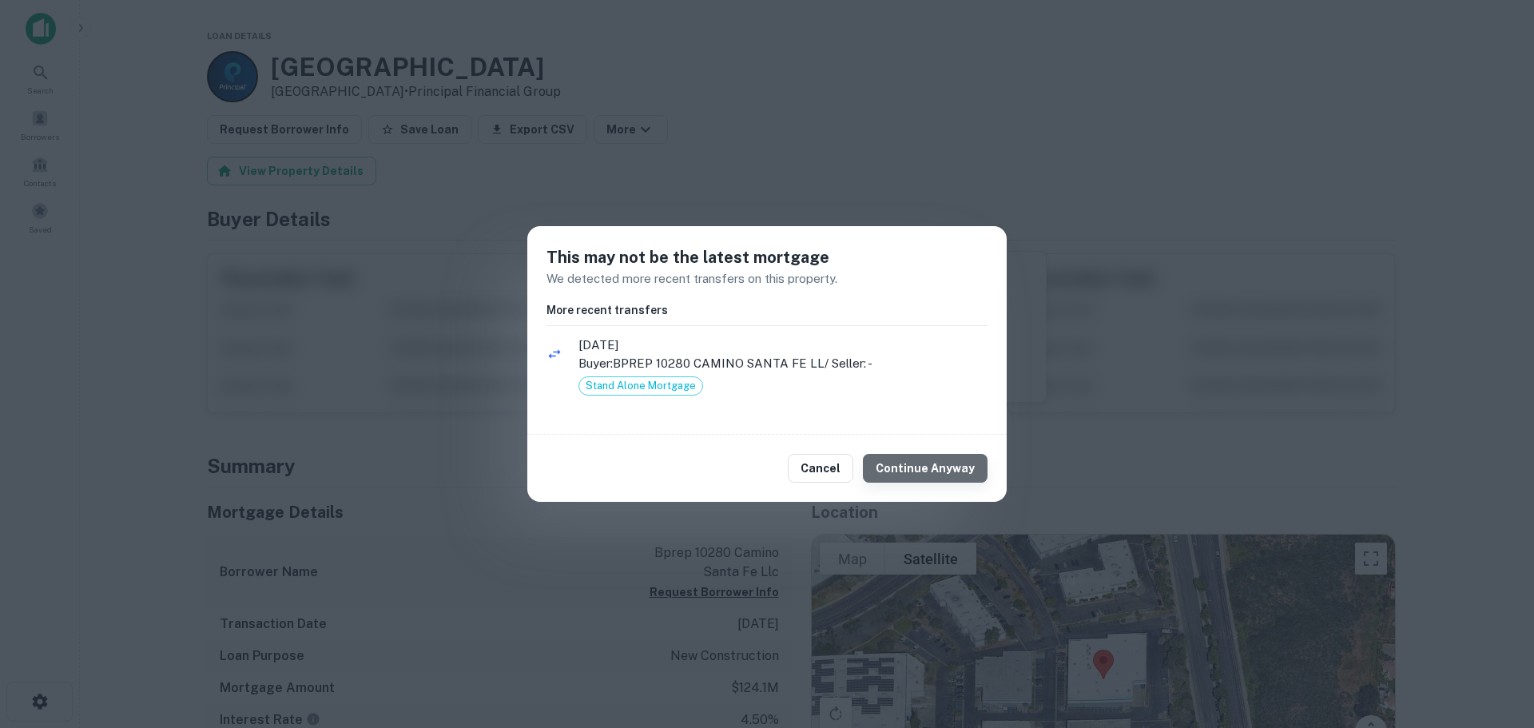
click at [943, 464] on button "Continue Anyway" at bounding box center [925, 468] width 125 height 29
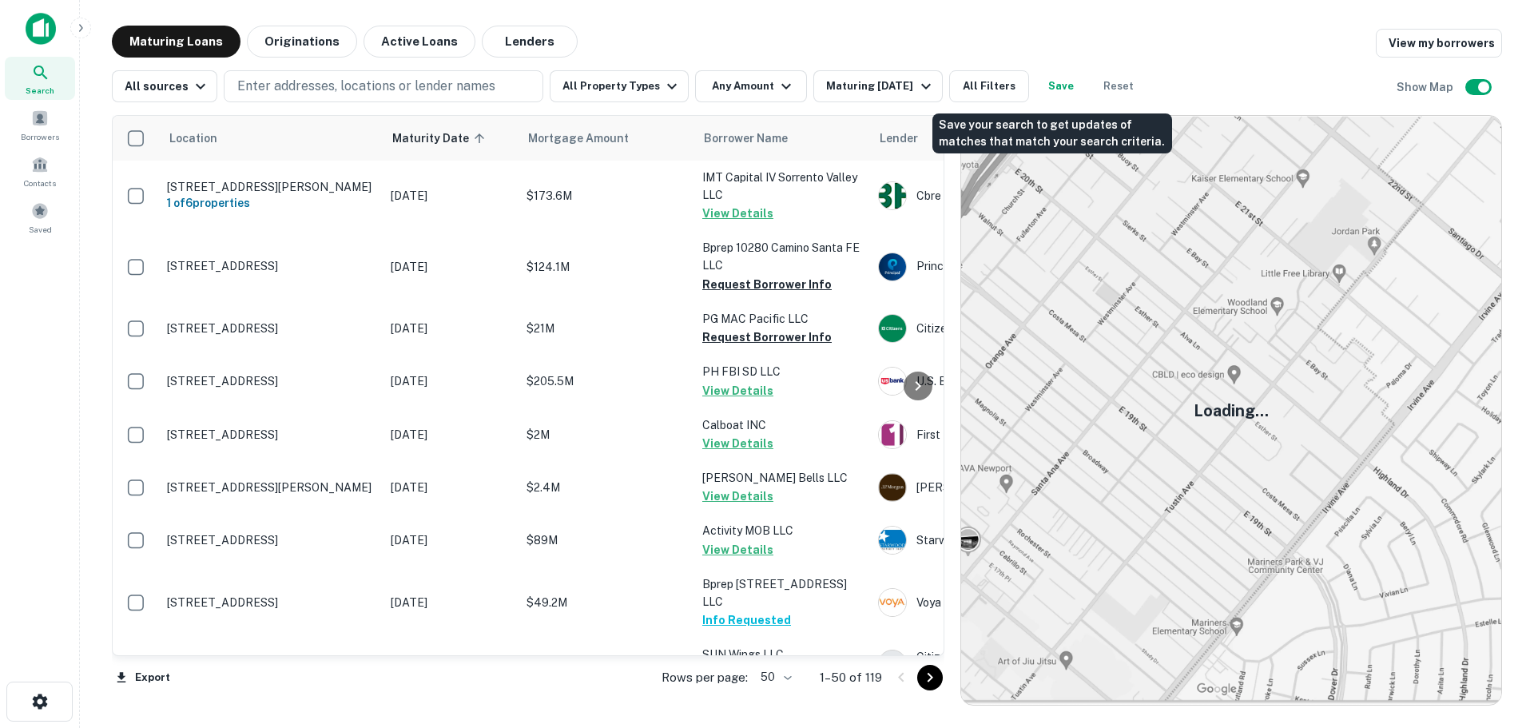
click at [1049, 93] on button "Save" at bounding box center [1061, 86] width 51 height 32
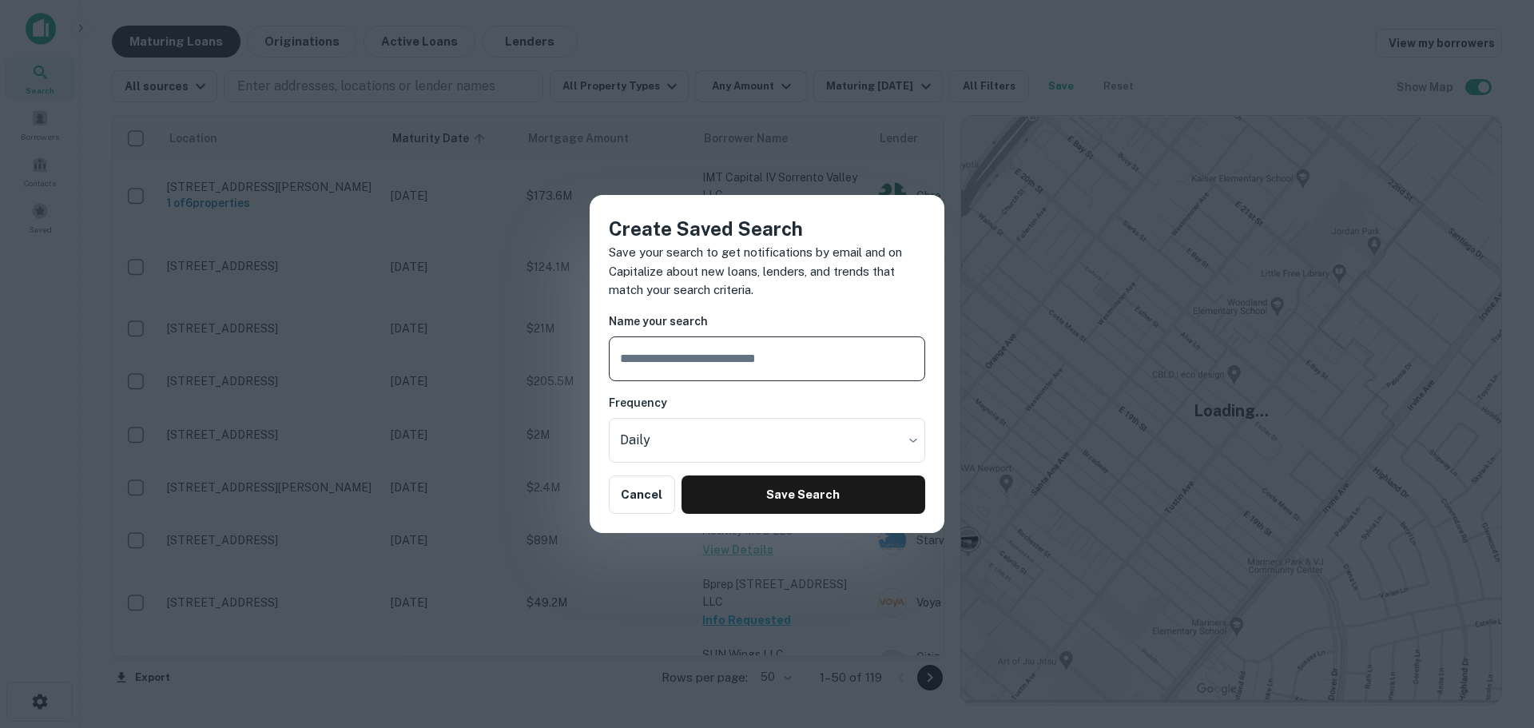
click at [673, 360] on input "text" at bounding box center [767, 358] width 316 height 45
type input "**********"
click at [749, 439] on body "Search Borrowers Contacts Saved Maturing Loans Originations Active Loans Lender…" at bounding box center [767, 364] width 1534 height 728
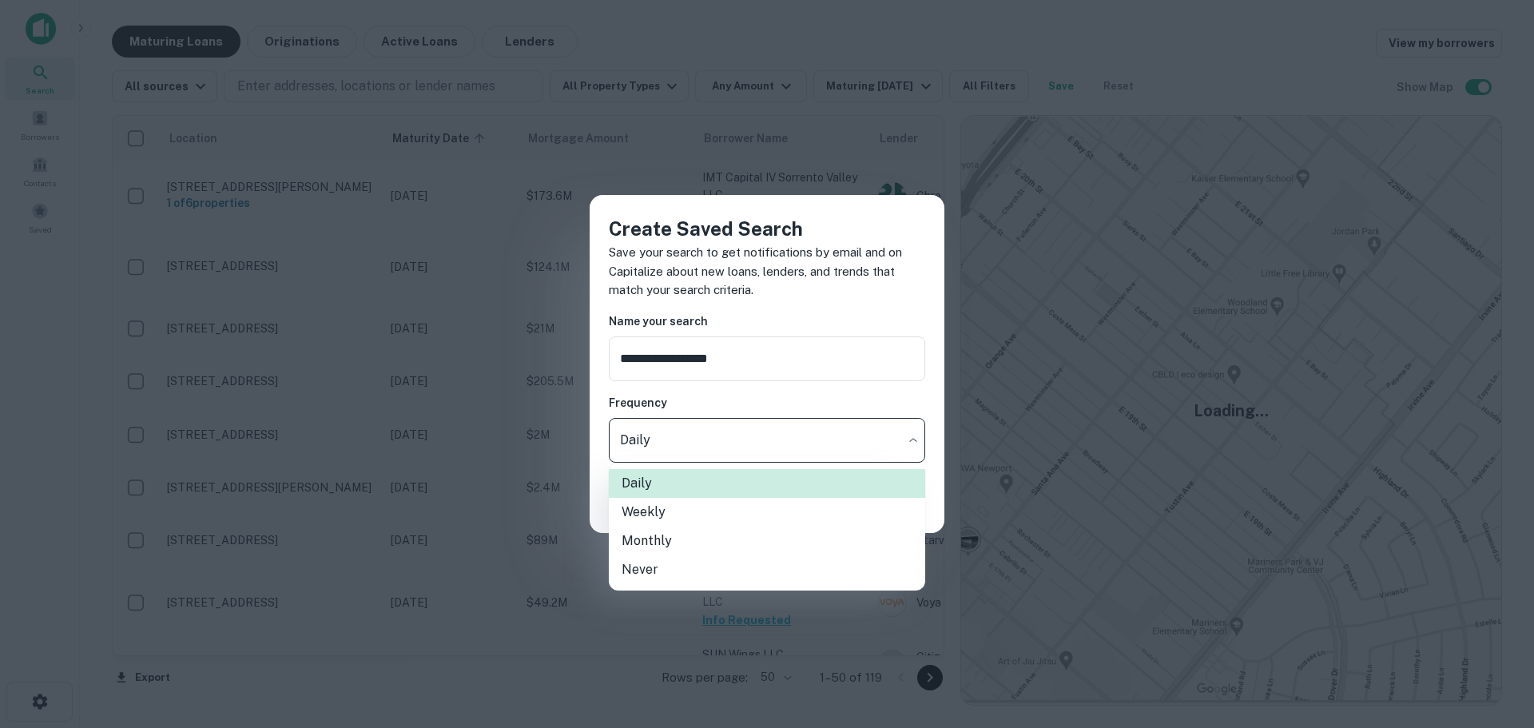
click at [749, 439] on div at bounding box center [767, 364] width 1534 height 728
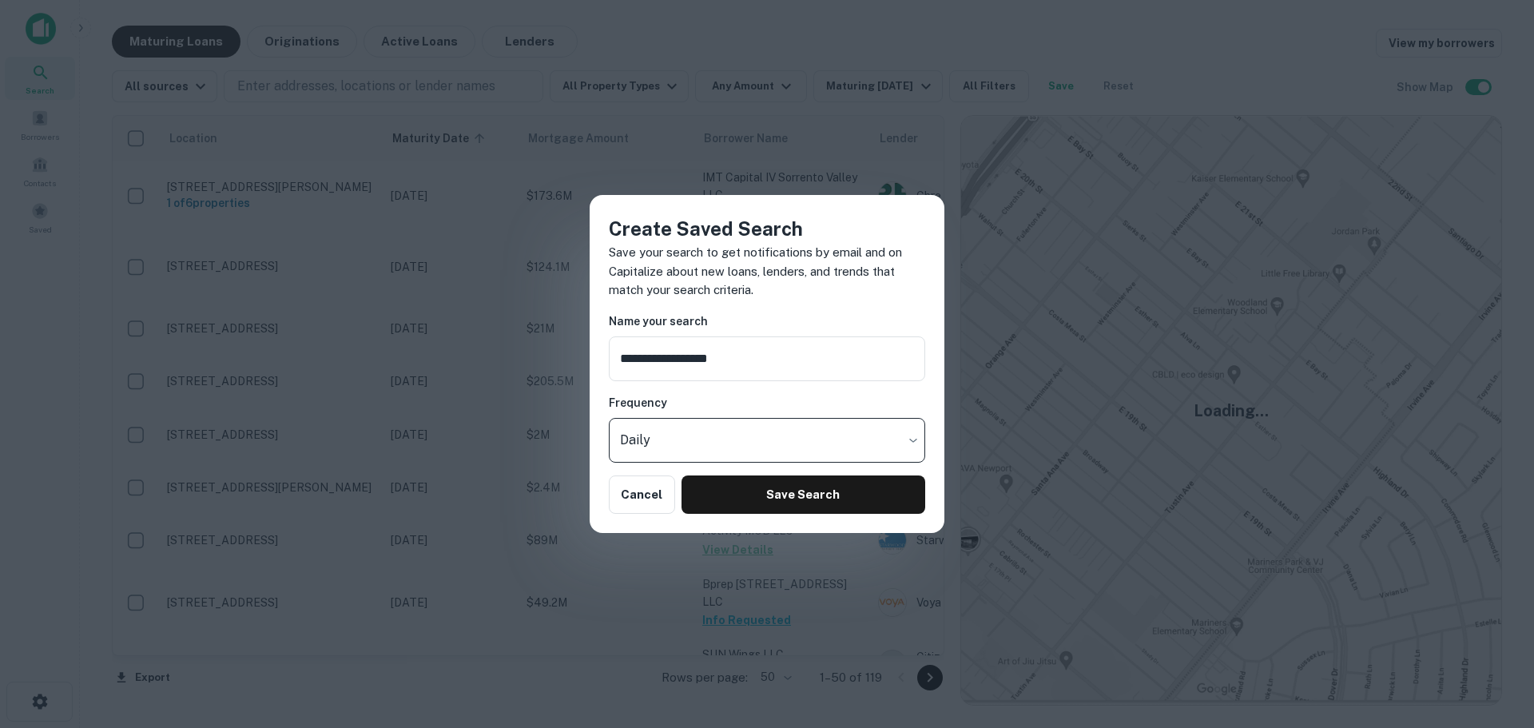
click at [746, 445] on body "Search Borrowers Contacts Saved Maturing Loans Originations Active Loans Lender…" at bounding box center [767, 364] width 1534 height 728
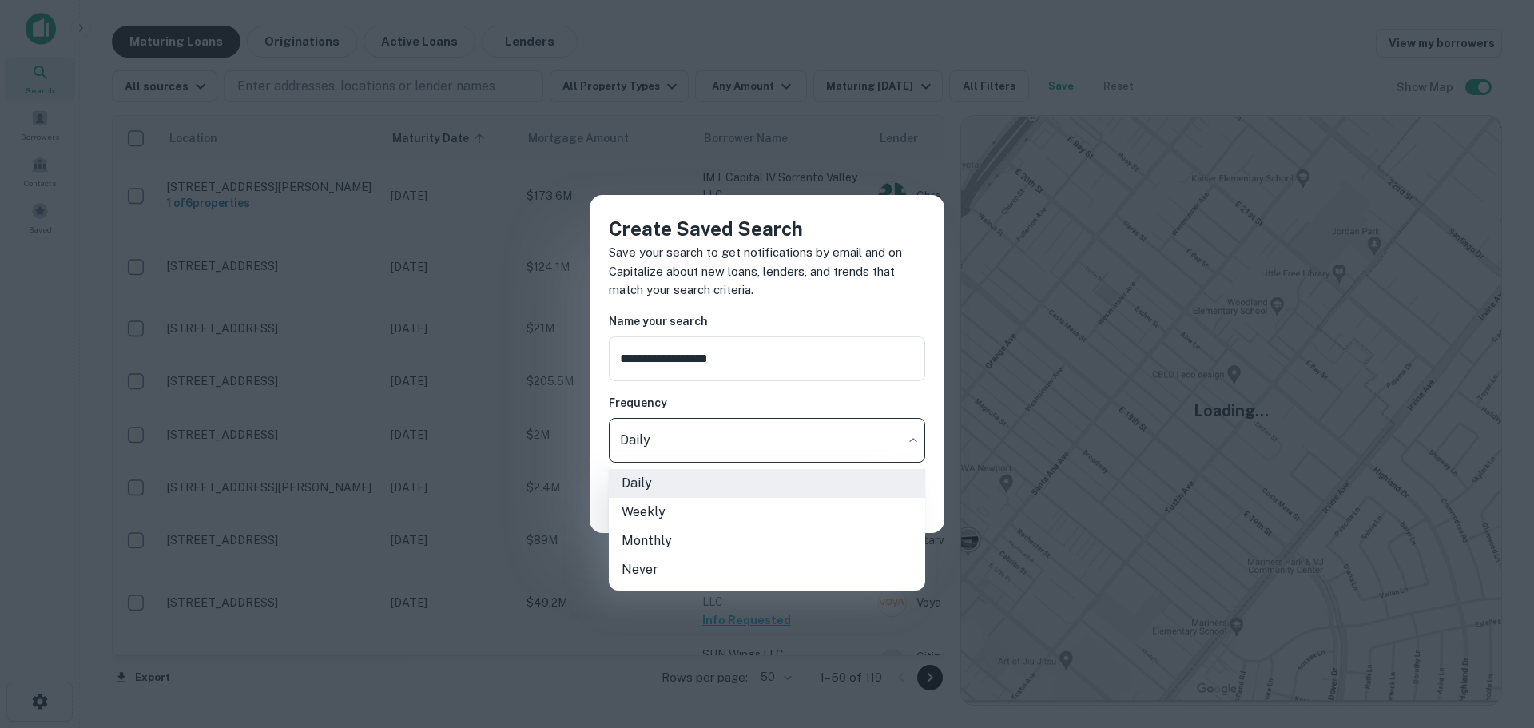
click at [678, 511] on li "Weekly" at bounding box center [767, 512] width 316 height 29
type input "******"
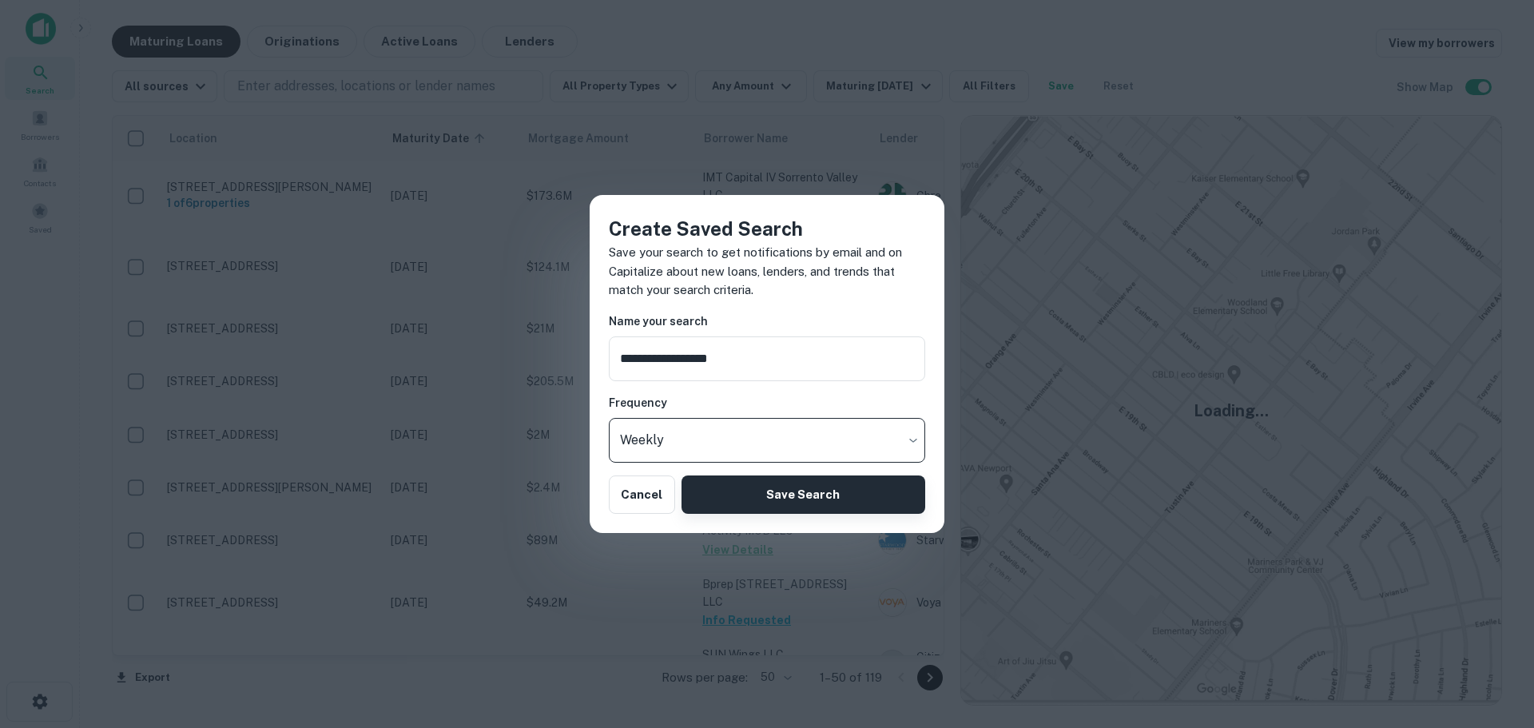
click at [787, 500] on button "Save Search" at bounding box center [804, 494] width 244 height 38
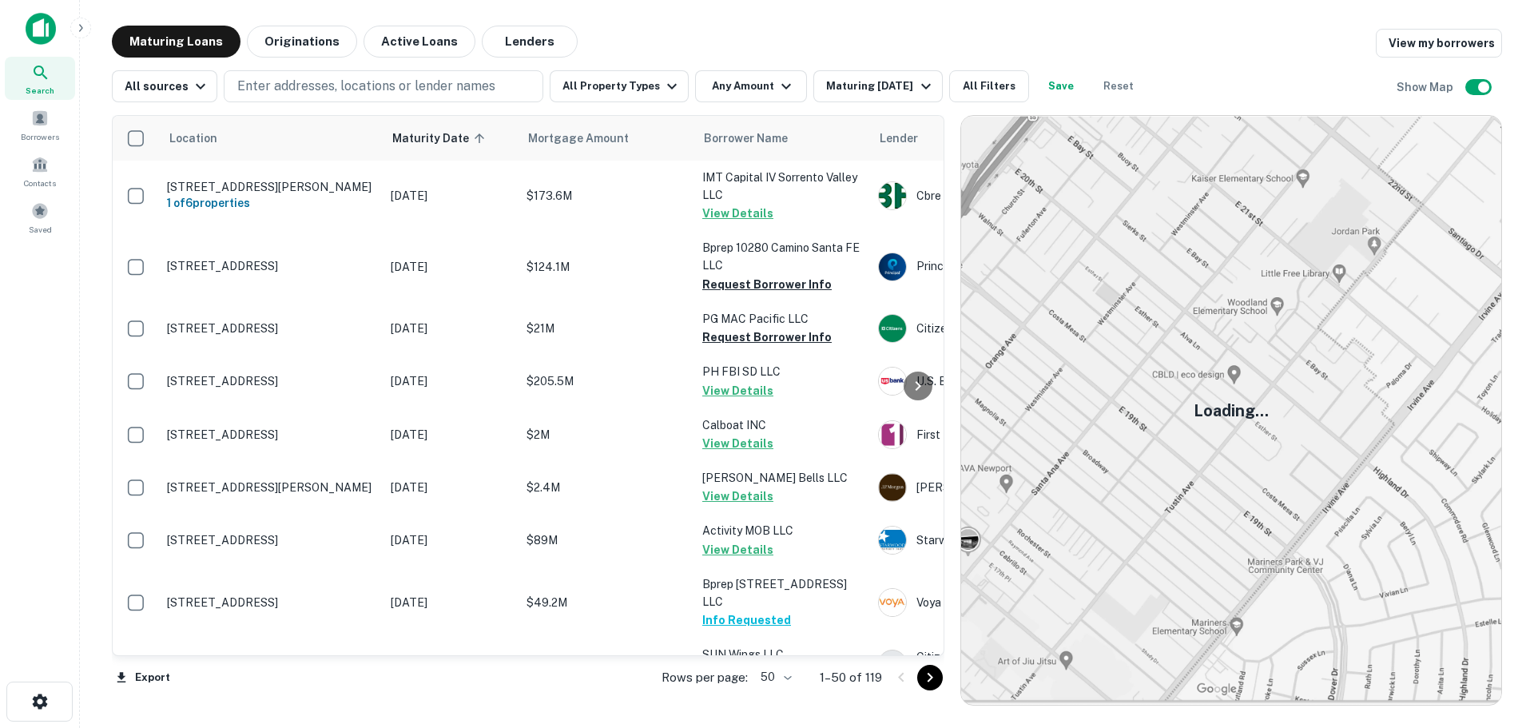
click at [1142, 342] on img at bounding box center [1231, 410] width 540 height 589
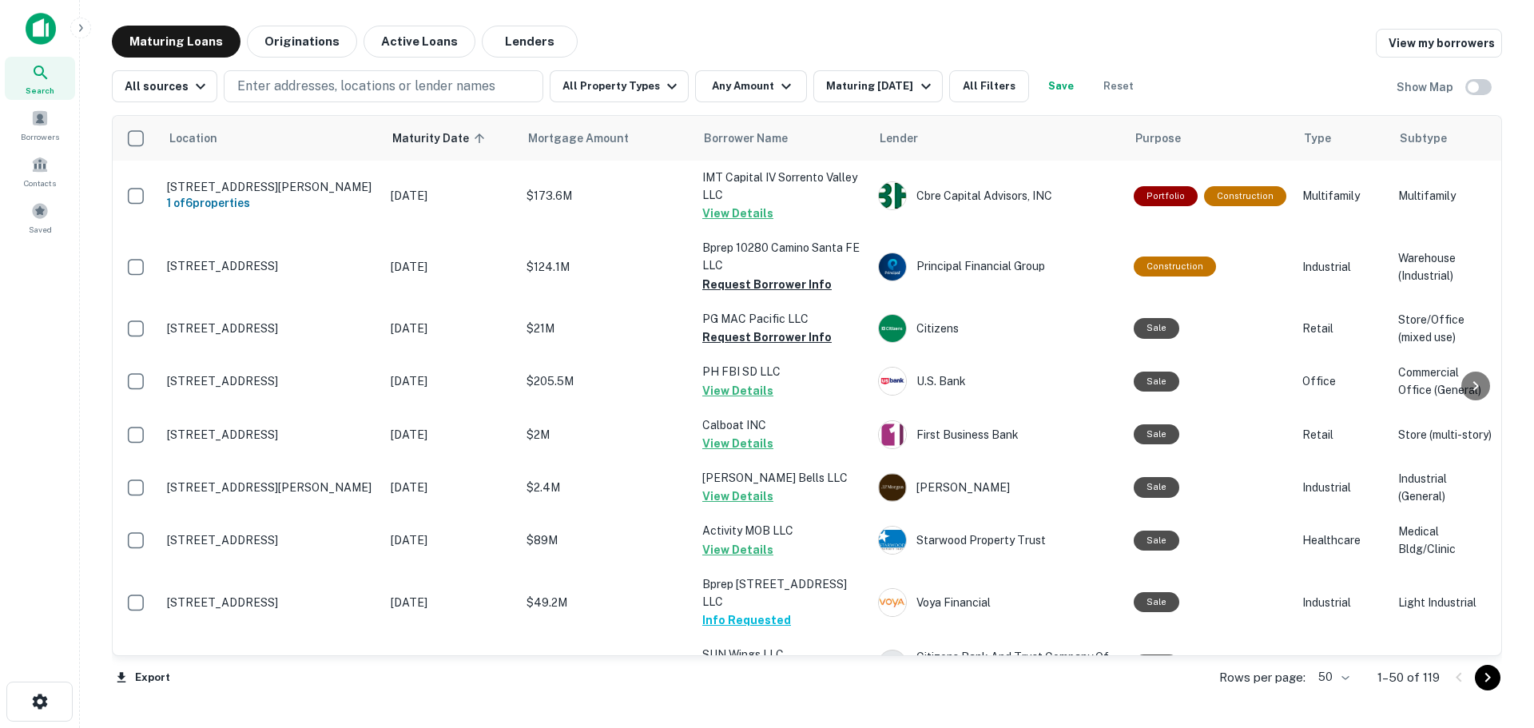
click at [37, 74] on icon at bounding box center [41, 73] width 14 height 14
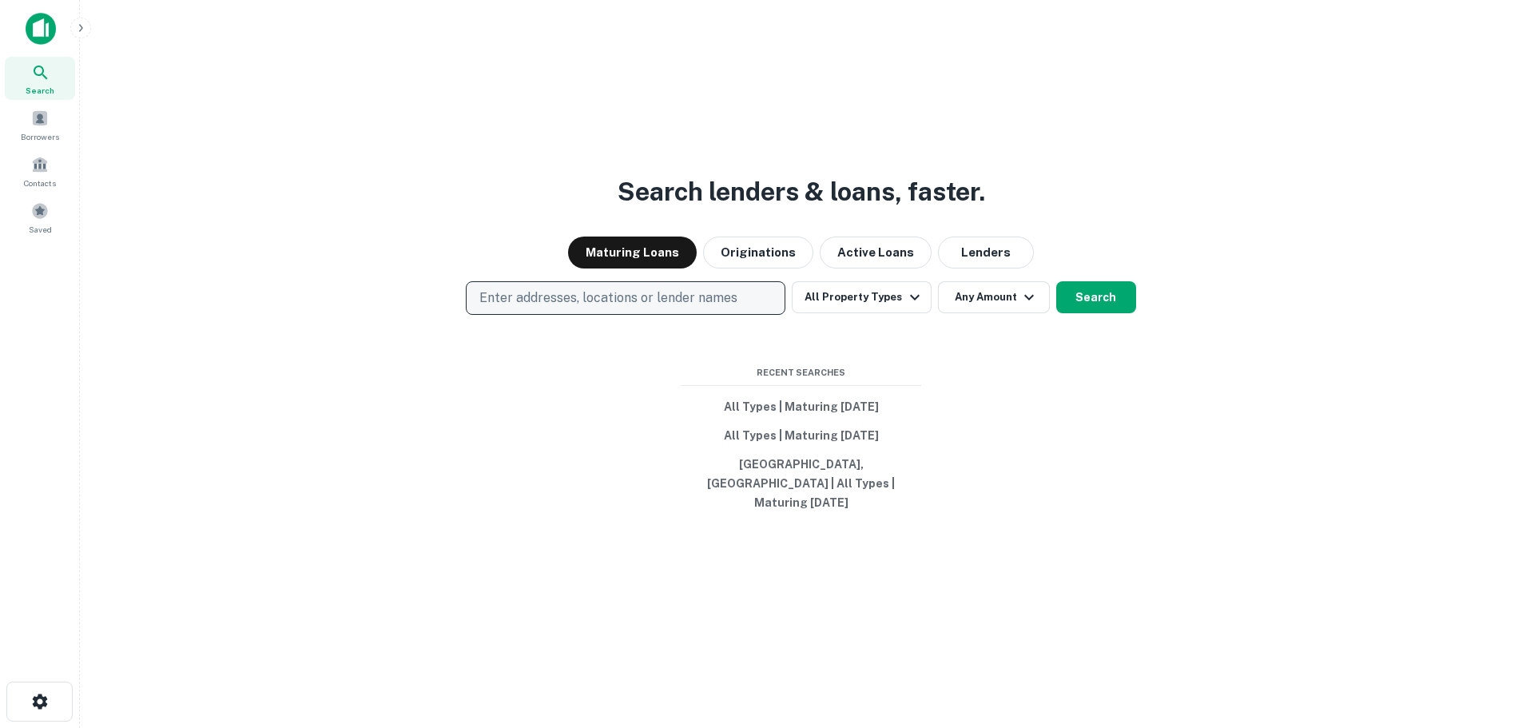
click at [646, 307] on p "Enter addresses, locations or lender names" at bounding box center [608, 297] width 258 height 19
click at [591, 340] on input "text" at bounding box center [629, 354] width 318 height 45
click at [583, 298] on p "Enter addresses, locations or lender names" at bounding box center [608, 297] width 258 height 19
click at [580, 301] on p "Enter addresses, locations or lender names" at bounding box center [608, 297] width 258 height 19
type input "*****"
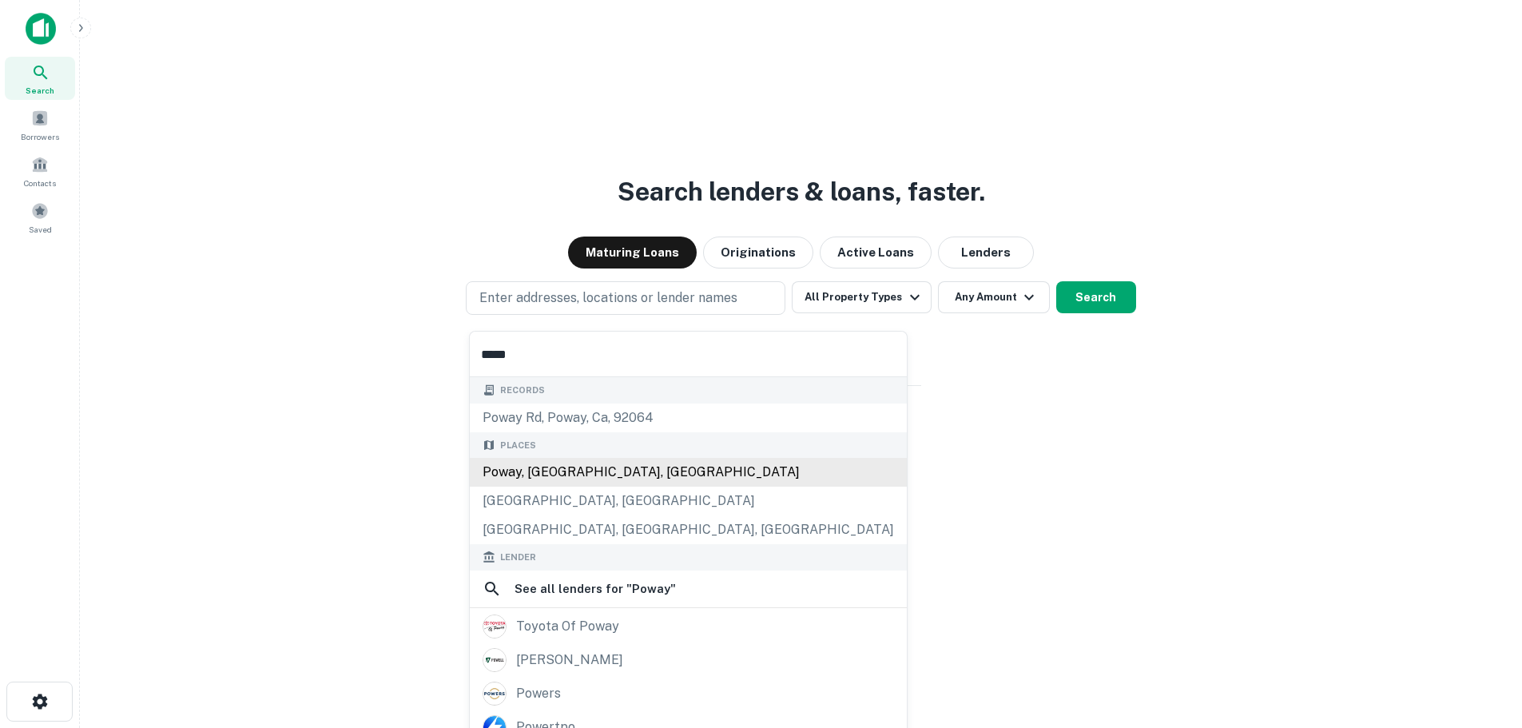
click at [555, 472] on div "Poway, [GEOGRAPHIC_DATA], [GEOGRAPHIC_DATA]" at bounding box center [688, 472] width 437 height 29
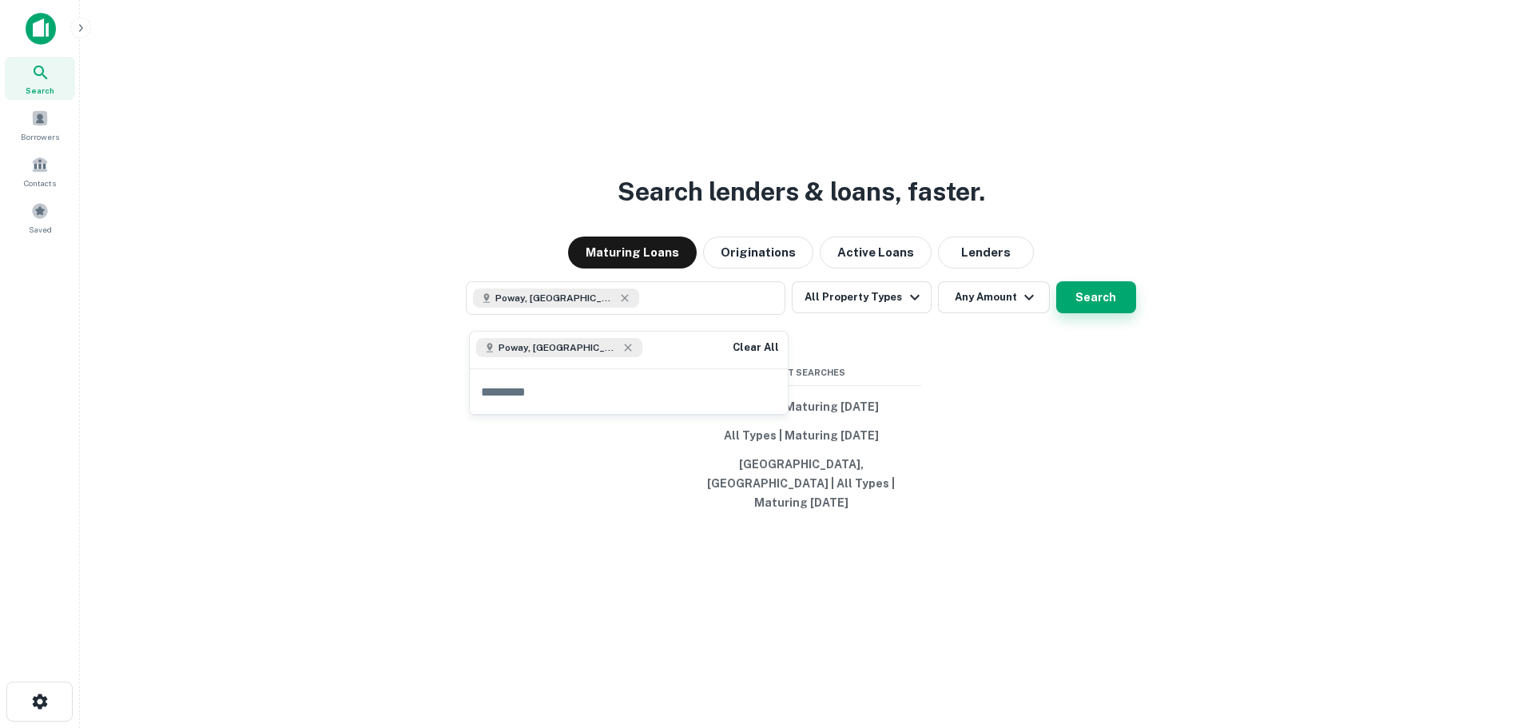
click at [1088, 304] on button "Search" at bounding box center [1096, 297] width 80 height 32
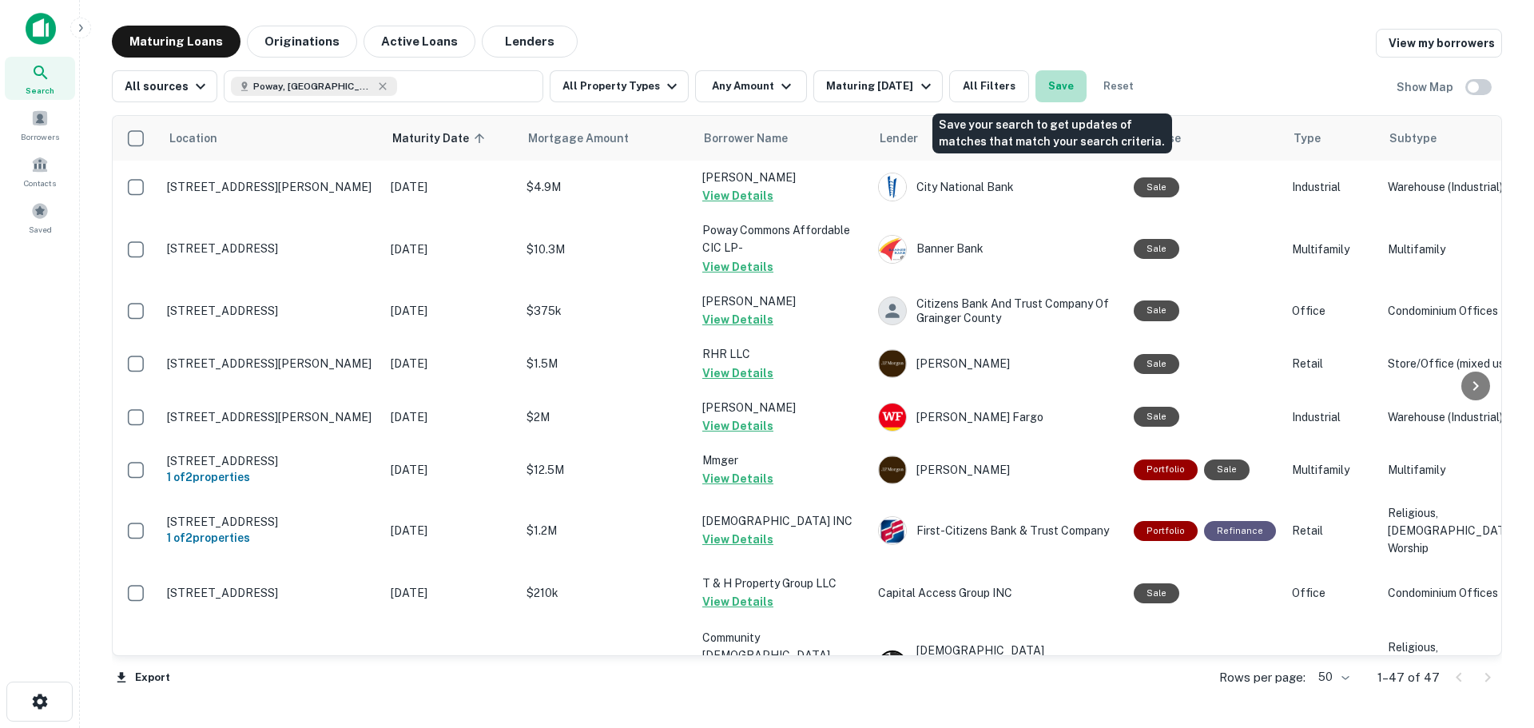
click at [1060, 83] on button "Save" at bounding box center [1061, 86] width 51 height 32
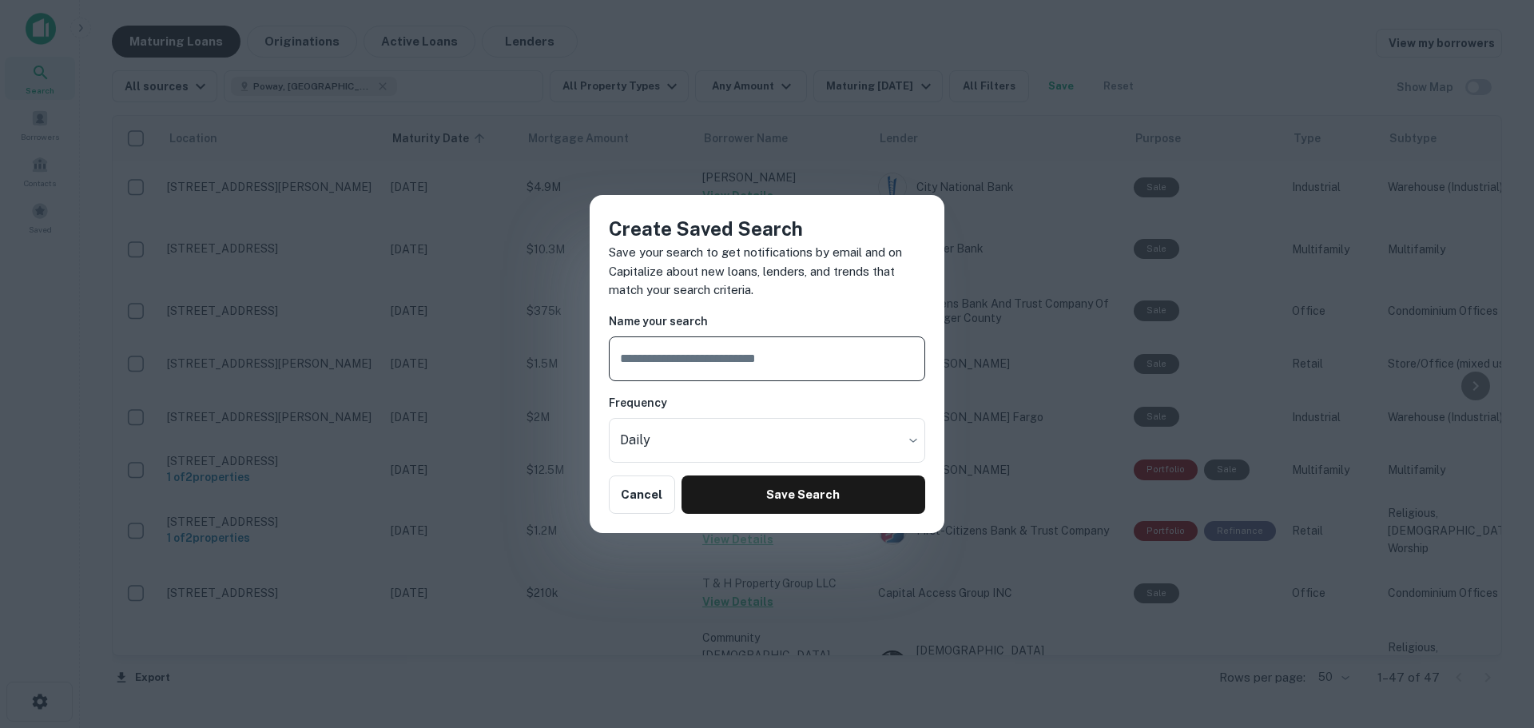
click at [695, 344] on input "text" at bounding box center [767, 358] width 316 height 45
type input "**********"
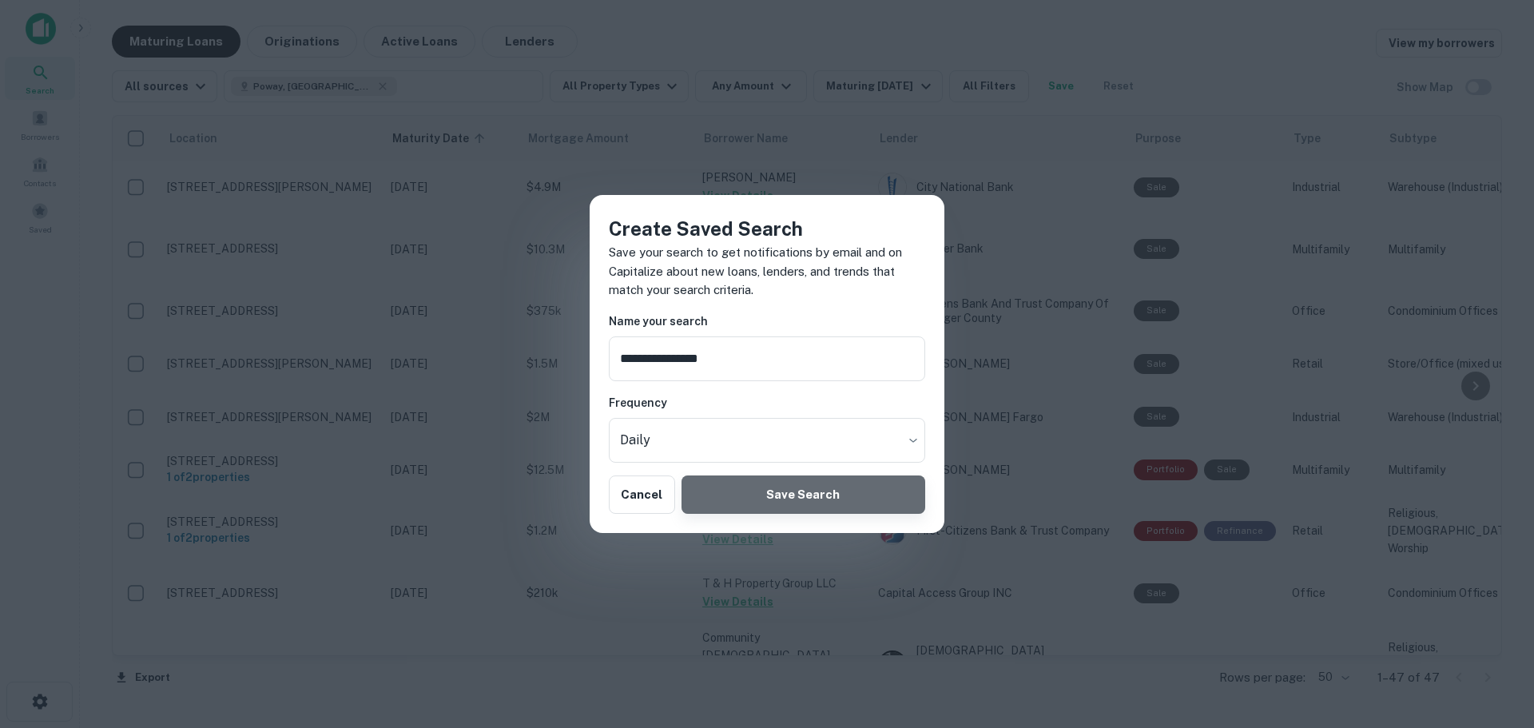
click at [768, 490] on button "Save Search" at bounding box center [804, 494] width 244 height 38
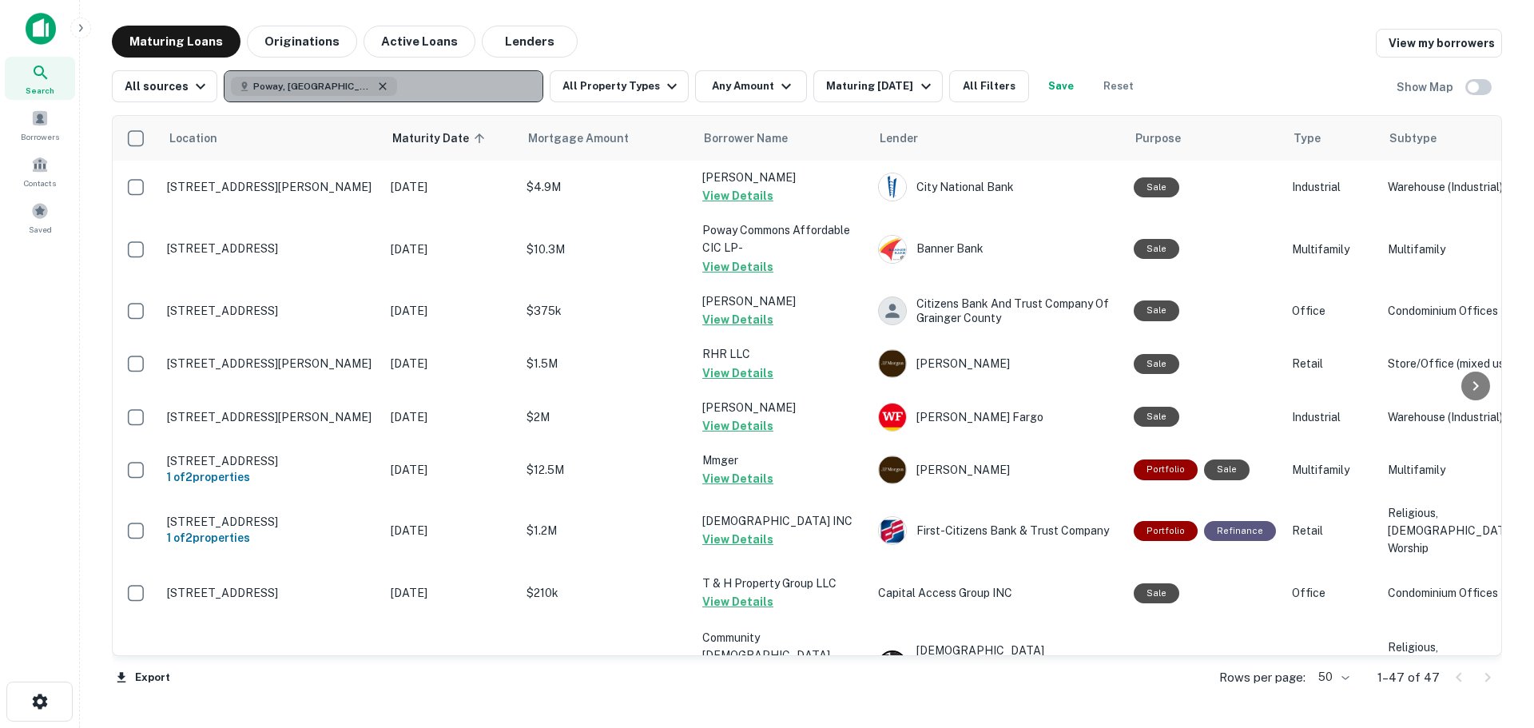
click at [376, 86] on icon "button" at bounding box center [382, 86] width 13 height 13
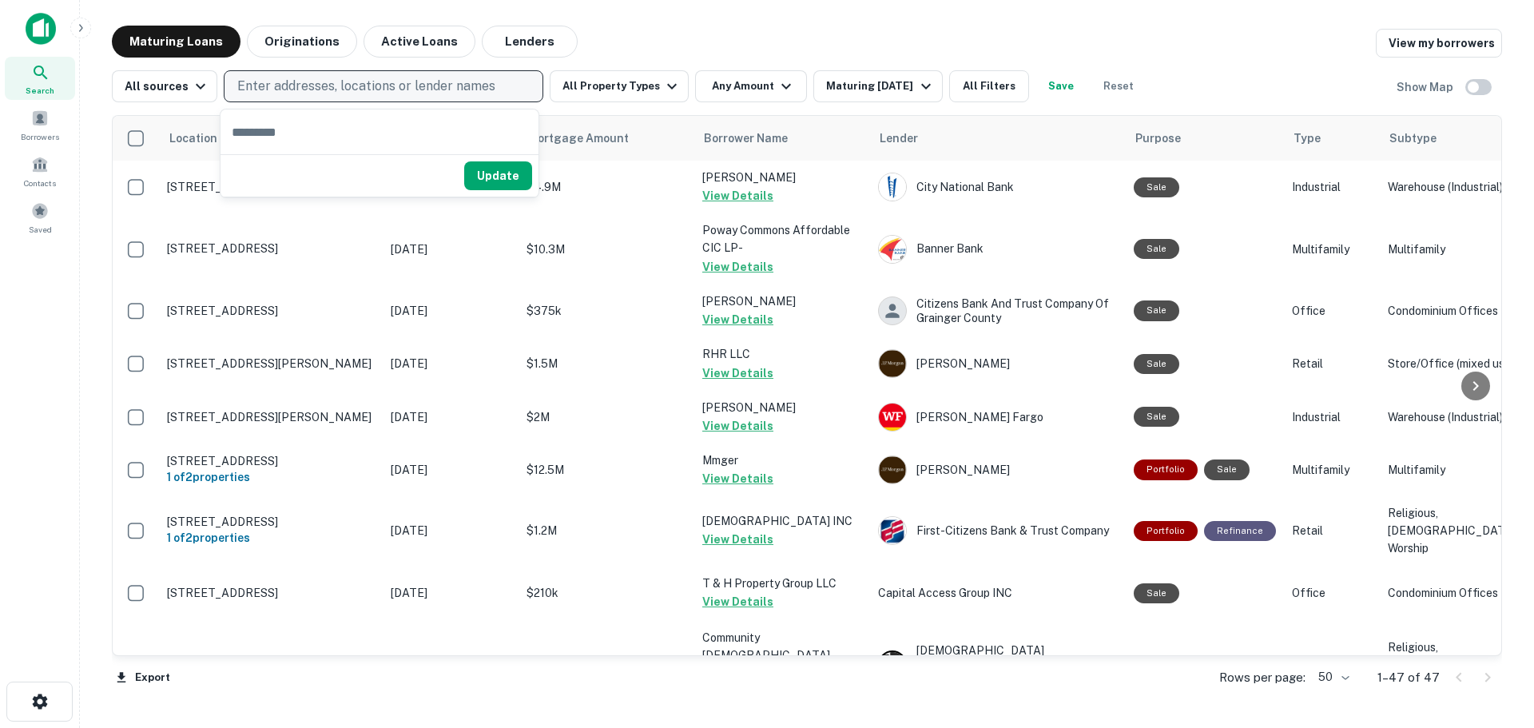
click at [663, 40] on div "Maturing Loans Originations Active Loans Lenders View my borrowers" at bounding box center [807, 42] width 1390 height 32
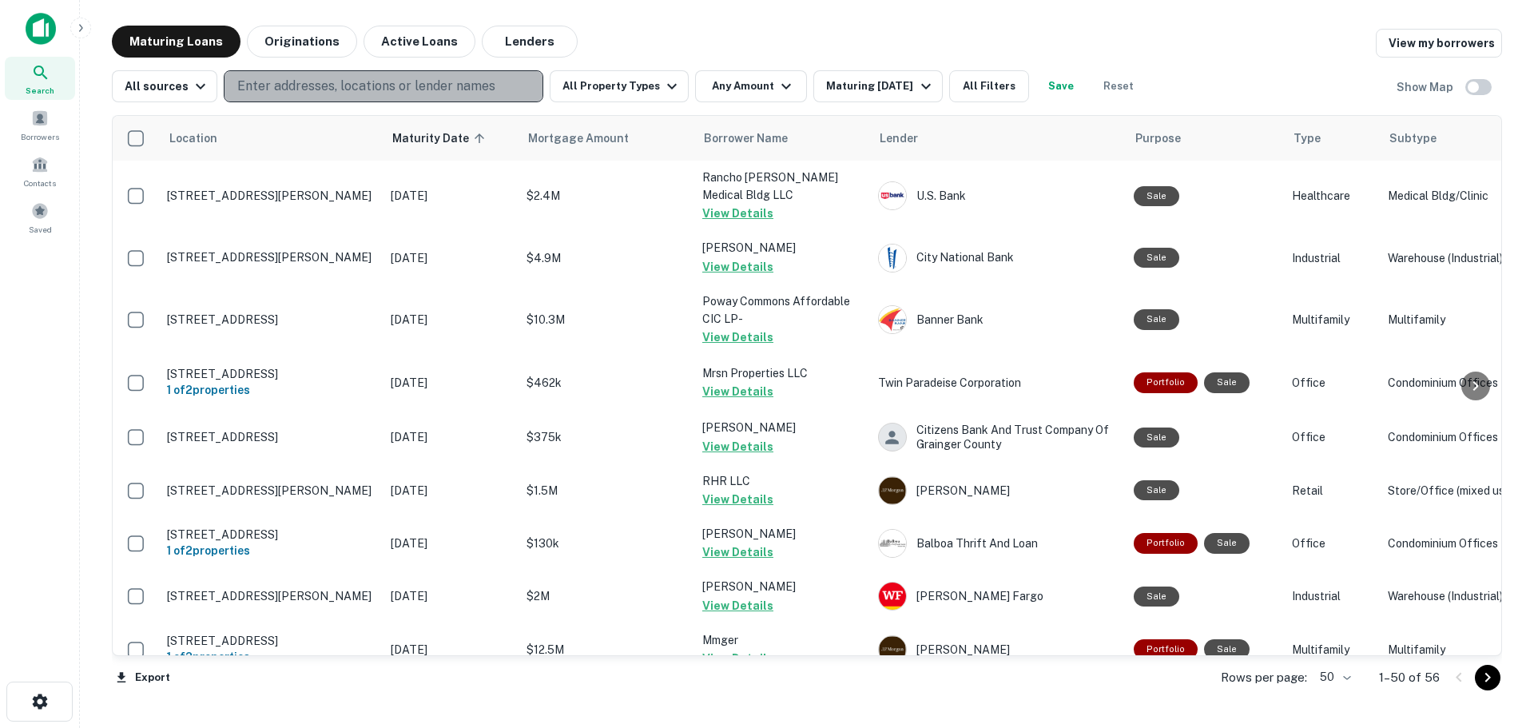
click at [265, 94] on p "Enter addresses, locations or lender names" at bounding box center [366, 86] width 258 height 19
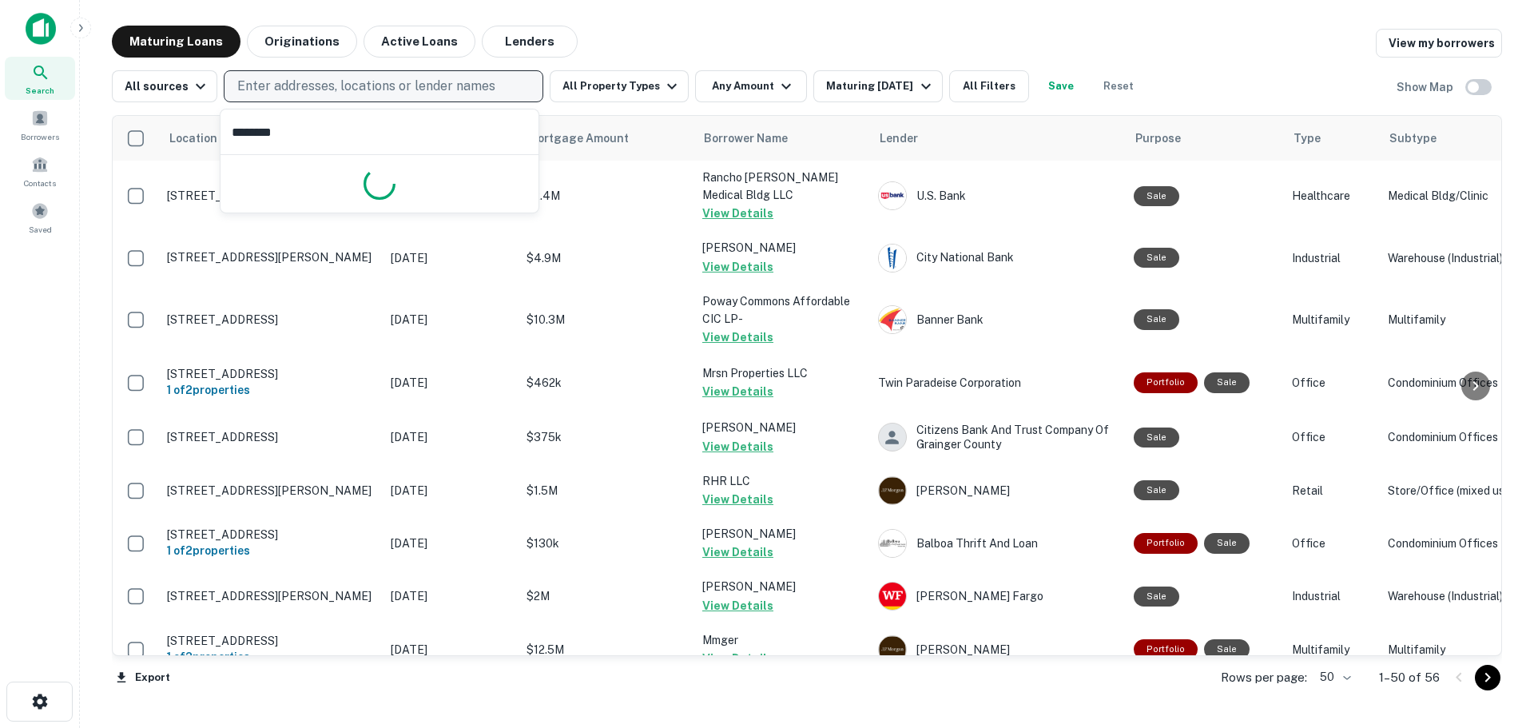
type input "*********"
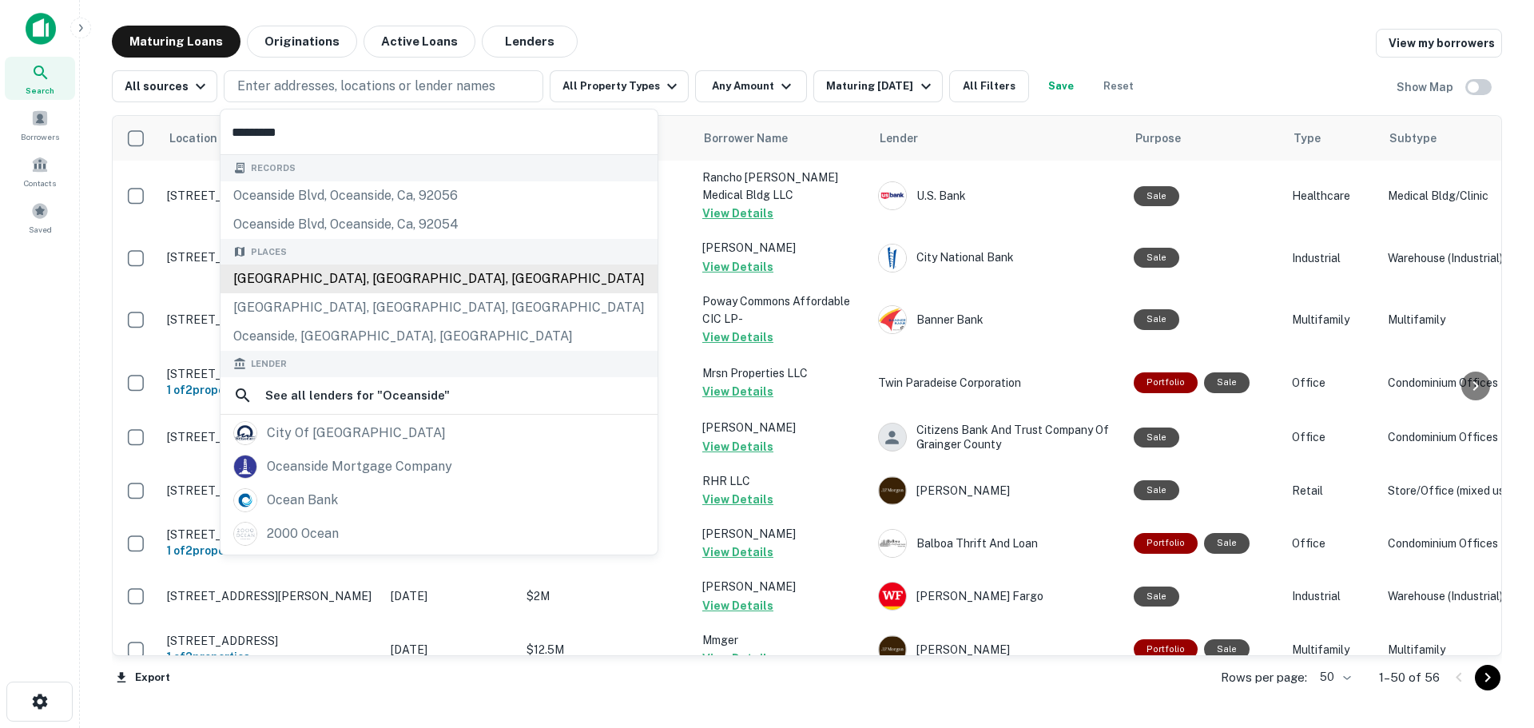
click at [335, 280] on div "Oceanside, CA, USA" at bounding box center [439, 279] width 437 height 29
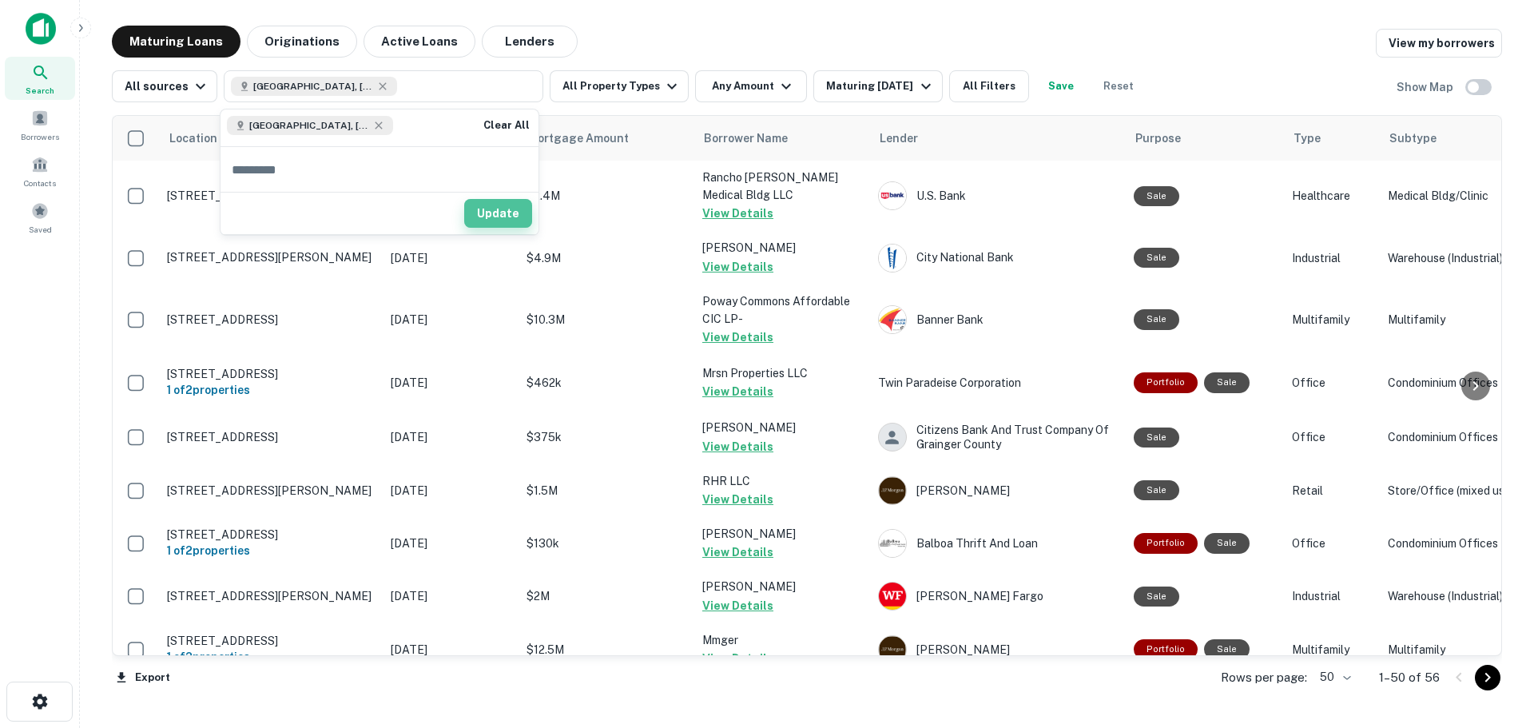
click at [504, 212] on button "Update" at bounding box center [498, 213] width 68 height 29
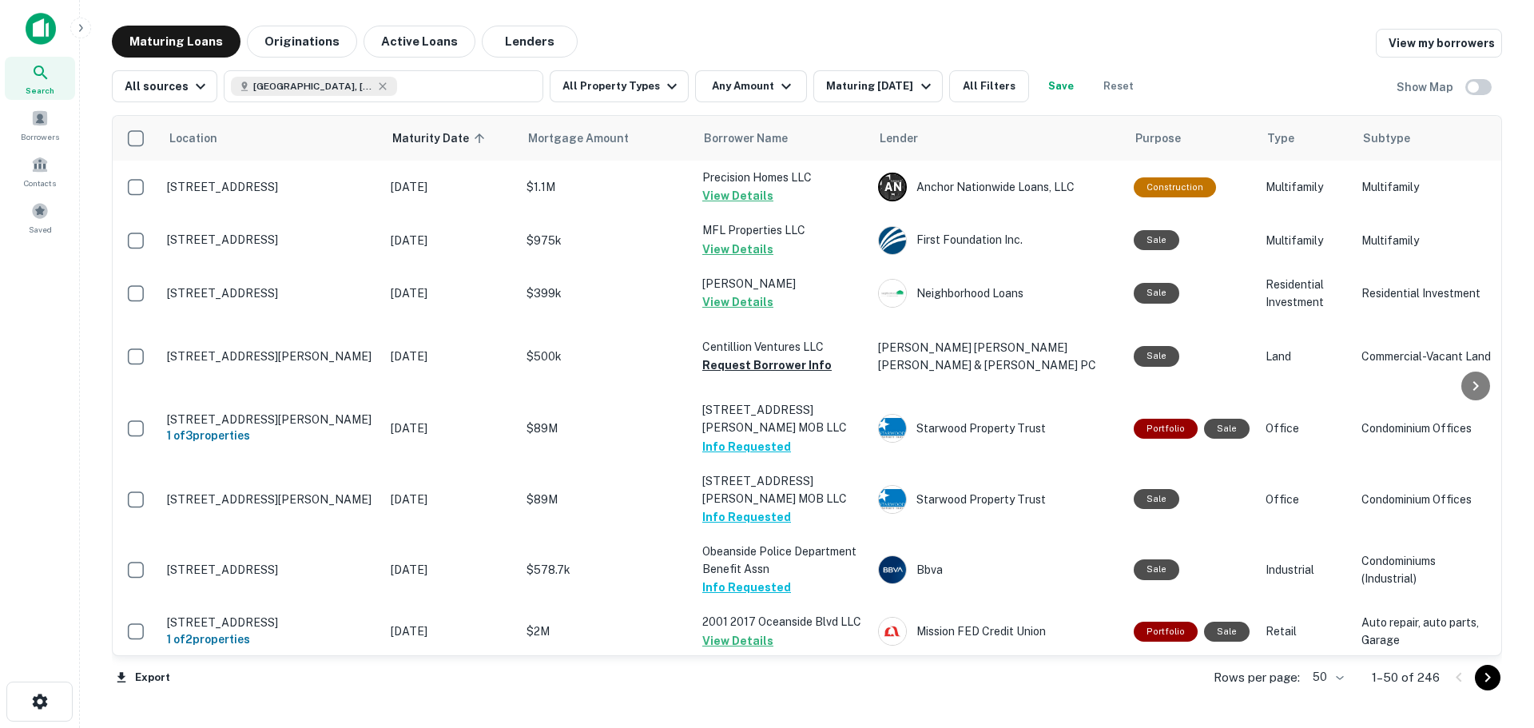
click at [1056, 83] on button "Save" at bounding box center [1061, 86] width 51 height 32
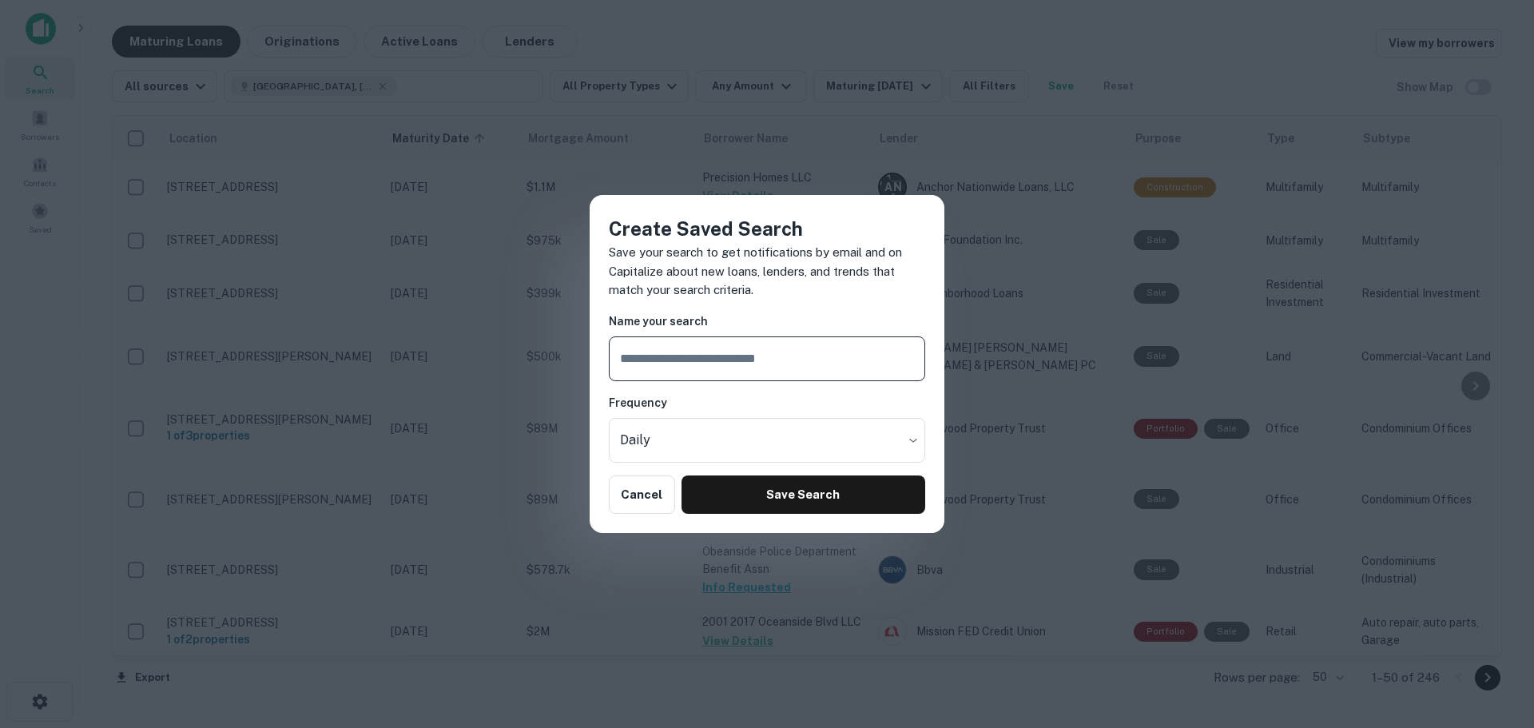
click at [698, 370] on input "text" at bounding box center [767, 358] width 316 height 45
type input "**********"
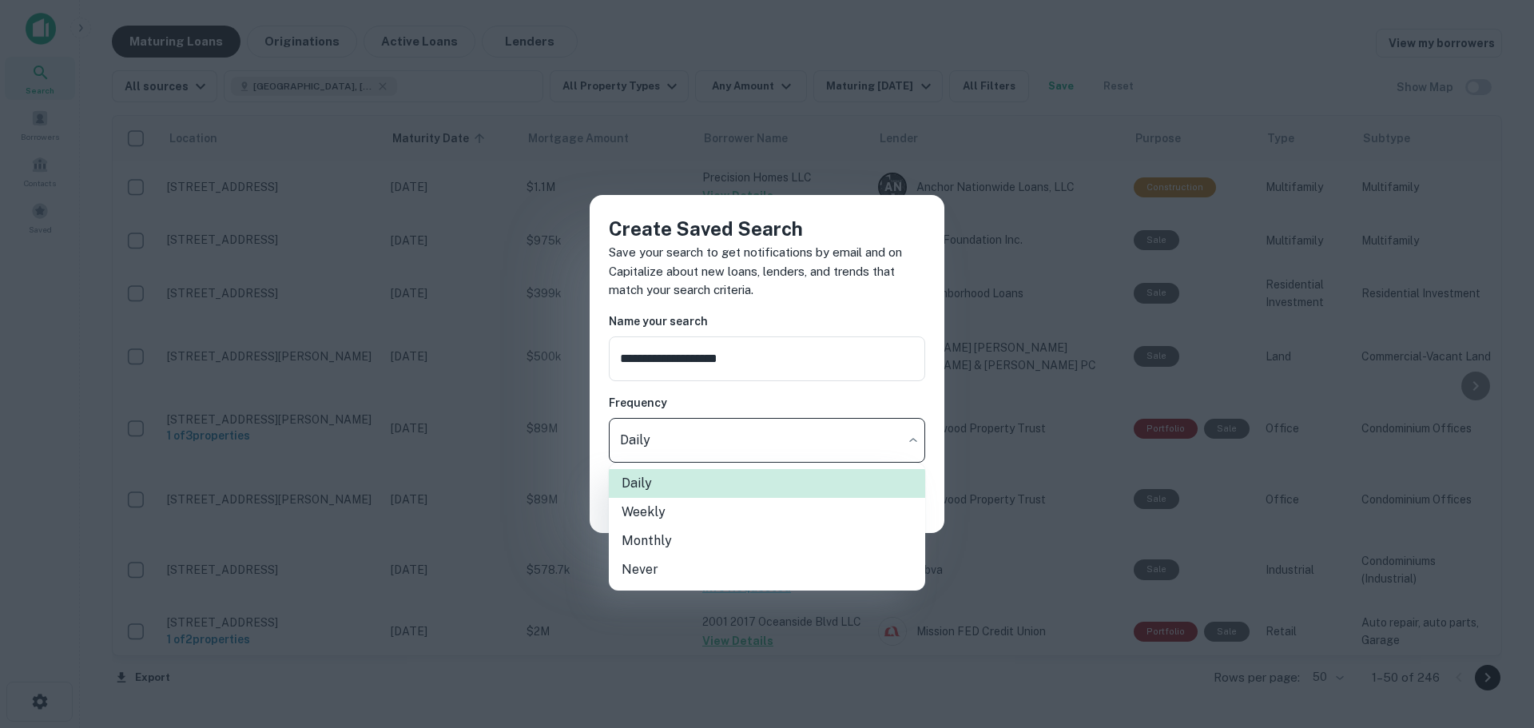
click at [711, 443] on body "Search Borrowers Contacts Saved Maturing Loans Originations Active Loans Lender…" at bounding box center [767, 364] width 1534 height 728
click at [697, 504] on li "Weekly" at bounding box center [767, 512] width 316 height 29
type input "******"
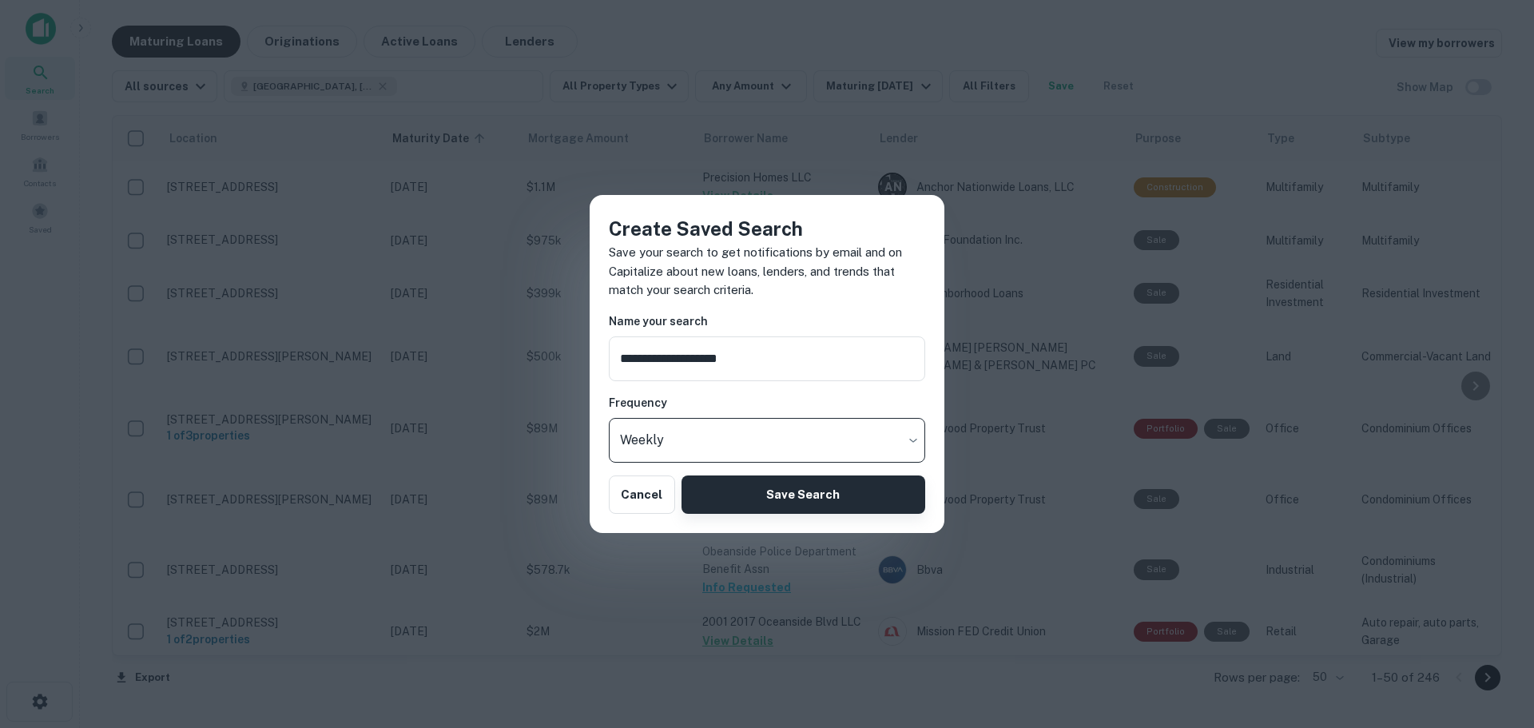
click at [763, 495] on button "Save Search" at bounding box center [804, 494] width 244 height 38
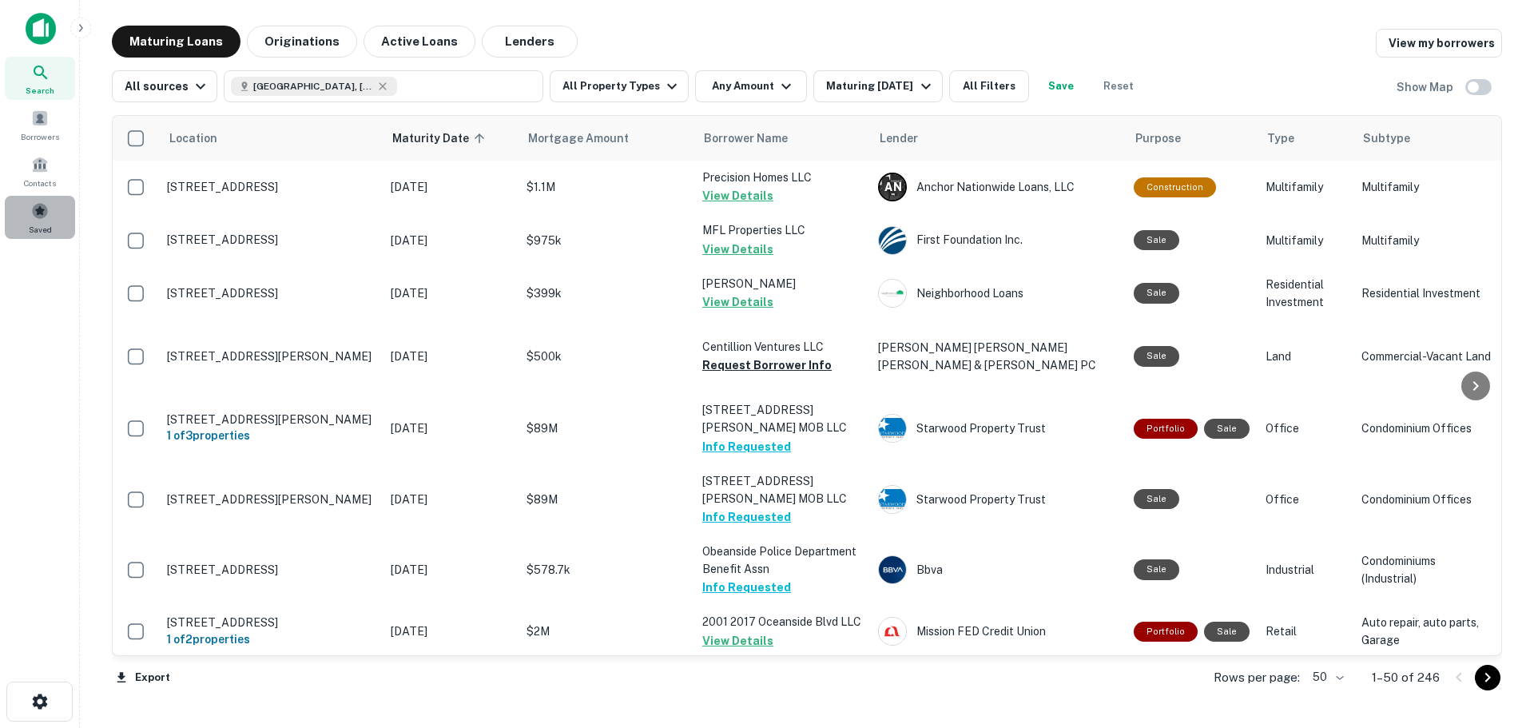
click at [43, 218] on span at bounding box center [40, 211] width 18 height 18
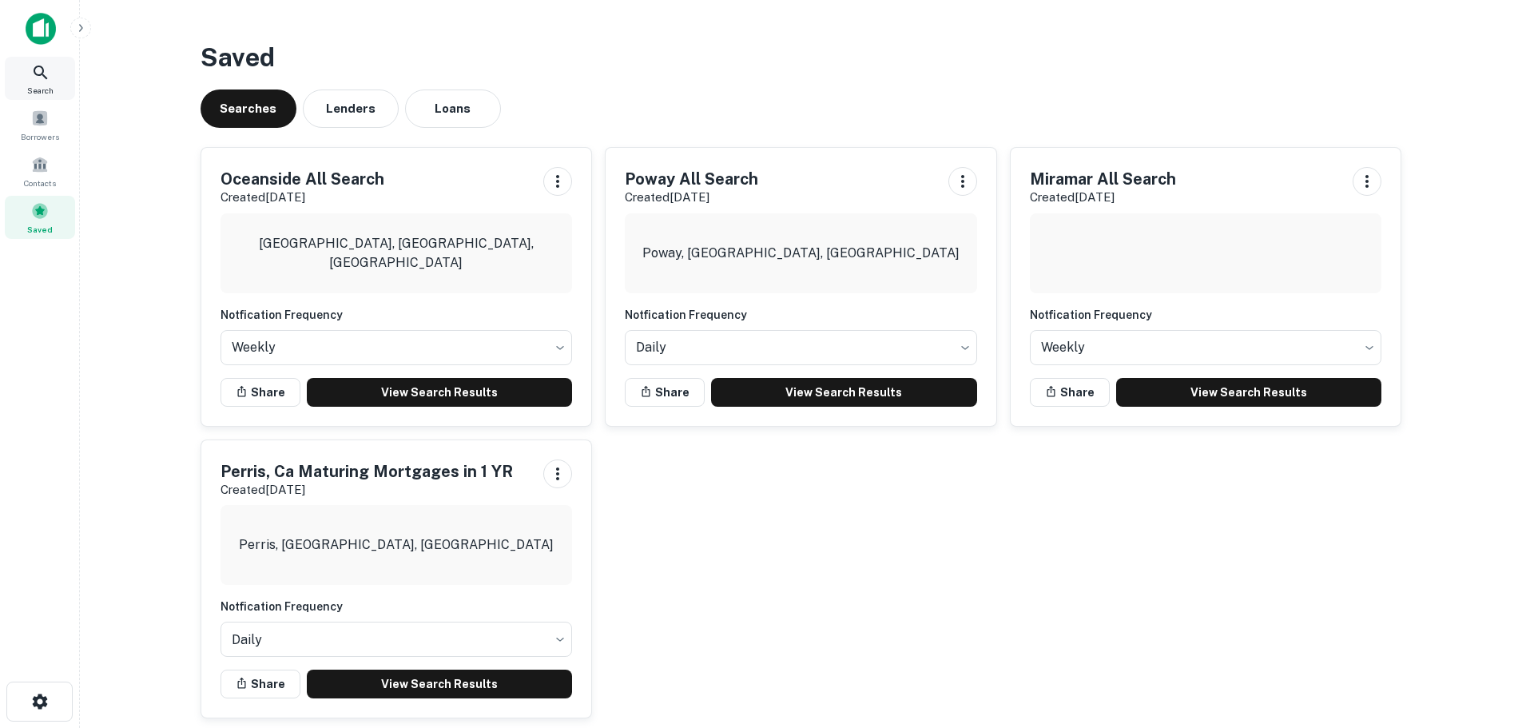
click at [54, 71] on div "Search" at bounding box center [40, 78] width 70 height 43
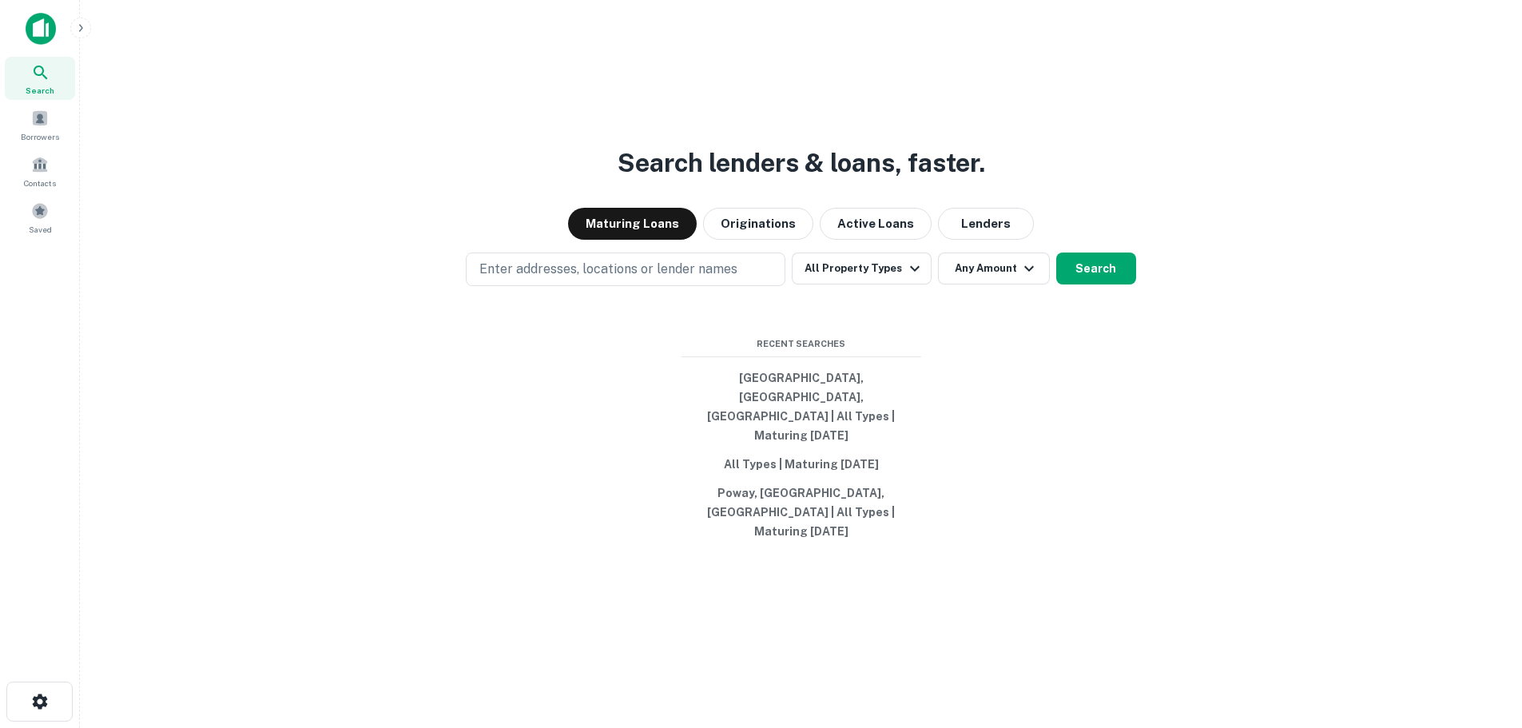
click at [80, 29] on icon "button" at bounding box center [80, 28] width 13 height 13
